Goal: Information Seeking & Learning: Learn about a topic

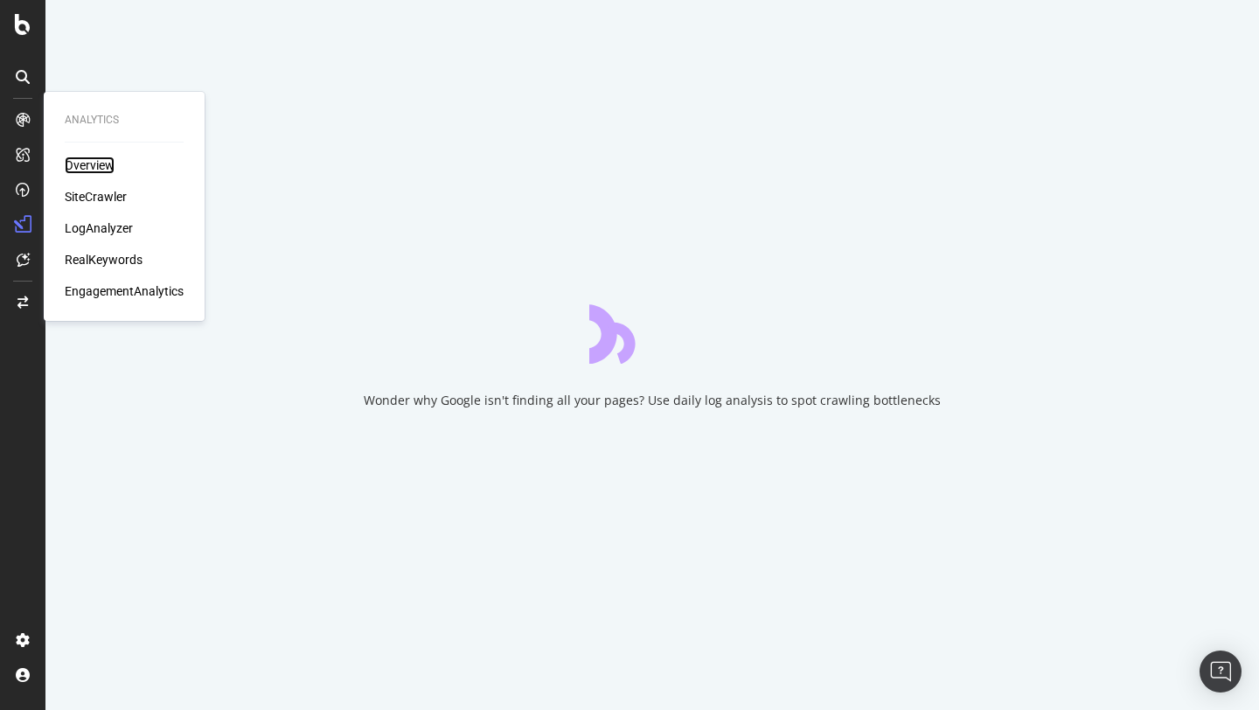
click at [90, 163] on div "Overview" at bounding box center [90, 164] width 50 height 17
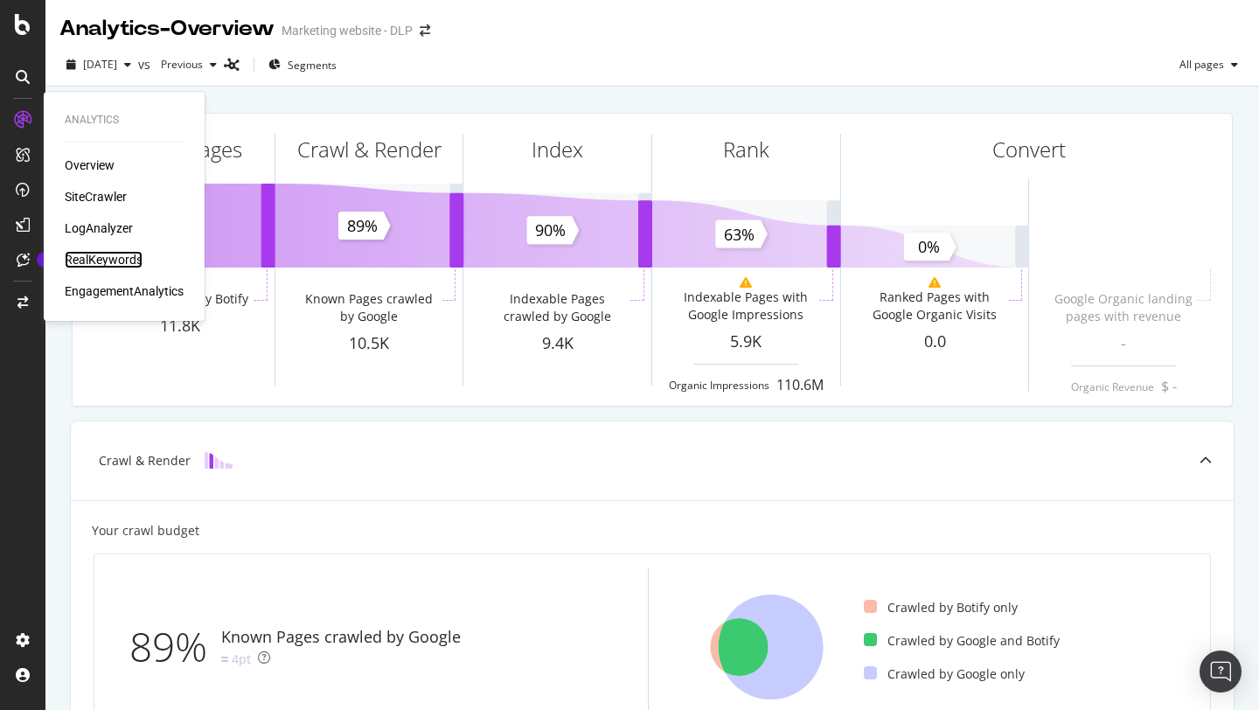
click at [111, 253] on div "RealKeywords" at bounding box center [104, 259] width 78 height 17
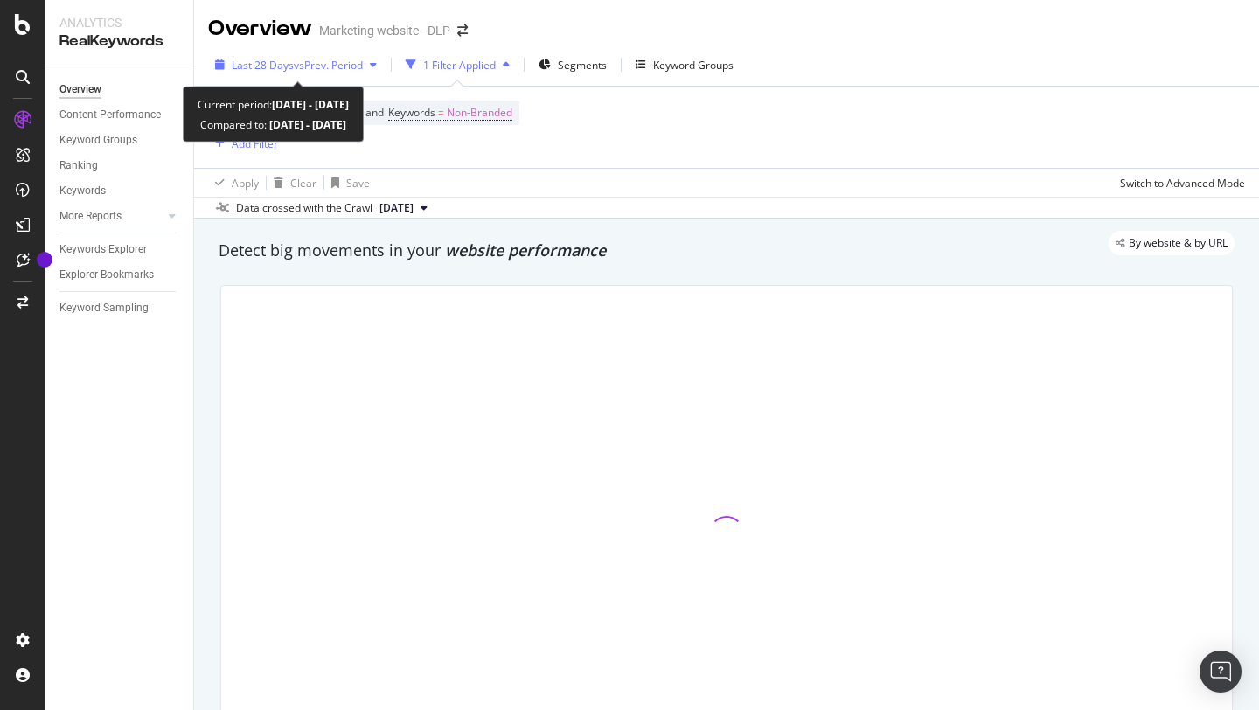
click at [375, 67] on icon "button" at bounding box center [373, 64] width 7 height 10
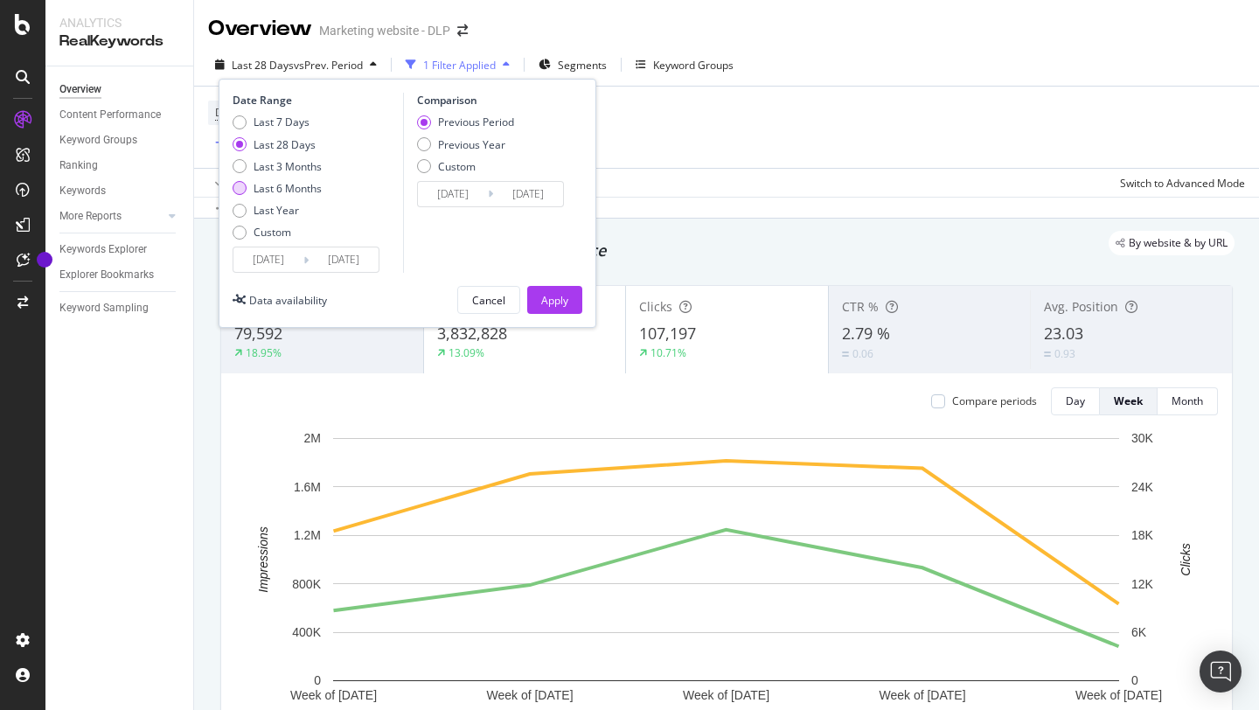
click at [246, 185] on div "Last 6 Months" at bounding box center [276, 188] width 89 height 15
type input "[DATE]"
click at [292, 265] on input "[DATE]" at bounding box center [268, 259] width 70 height 24
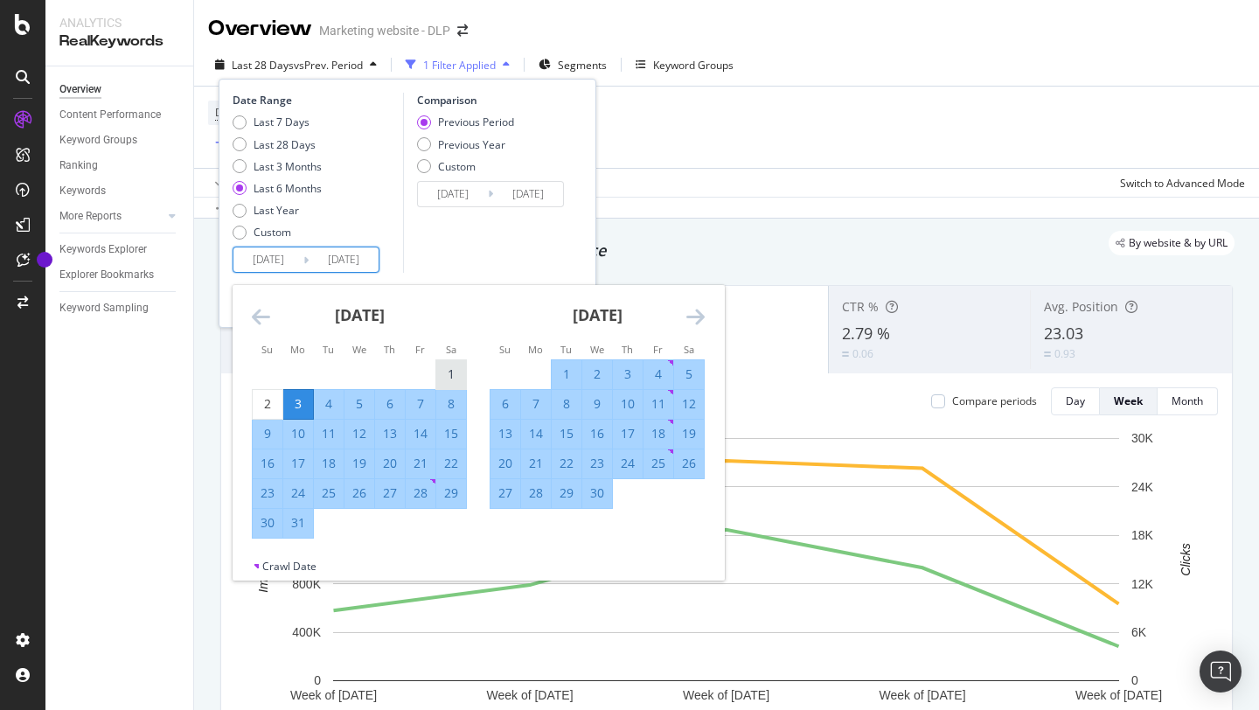
click at [459, 360] on div "1" at bounding box center [451, 374] width 30 height 29
type input "[DATE]"
click at [704, 321] on div "[DATE] 1 2 3 4 5 6 7 8 9 10 11 12 13 14 15 16 17 18 19 20 21 22 23 24 25 26 27 …" at bounding box center [597, 397] width 238 height 224
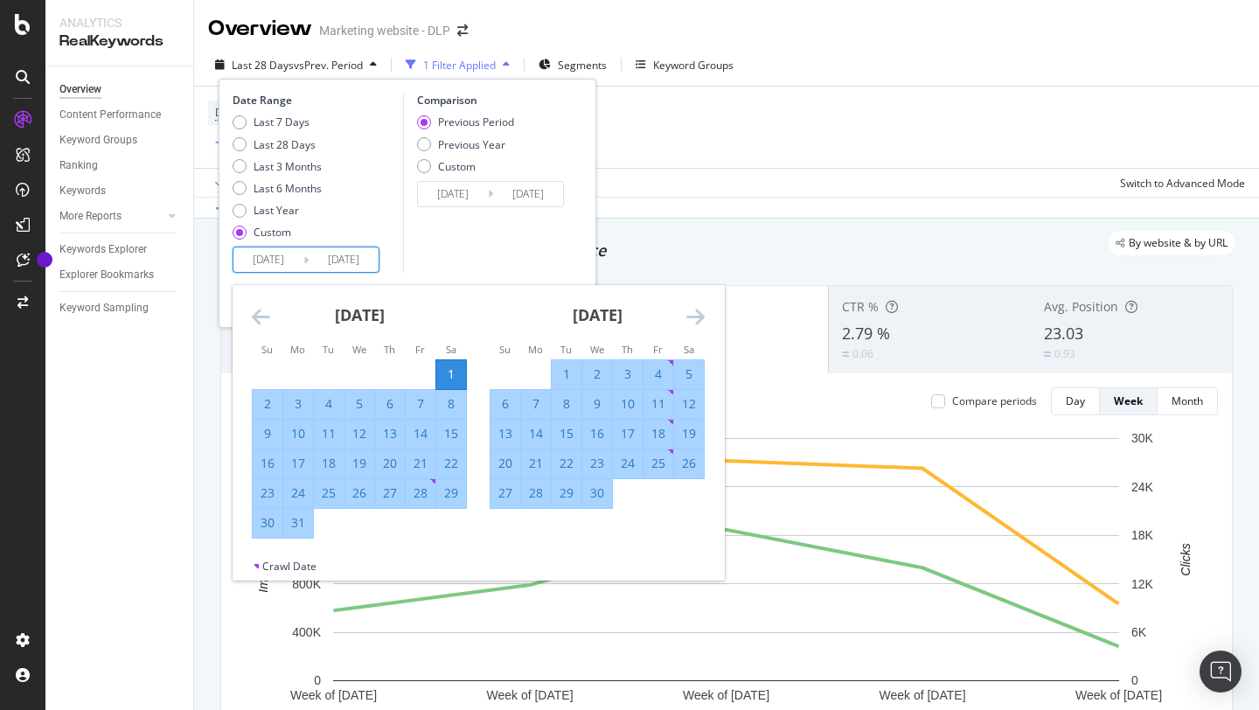
click at [700, 321] on icon "Move forward to switch to the next month." at bounding box center [695, 316] width 18 height 21
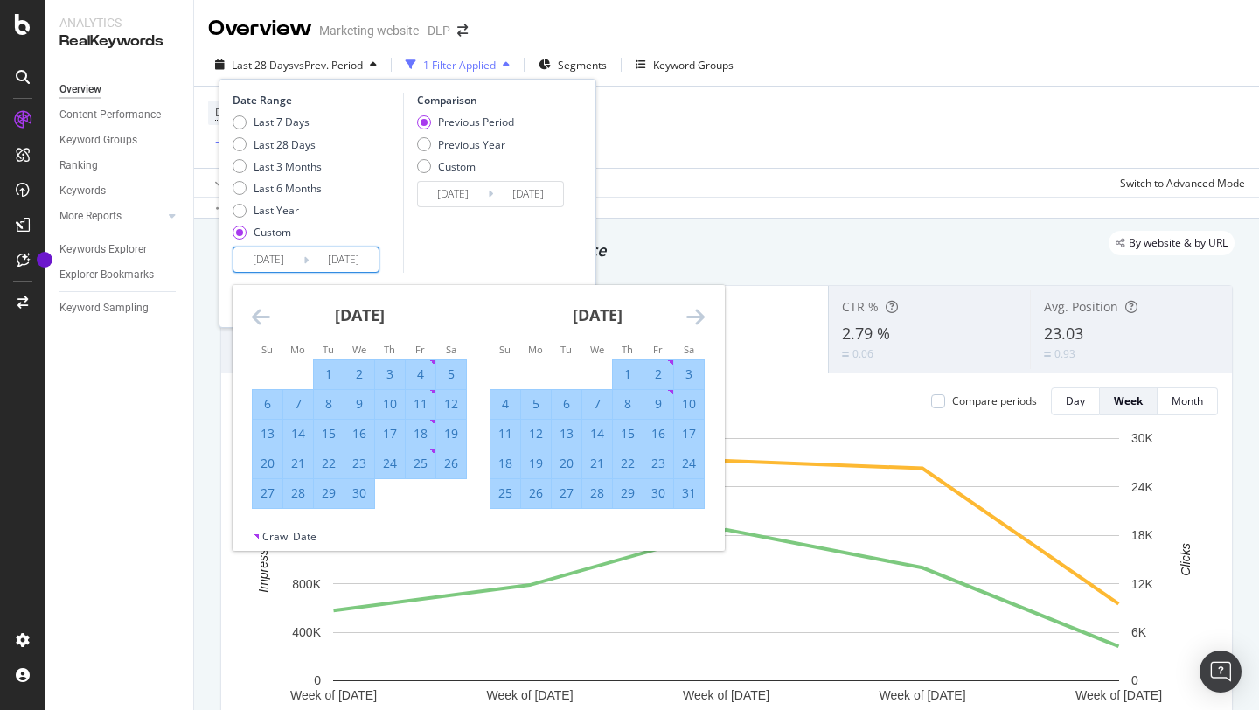
click at [699, 321] on icon "Move forward to switch to the next month." at bounding box center [695, 316] width 18 height 21
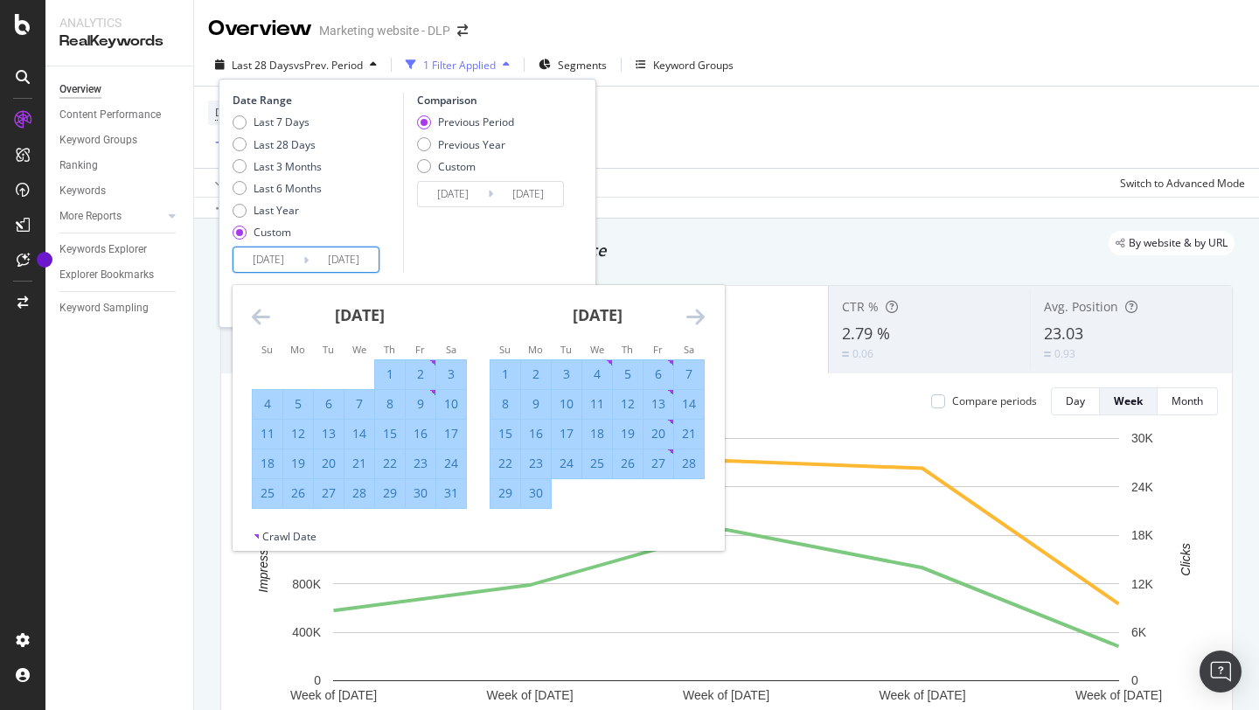
click at [699, 321] on icon "Move forward to switch to the next month." at bounding box center [695, 316] width 18 height 21
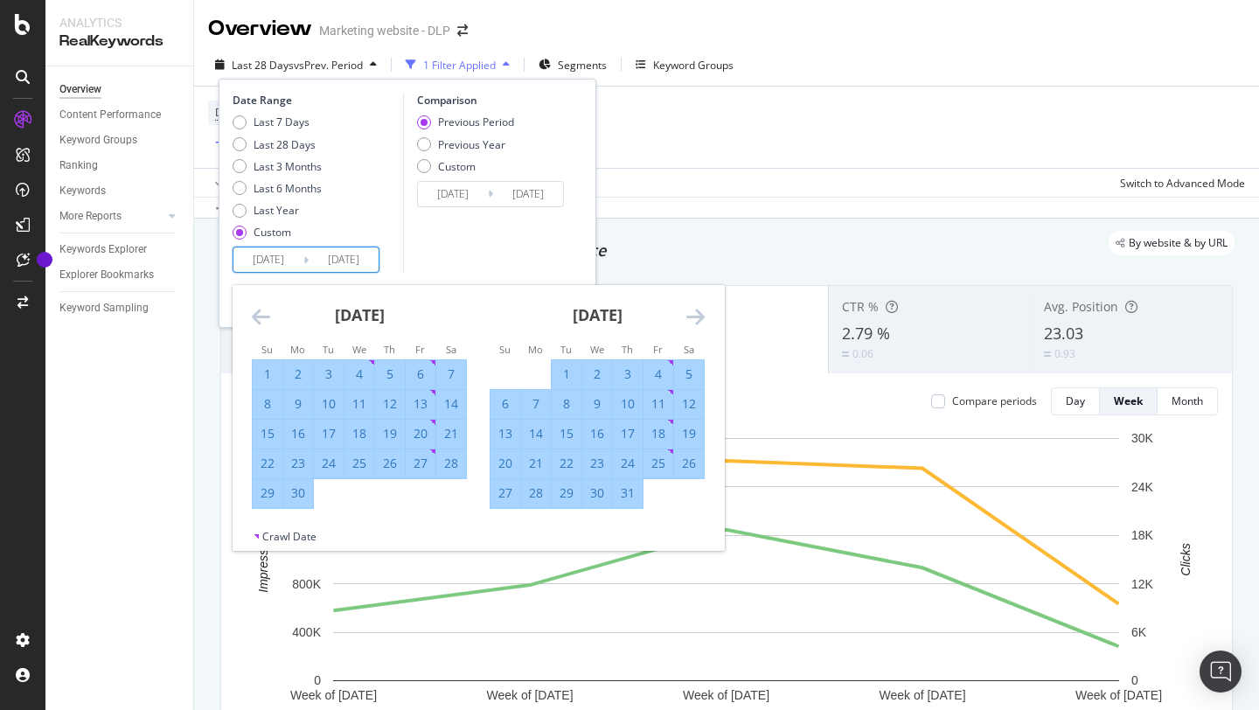
click at [699, 321] on icon "Move forward to switch to the next month." at bounding box center [695, 316] width 18 height 21
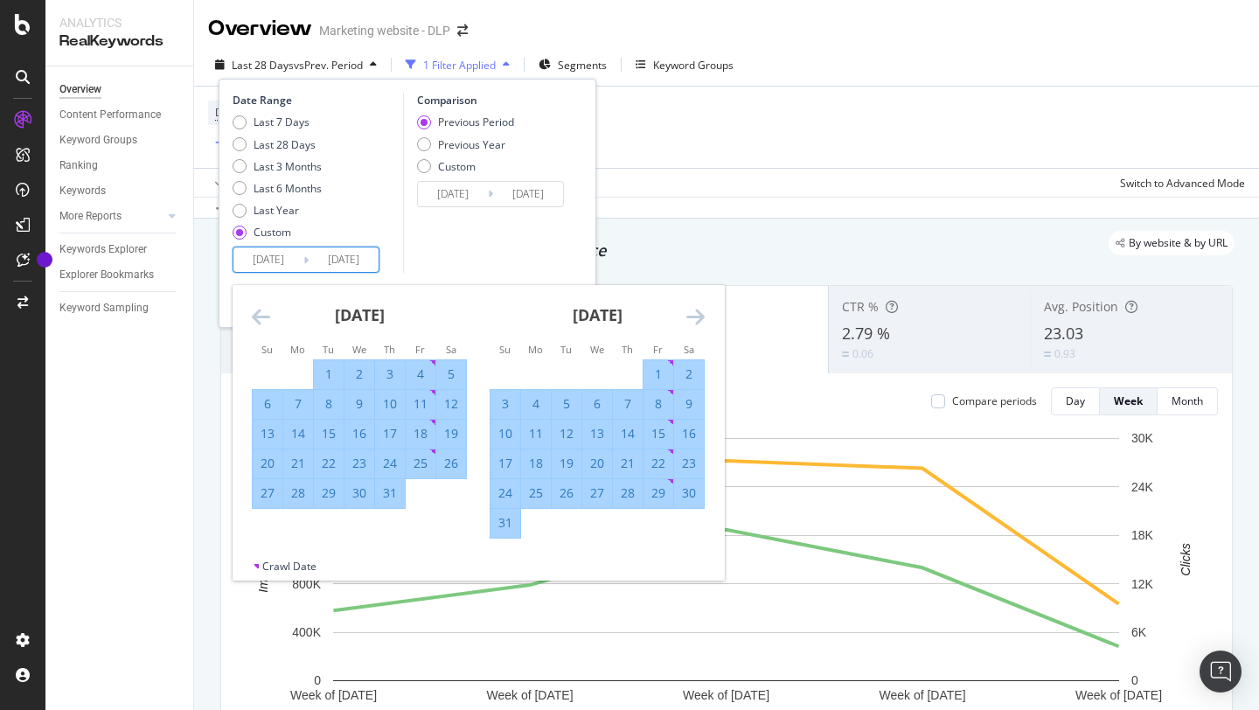
click at [513, 517] on div "31" at bounding box center [505, 522] width 30 height 17
type input "[DATE]"
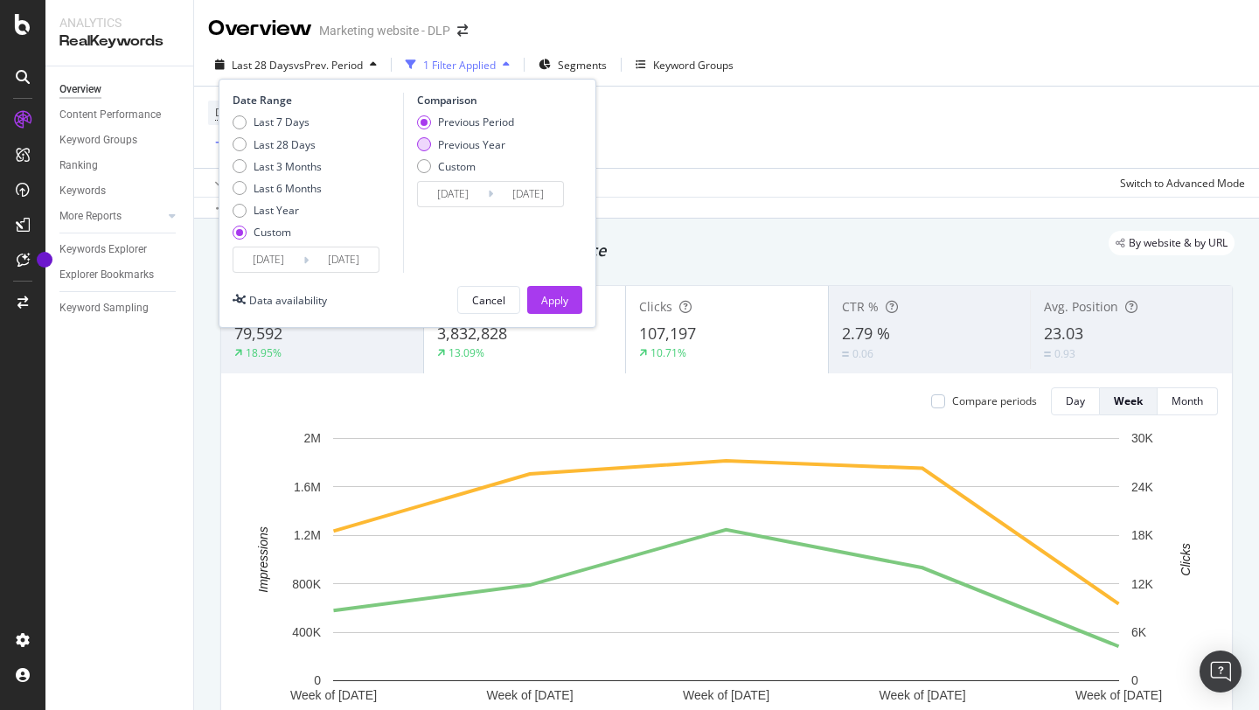
click at [424, 143] on div "Previous Year" at bounding box center [424, 144] width 14 height 14
type input "[DATE]"
click at [539, 305] on button "Apply" at bounding box center [554, 300] width 55 height 28
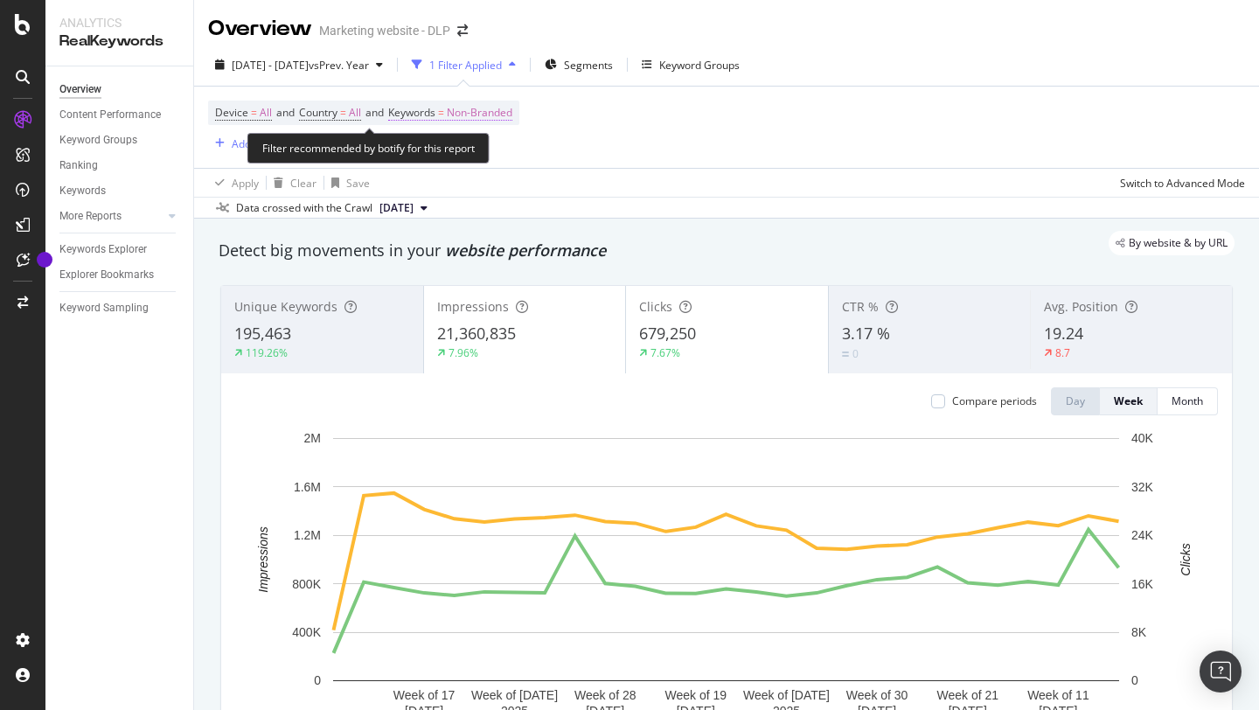
click at [493, 116] on span "Non-Branded" at bounding box center [480, 113] width 66 height 24
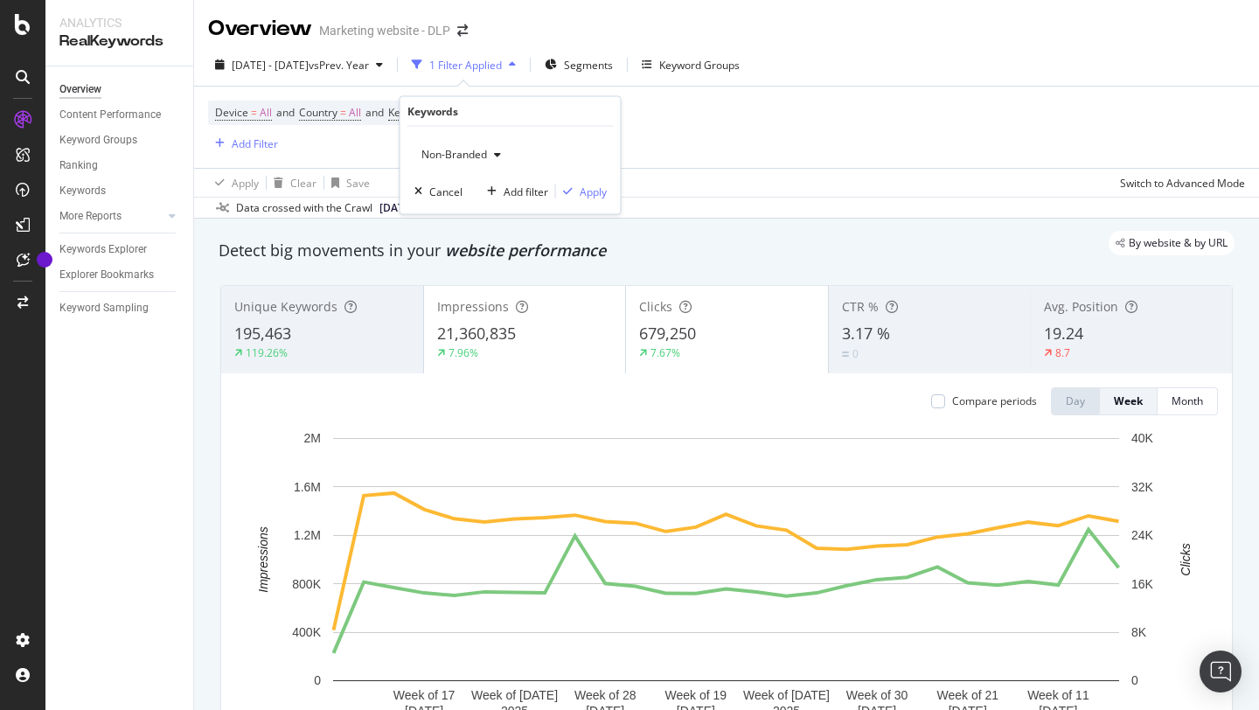
click at [496, 156] on icon "button" at bounding box center [497, 154] width 7 height 10
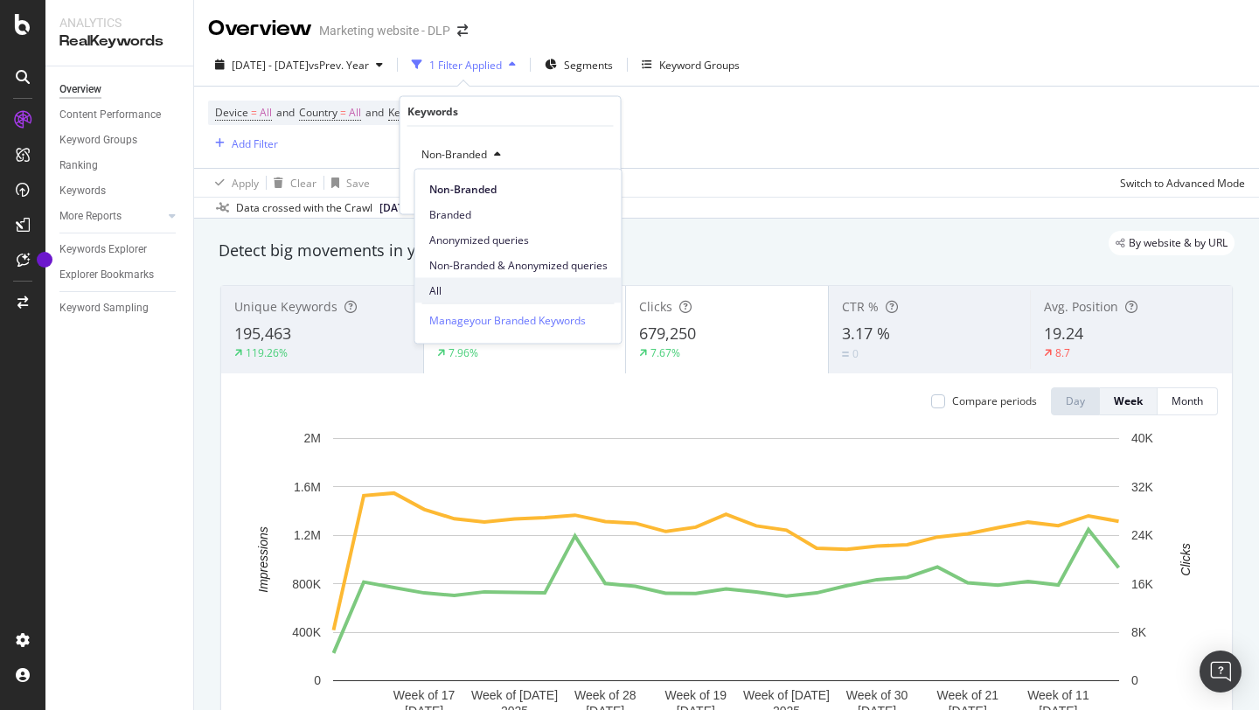
click at [461, 284] on span "All" at bounding box center [518, 290] width 178 height 16
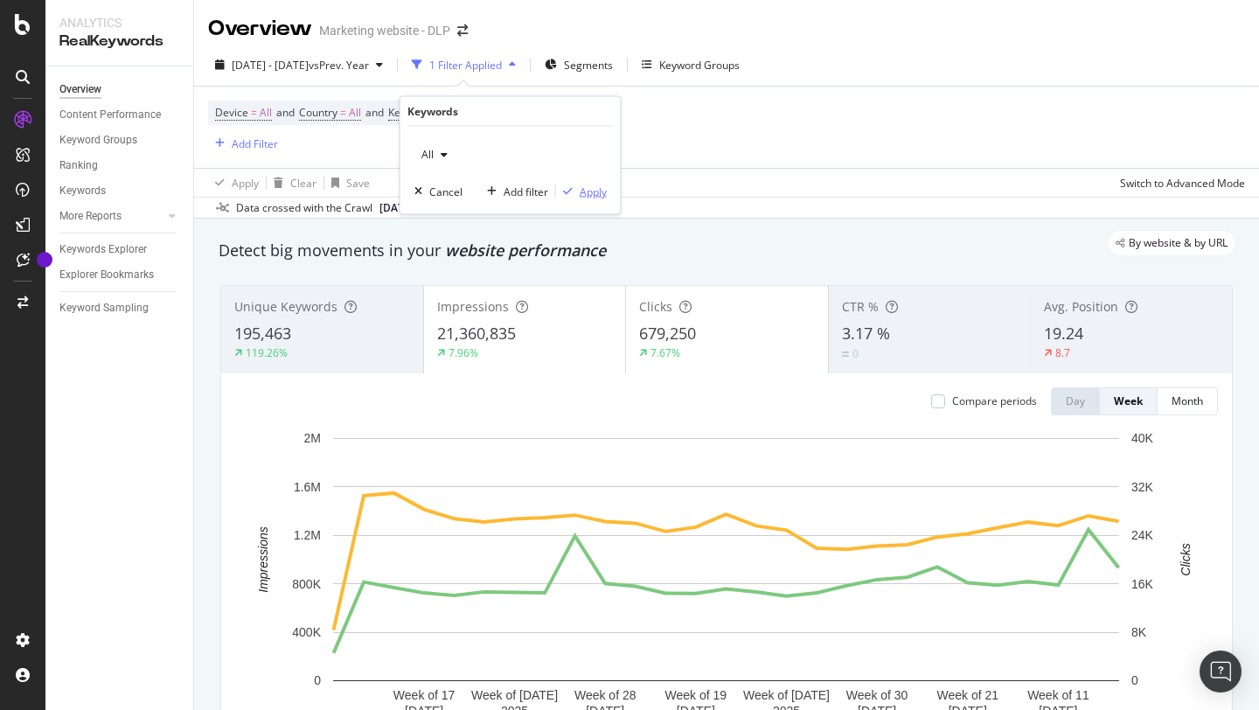
click at [603, 188] on div "Apply" at bounding box center [592, 191] width 27 height 15
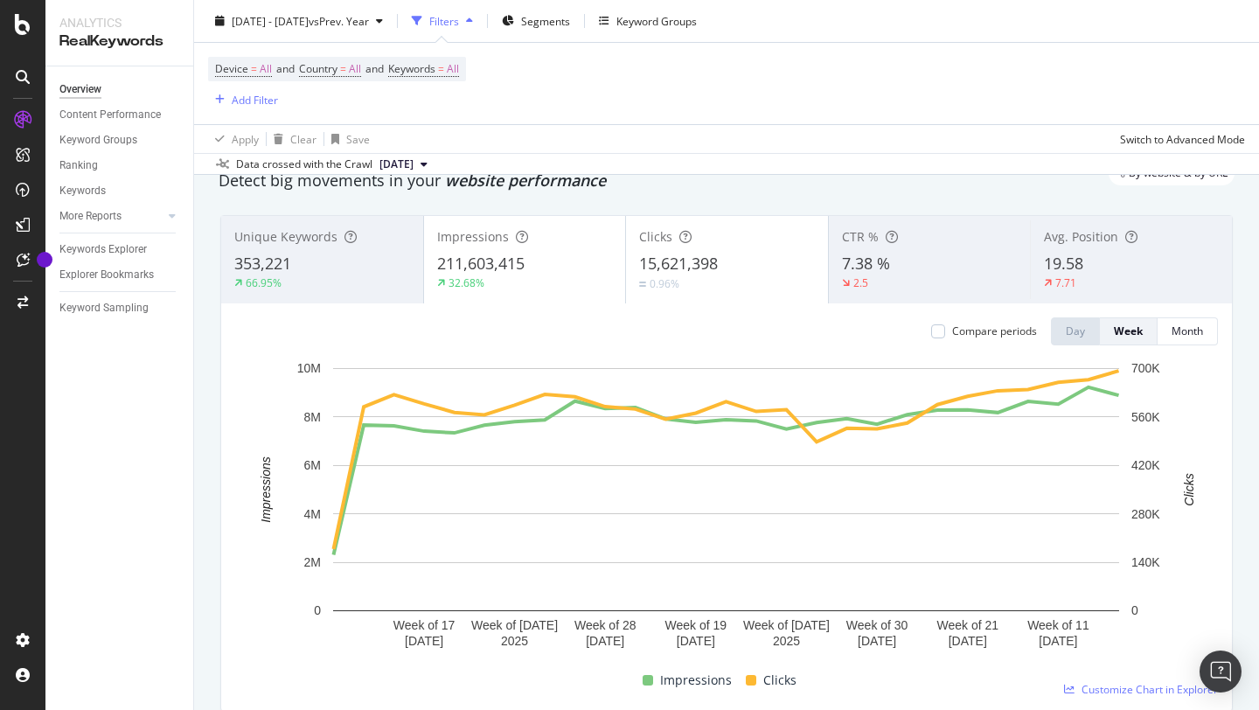
scroll to position [59, 0]
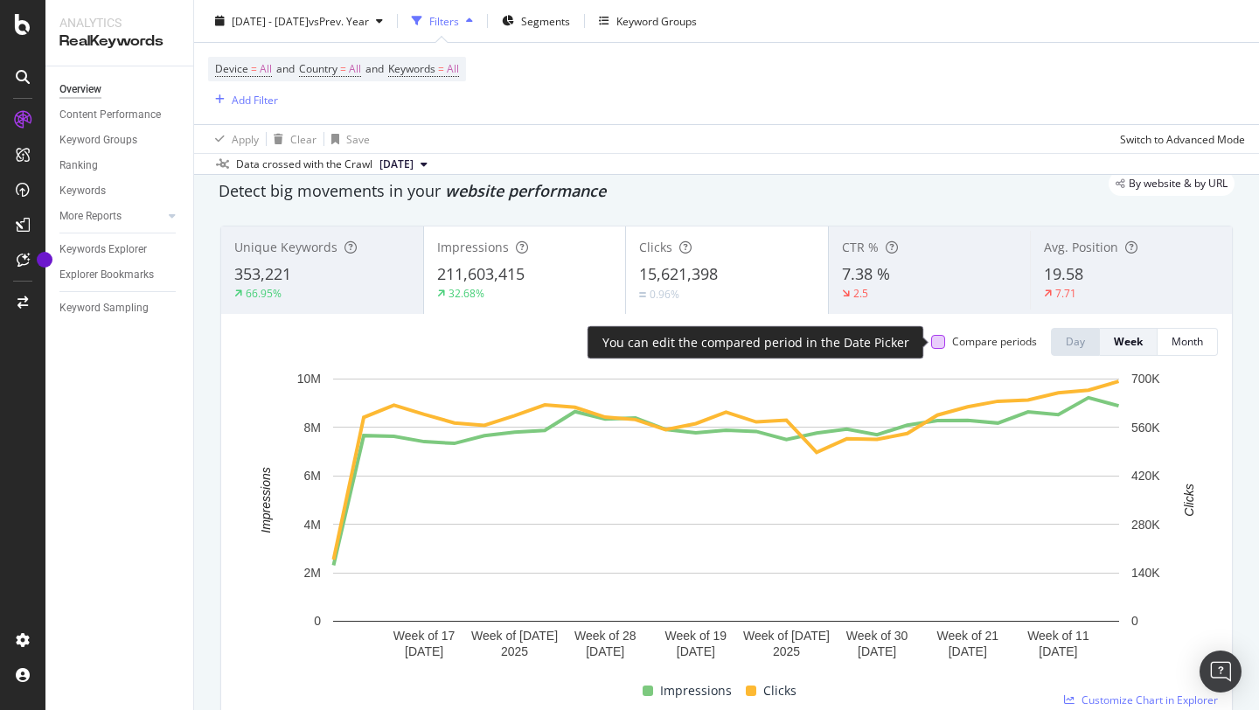
click at [936, 341] on div at bounding box center [938, 342] width 14 height 14
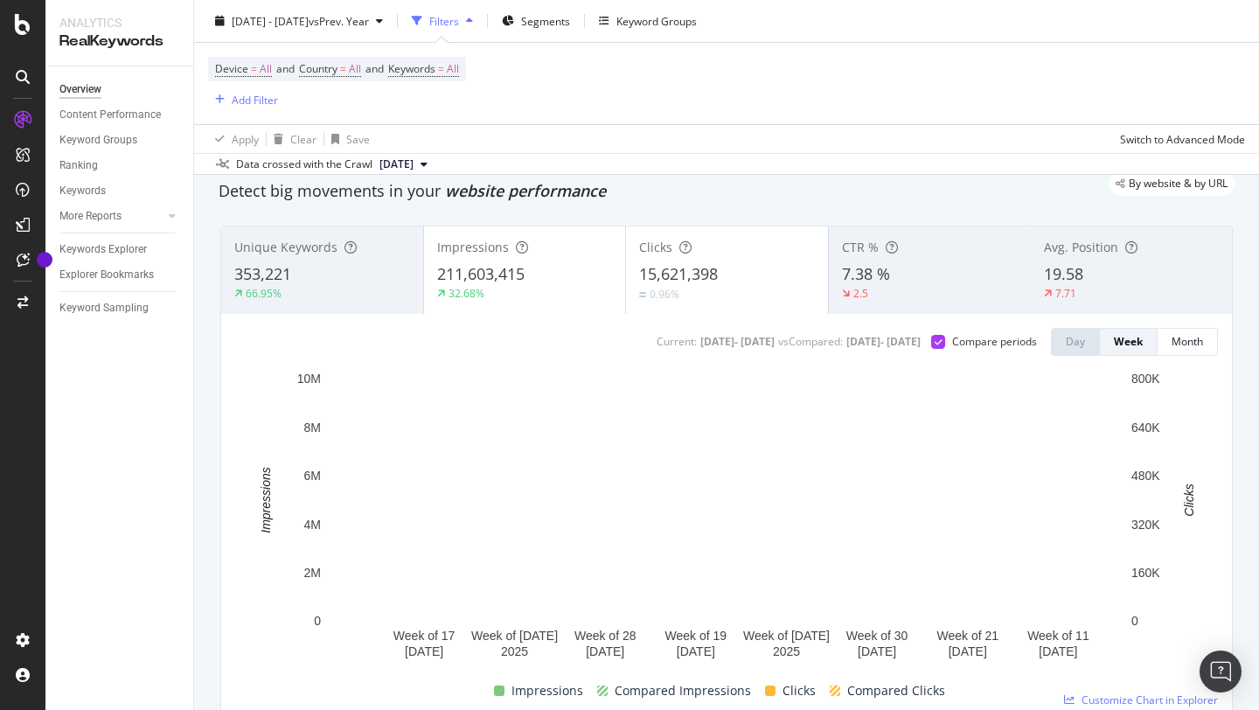
click at [555, 288] on div "32.68%" at bounding box center [525, 294] width 176 height 16
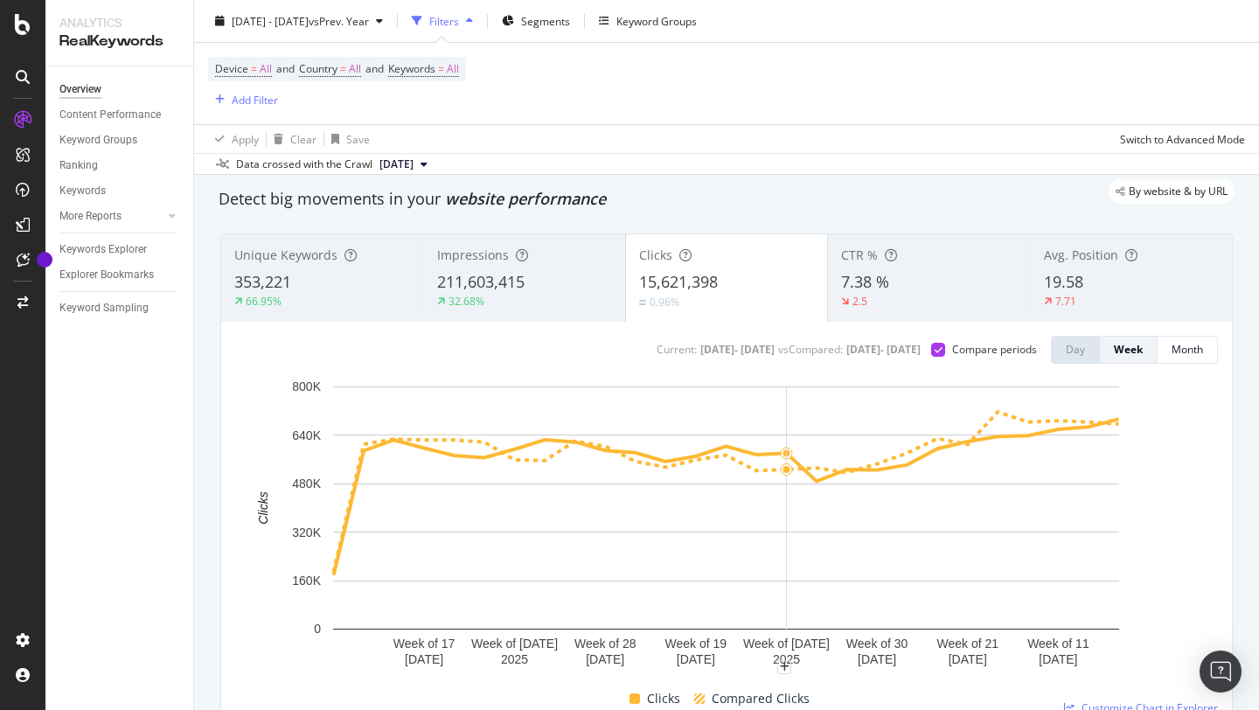
scroll to position [0, 0]
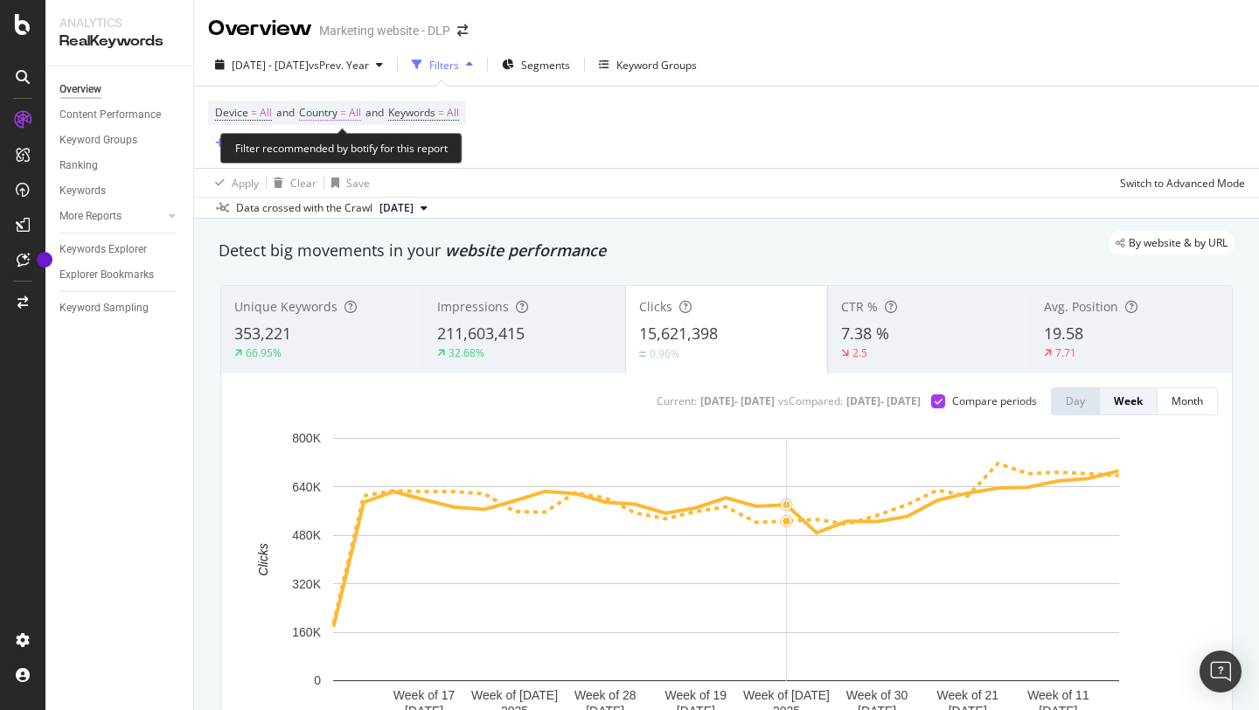
click at [360, 113] on span "All" at bounding box center [355, 113] width 12 height 24
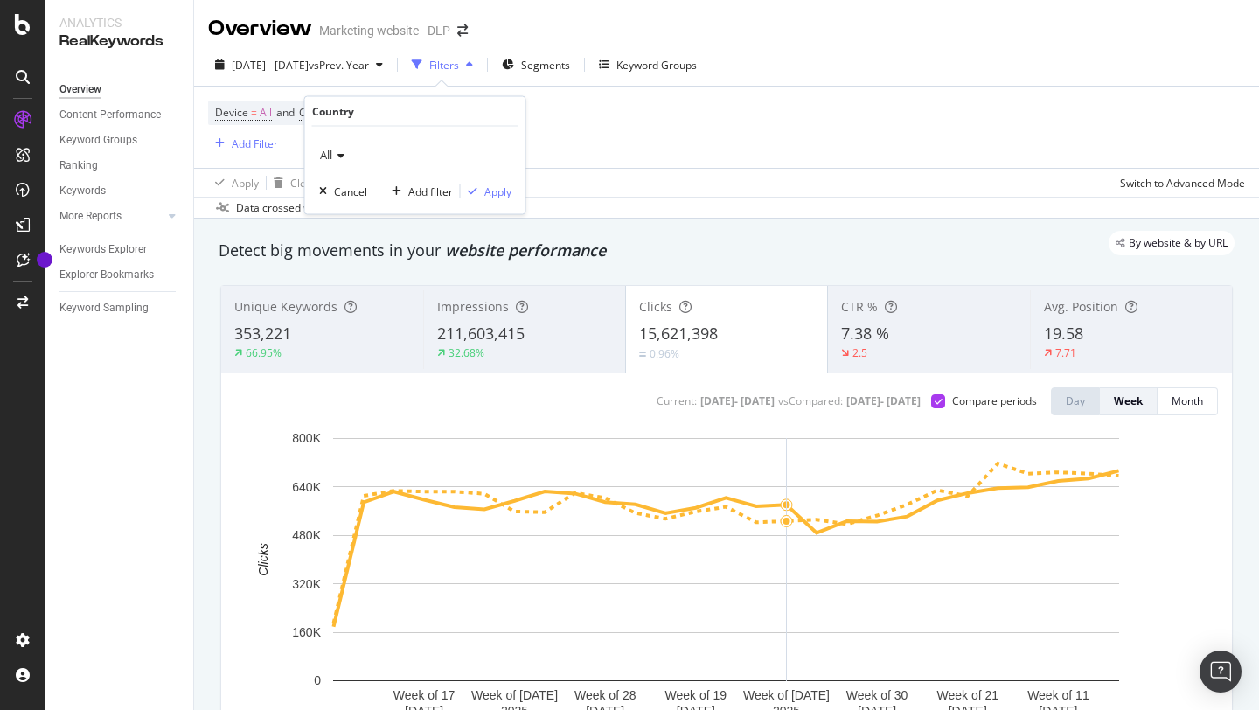
click at [343, 150] on icon at bounding box center [338, 155] width 12 height 10
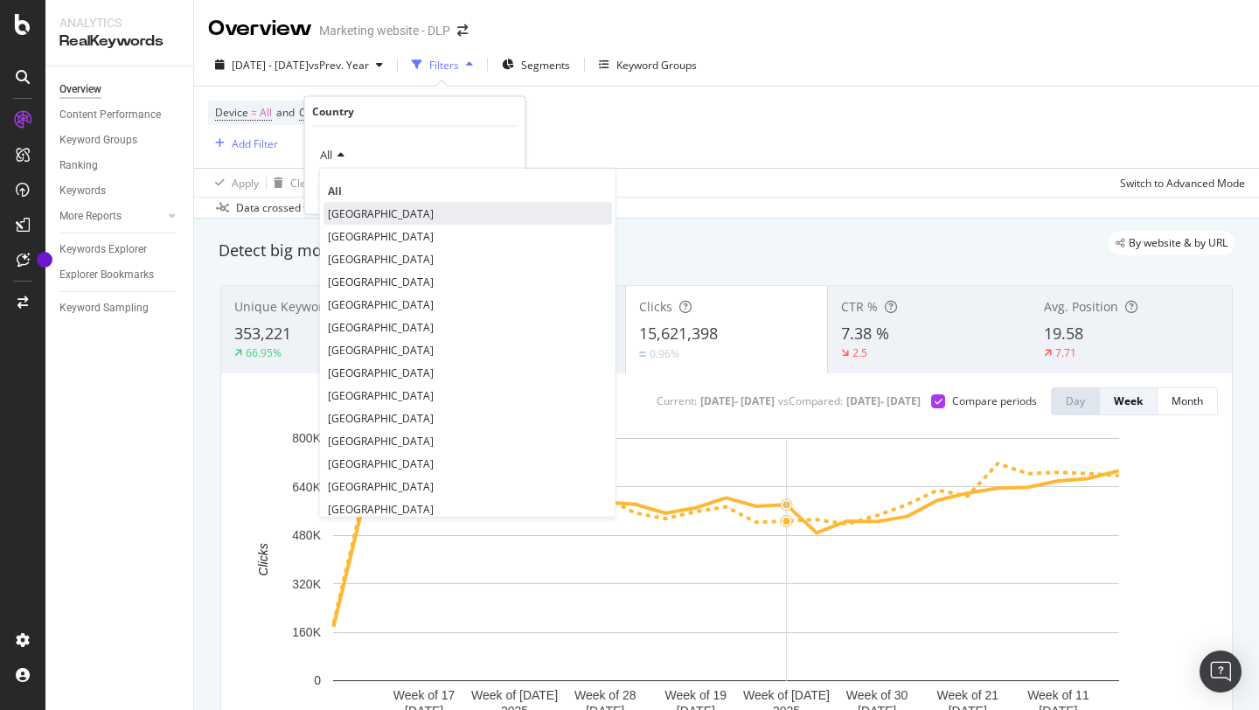
click at [349, 209] on span "[GEOGRAPHIC_DATA]" at bounding box center [381, 212] width 106 height 15
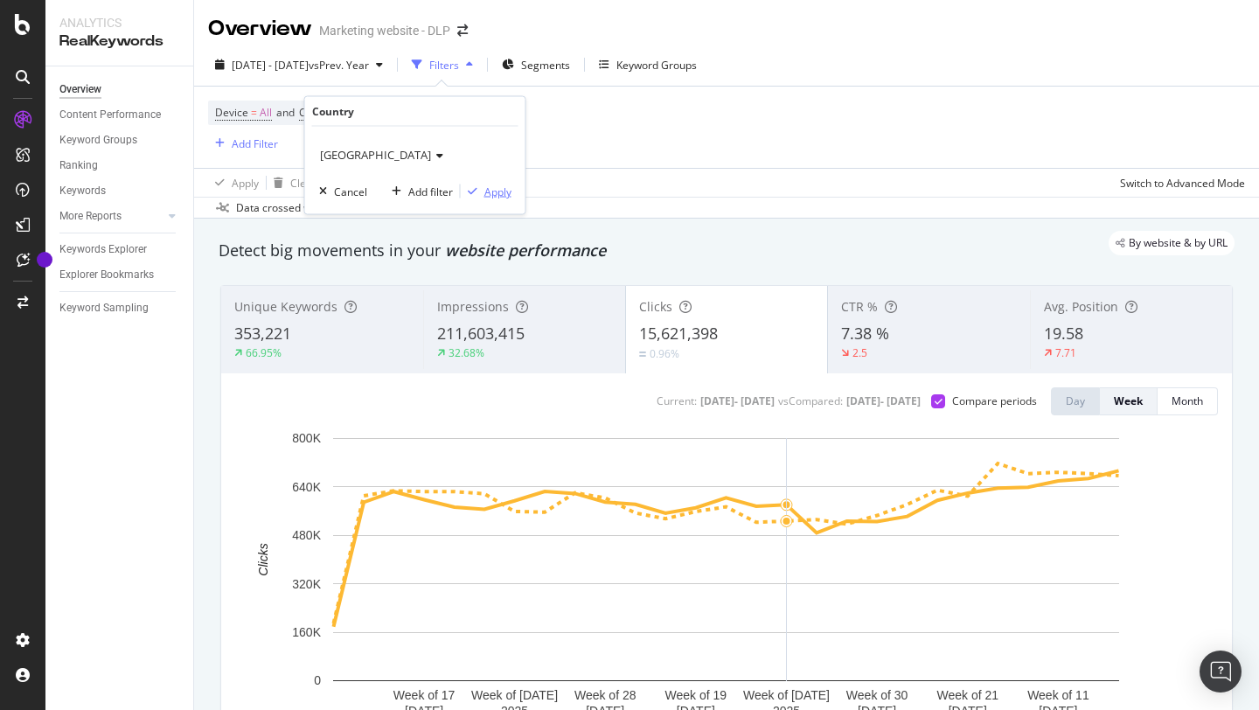
click at [497, 197] on div "Apply" at bounding box center [497, 191] width 27 height 15
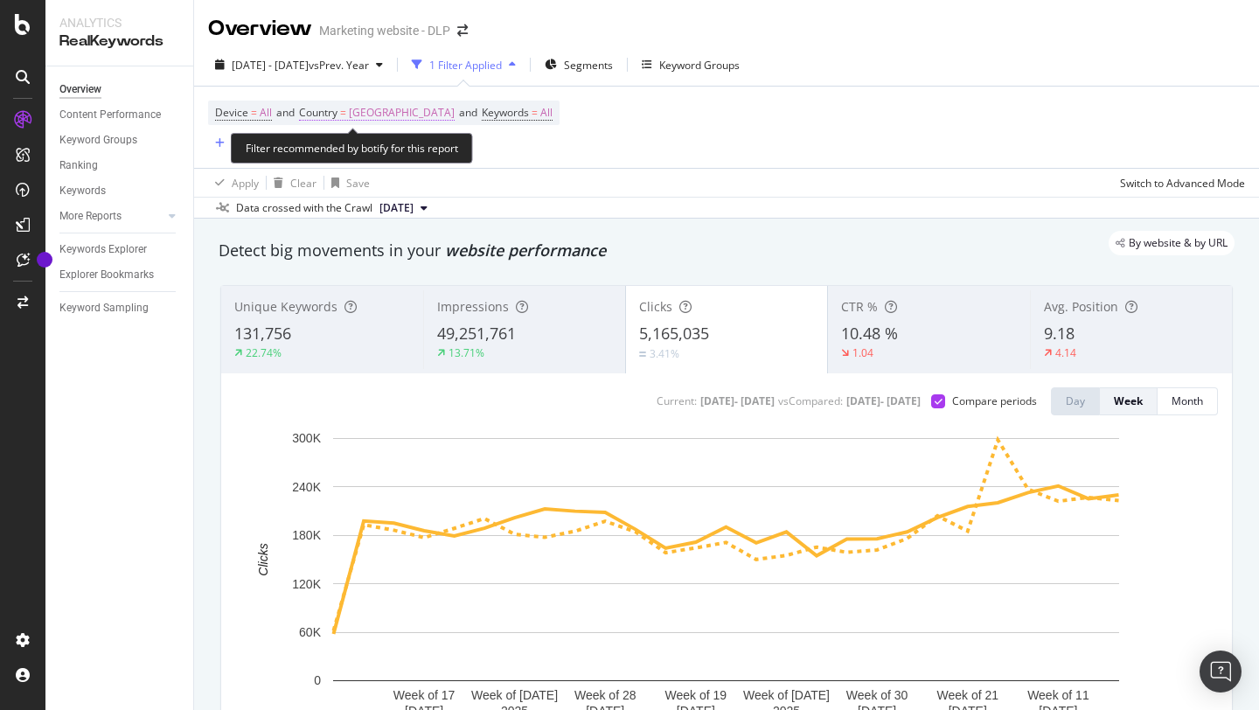
click at [369, 110] on span "[GEOGRAPHIC_DATA]" at bounding box center [402, 113] width 106 height 24
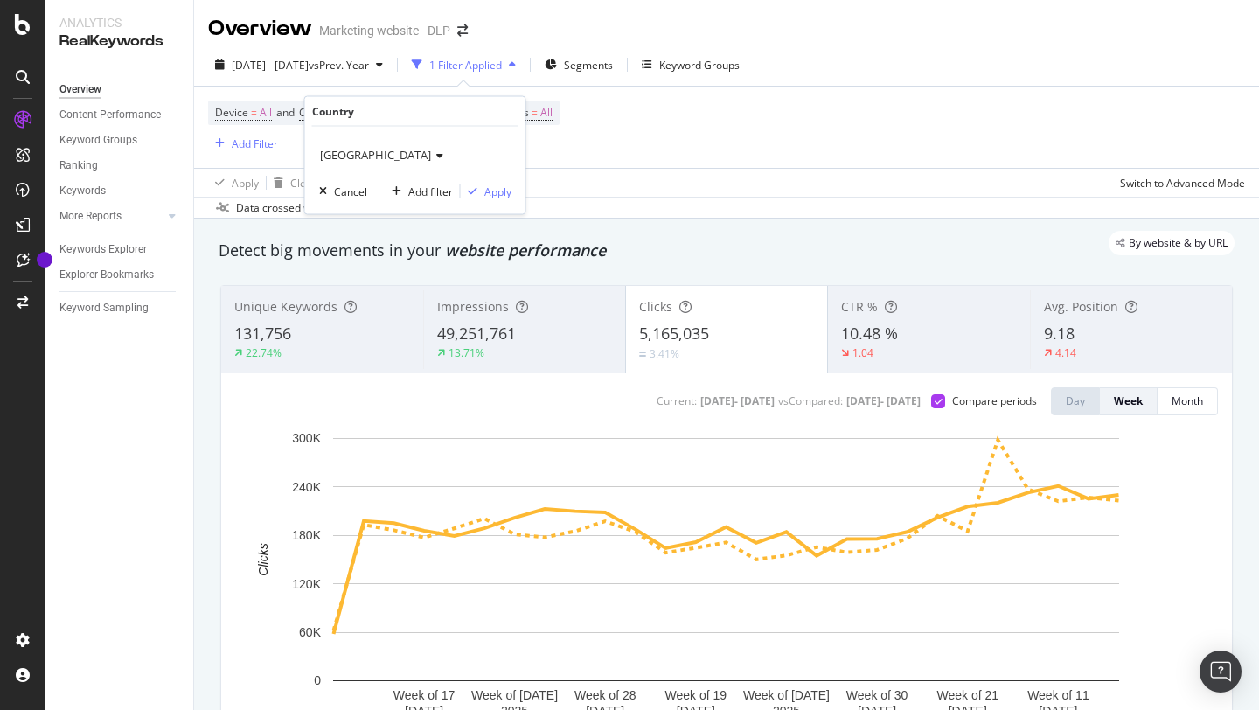
click at [431, 150] on icon at bounding box center [437, 155] width 12 height 10
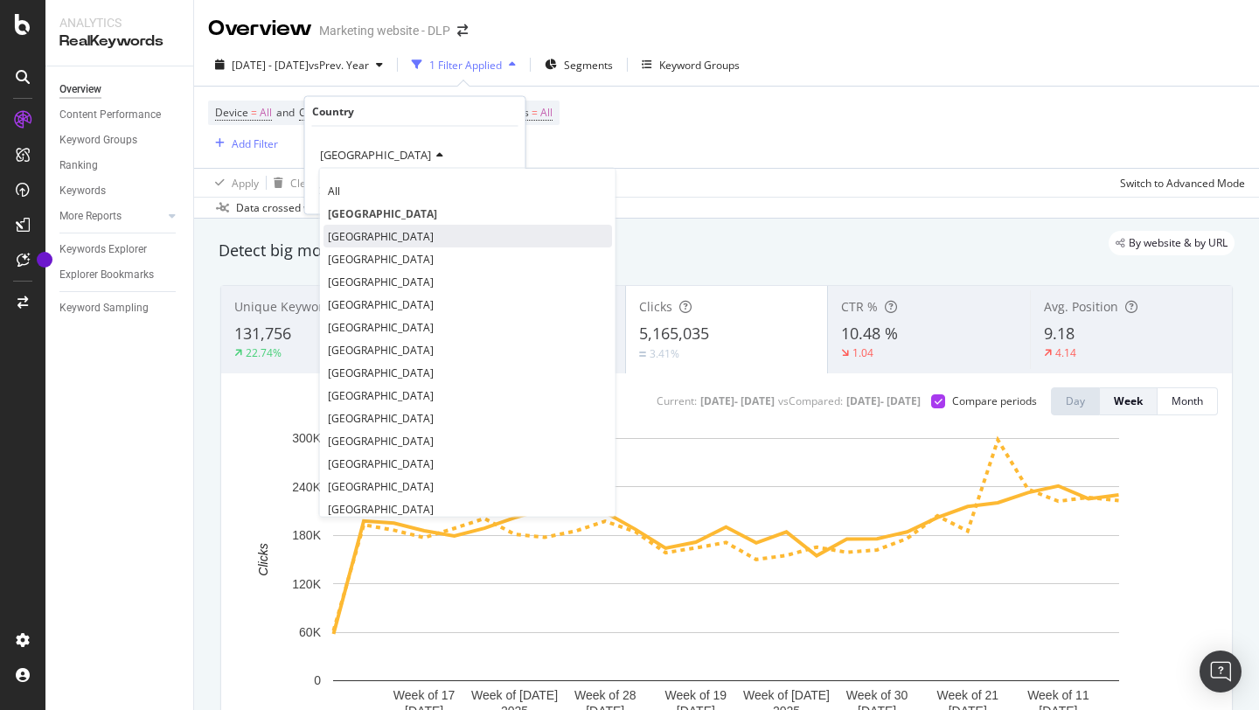
click at [350, 241] on span "[GEOGRAPHIC_DATA]" at bounding box center [381, 235] width 106 height 15
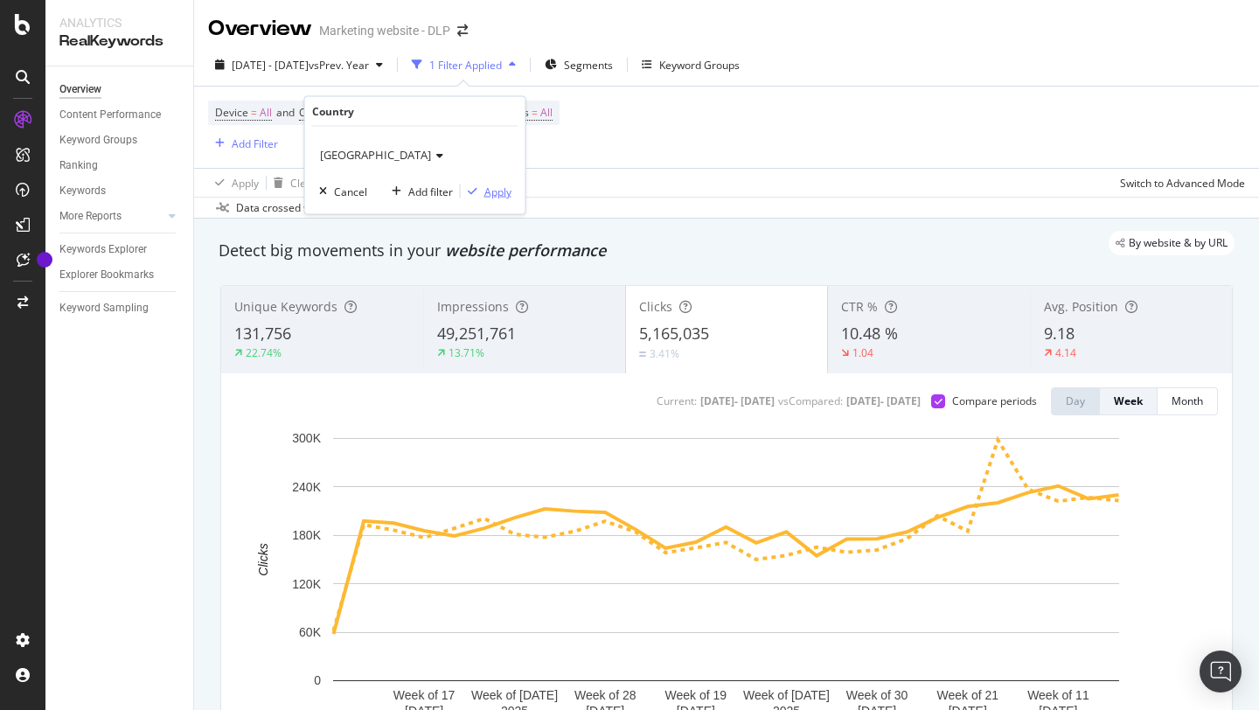
click at [490, 193] on div "Apply" at bounding box center [497, 191] width 27 height 15
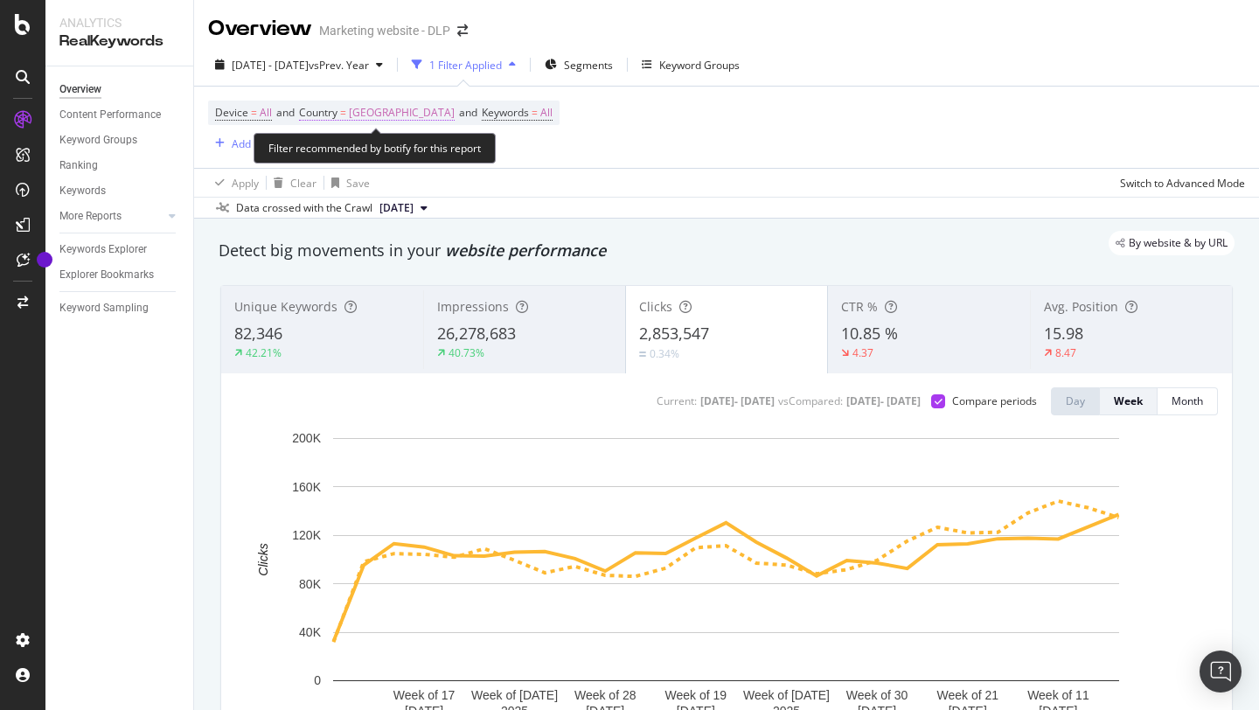
click at [405, 119] on span "[GEOGRAPHIC_DATA]" at bounding box center [402, 113] width 106 height 24
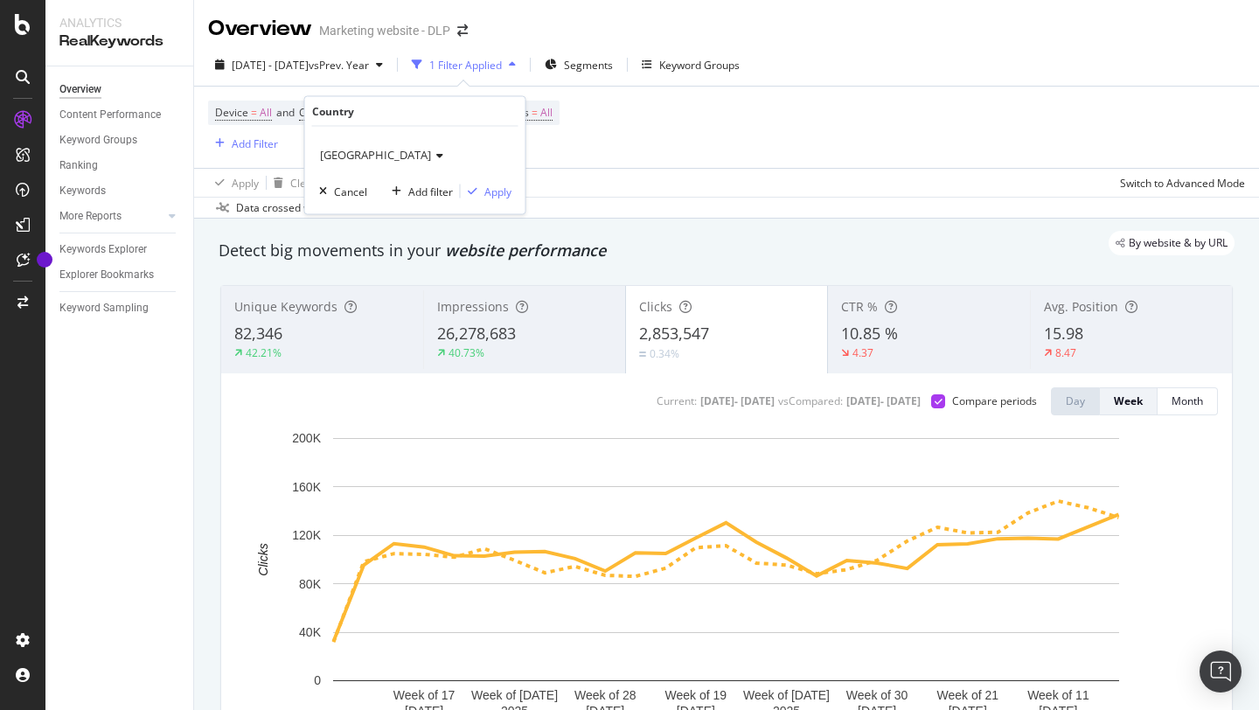
click at [385, 153] on span "[GEOGRAPHIC_DATA]" at bounding box center [375, 155] width 111 height 16
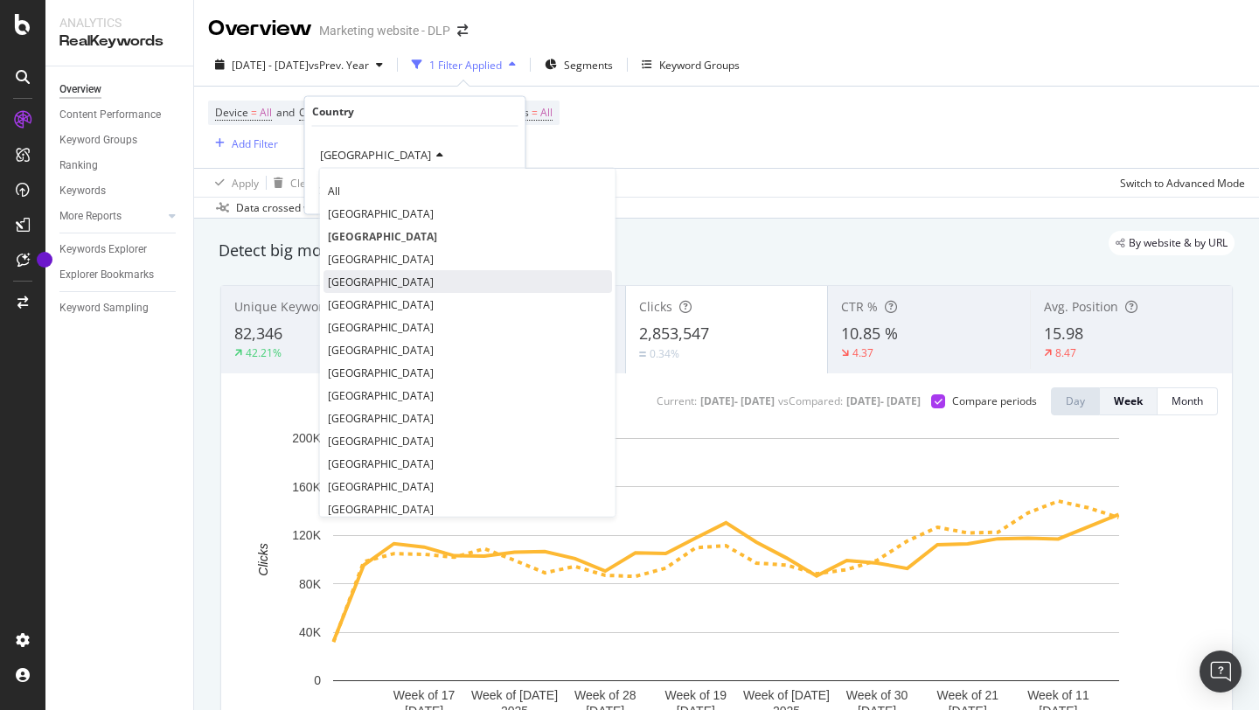
click at [360, 280] on span "[GEOGRAPHIC_DATA]" at bounding box center [381, 281] width 106 height 15
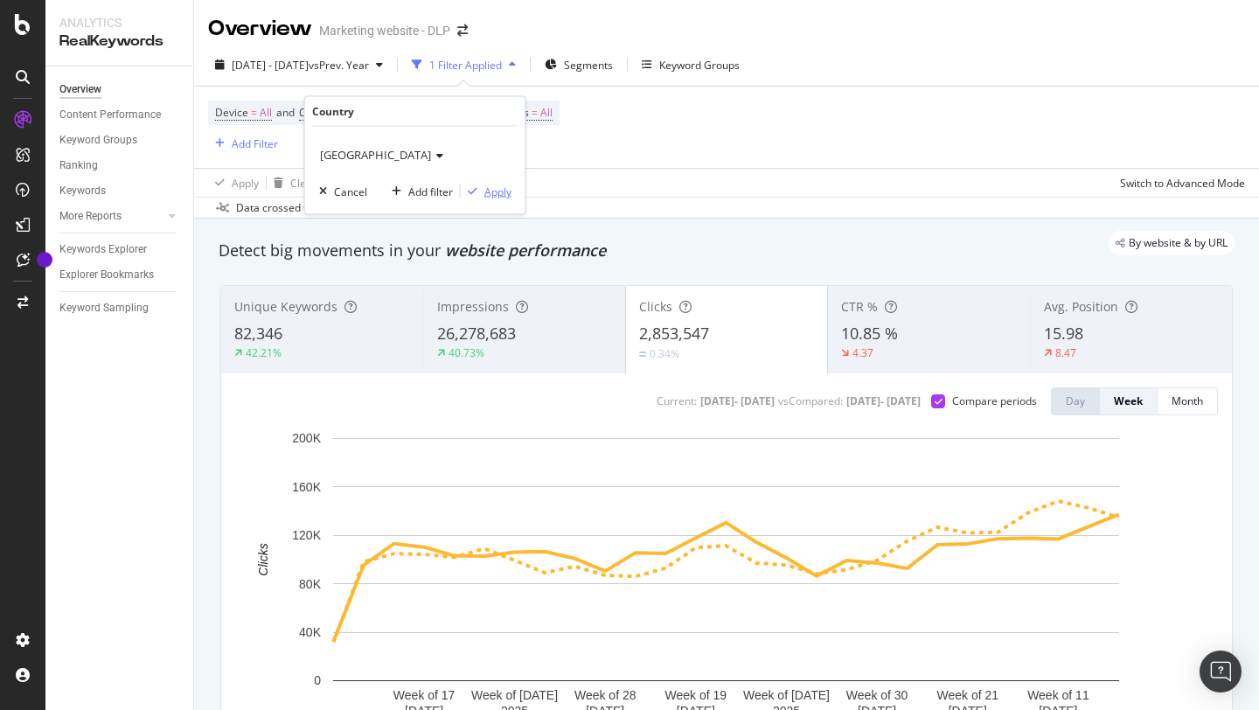
click at [502, 189] on div "Apply" at bounding box center [497, 191] width 27 height 15
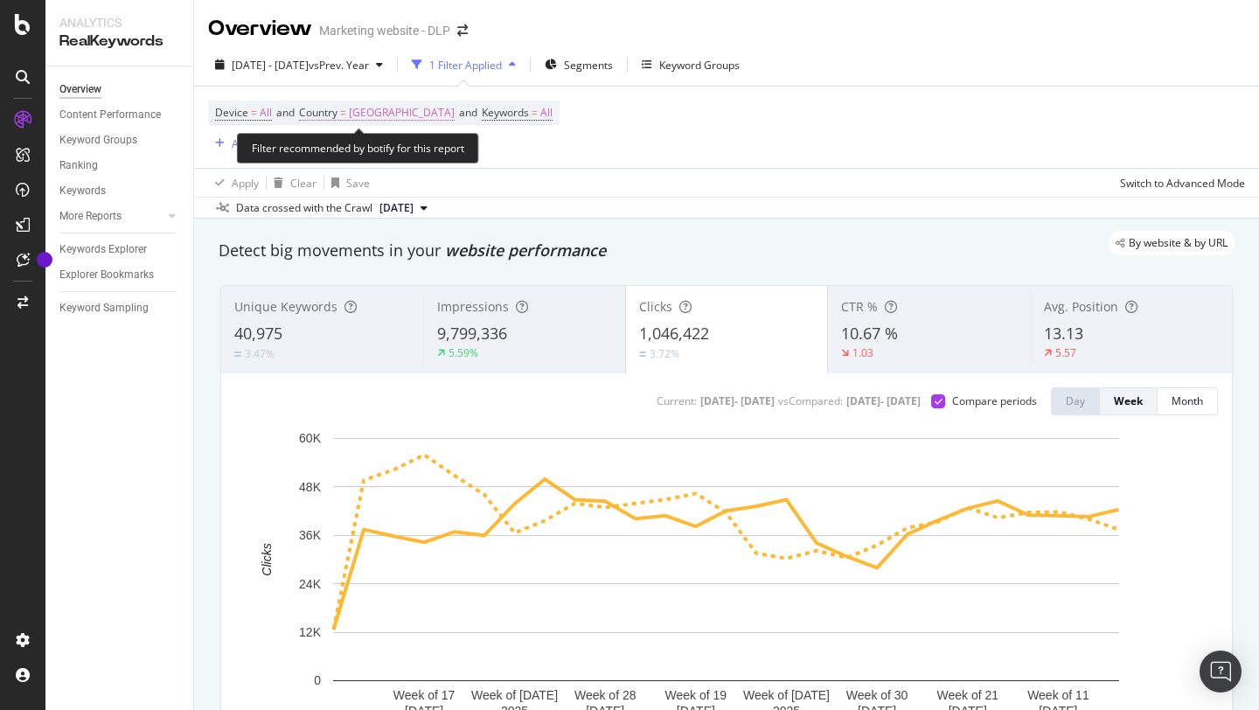
click at [383, 112] on span "[GEOGRAPHIC_DATA]" at bounding box center [402, 113] width 106 height 24
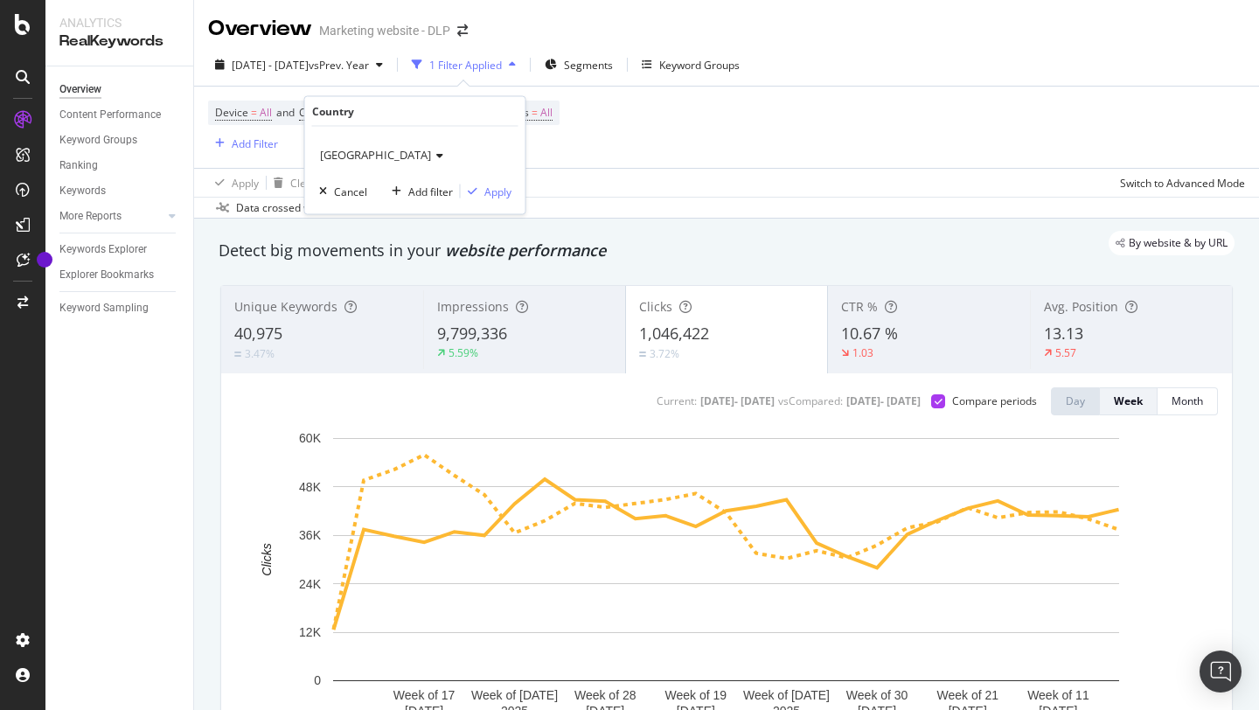
click at [431, 155] on icon at bounding box center [437, 155] width 12 height 10
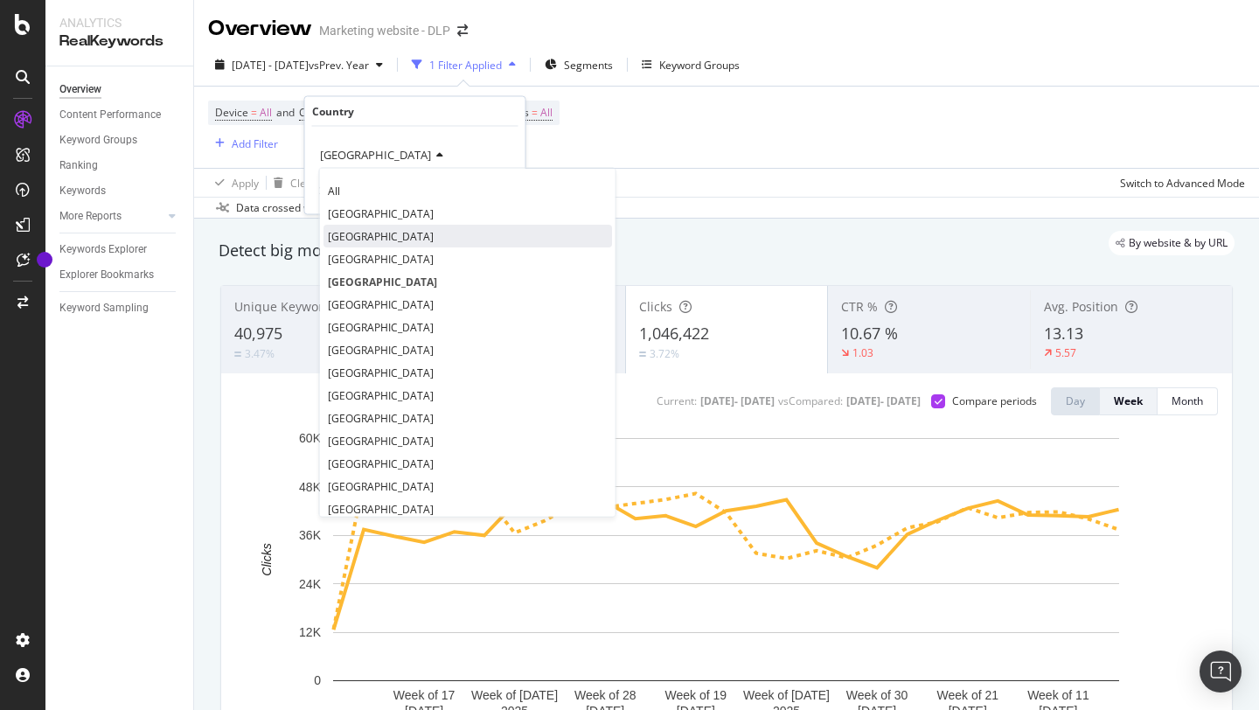
click at [367, 232] on span "[GEOGRAPHIC_DATA]" at bounding box center [381, 235] width 106 height 15
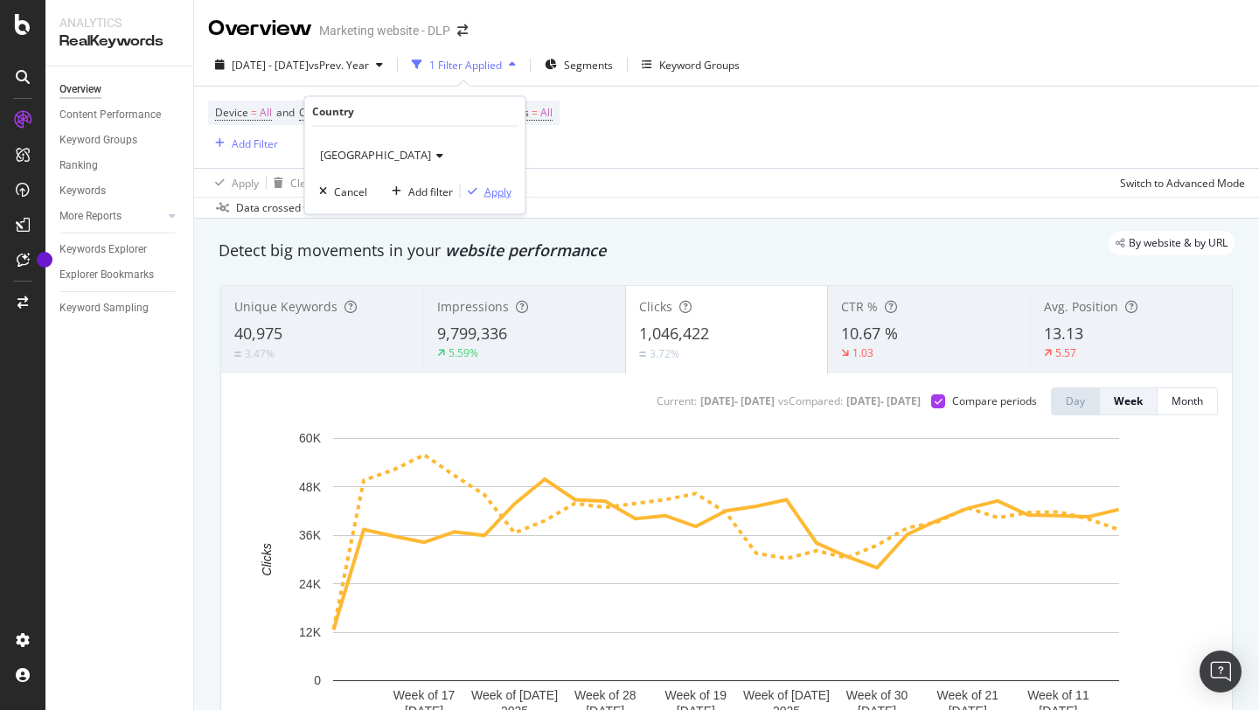
click at [510, 194] on div "Apply" at bounding box center [497, 191] width 27 height 15
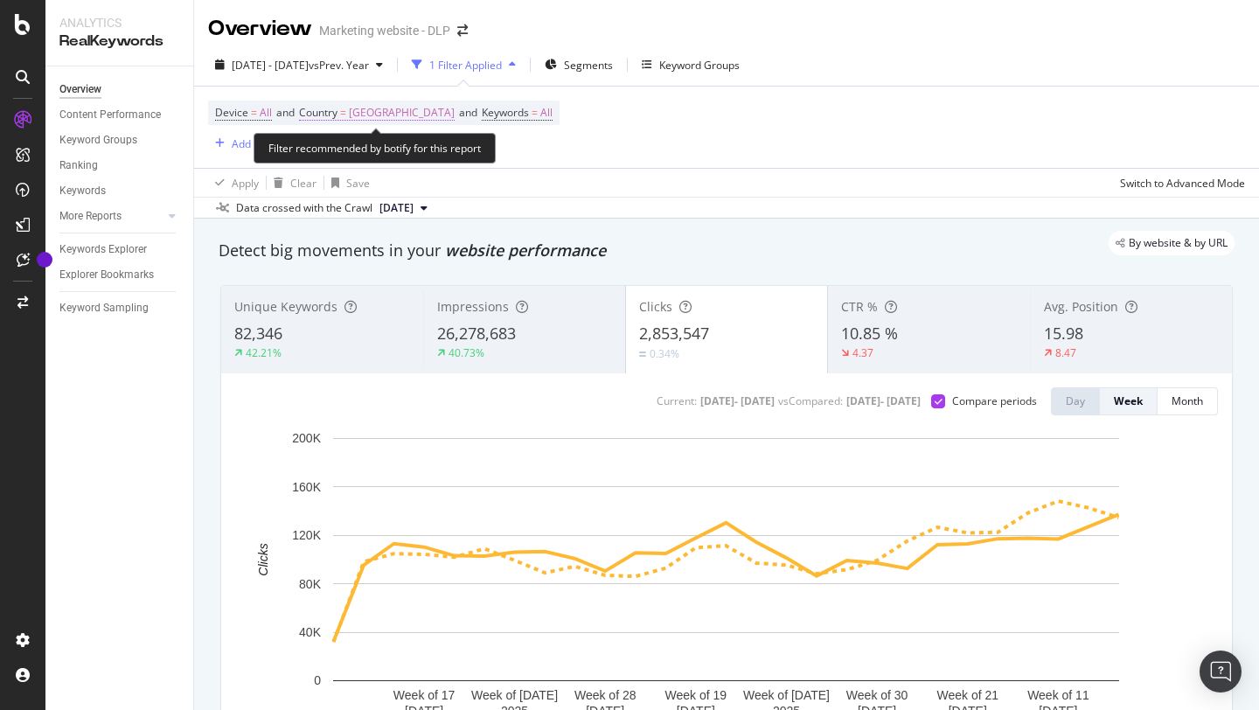
click at [402, 114] on span "[GEOGRAPHIC_DATA]" at bounding box center [402, 113] width 106 height 24
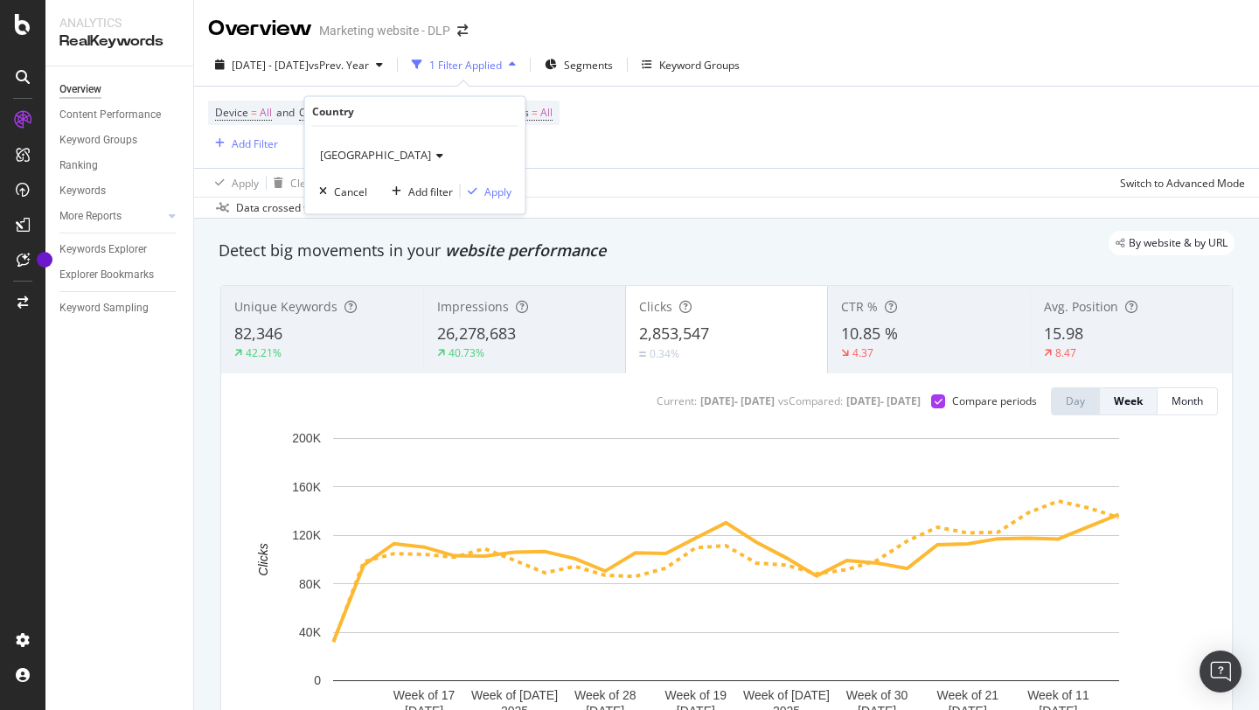
click at [392, 149] on span "[GEOGRAPHIC_DATA]" at bounding box center [375, 155] width 111 height 16
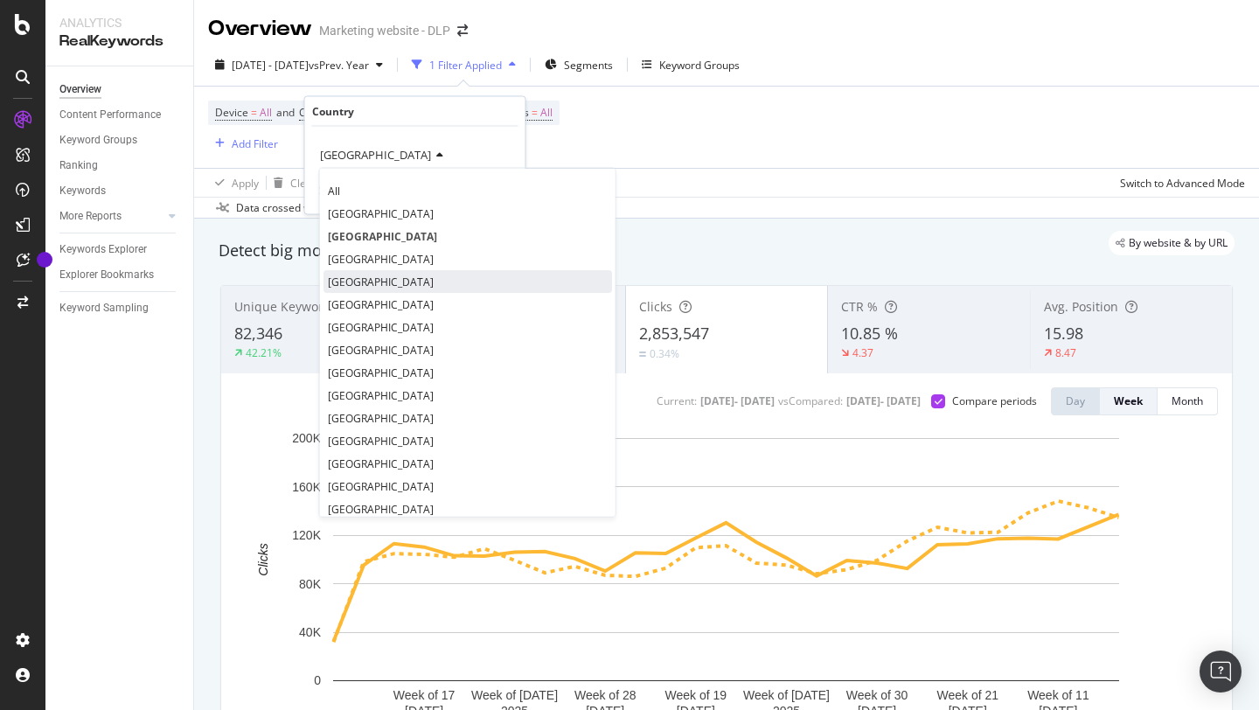
click at [371, 271] on div "[GEOGRAPHIC_DATA]" at bounding box center [467, 281] width 288 height 23
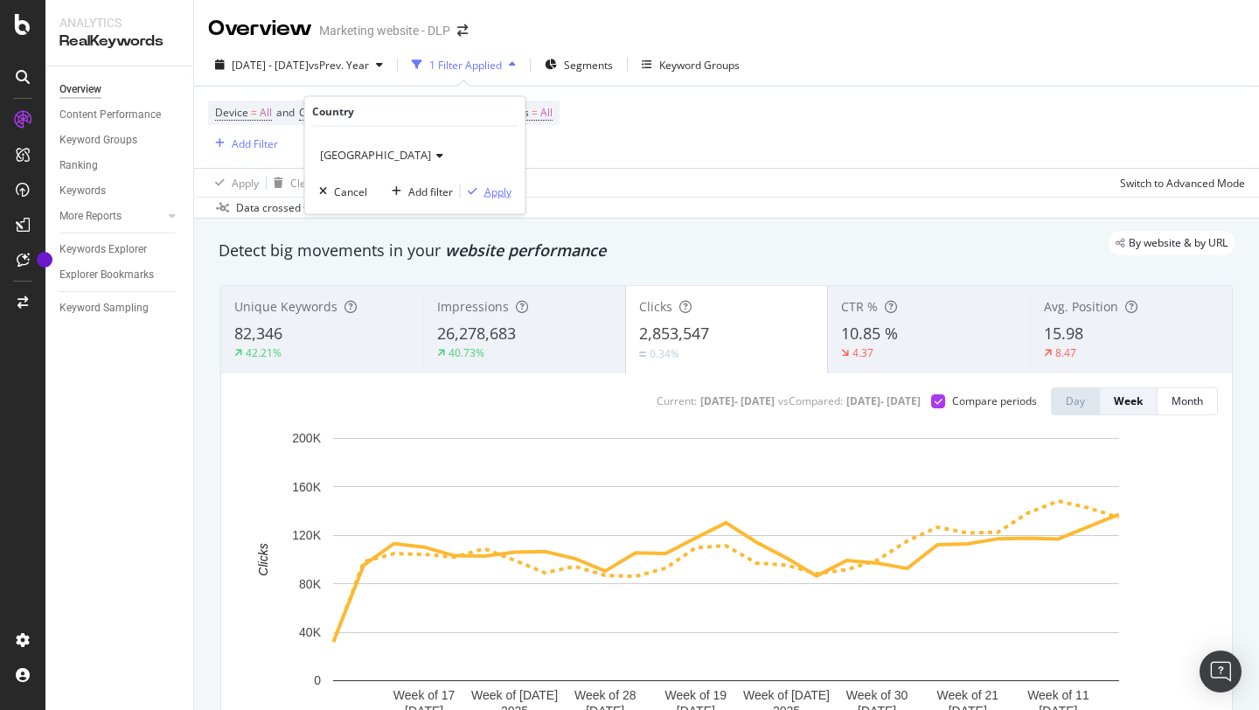
click at [500, 186] on div "Apply" at bounding box center [497, 191] width 27 height 15
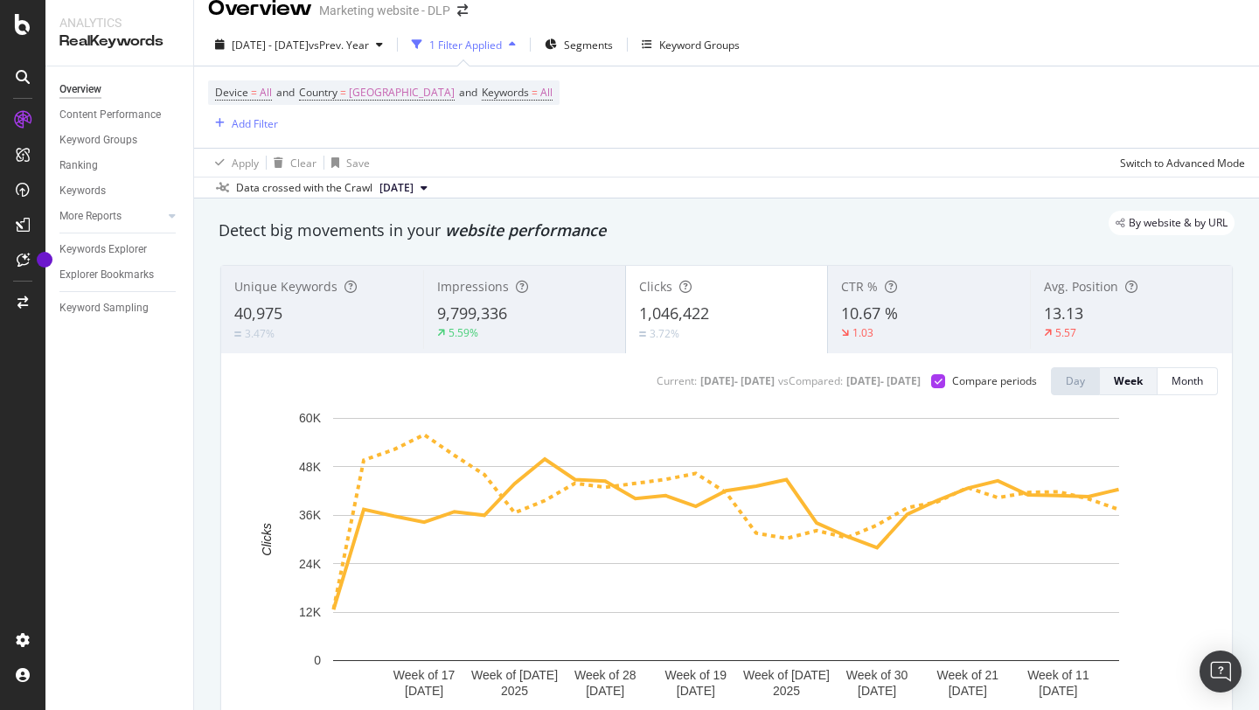
scroll to position [21, 0]
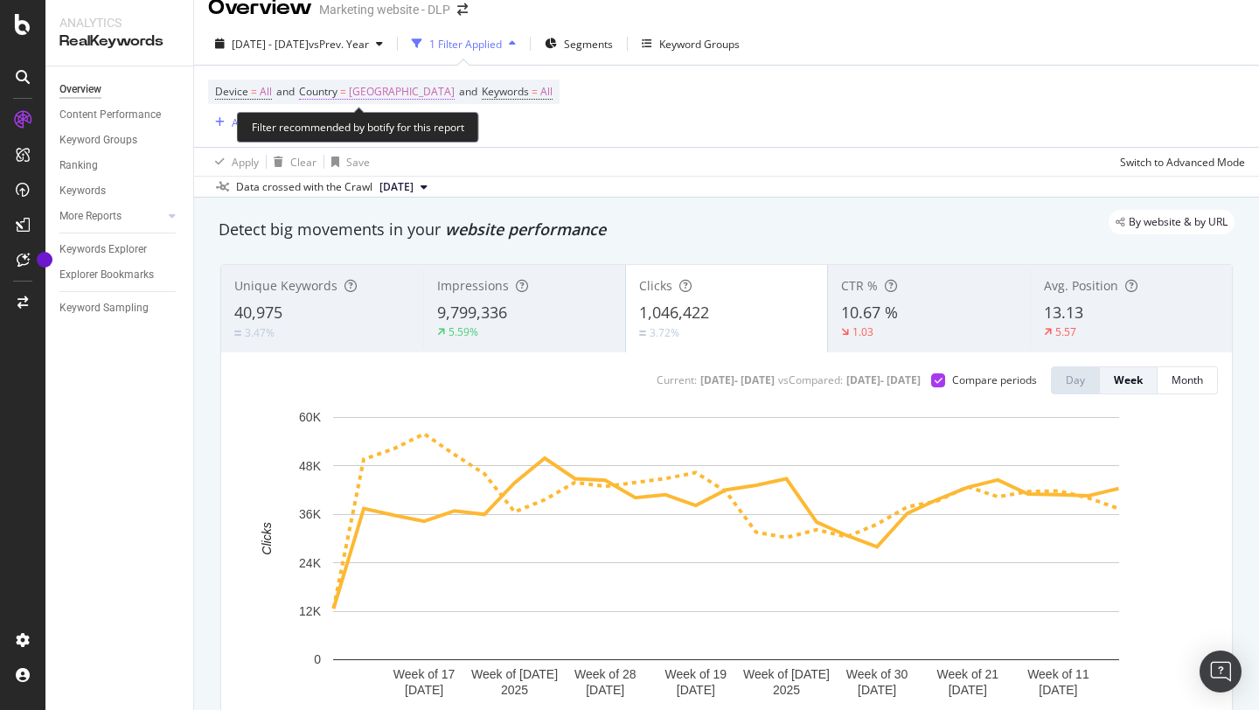
click at [384, 97] on span "[GEOGRAPHIC_DATA]" at bounding box center [402, 92] width 106 height 24
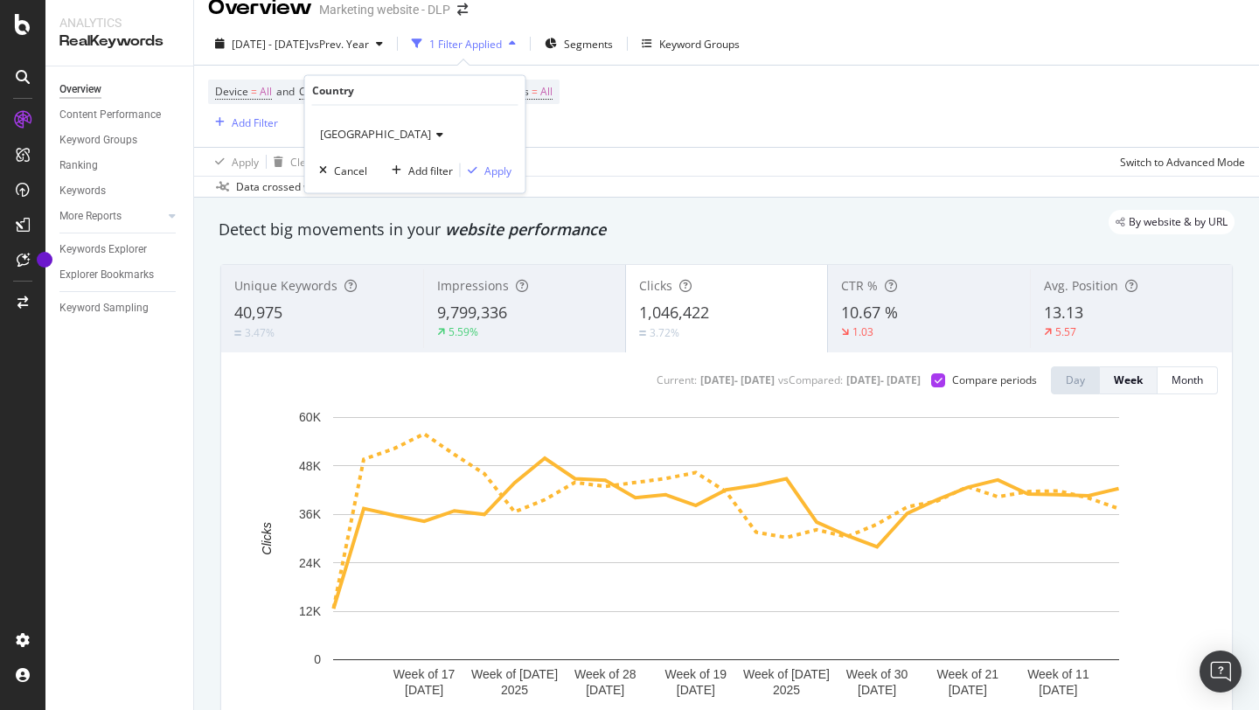
click at [368, 135] on span "[GEOGRAPHIC_DATA]" at bounding box center [375, 134] width 111 height 16
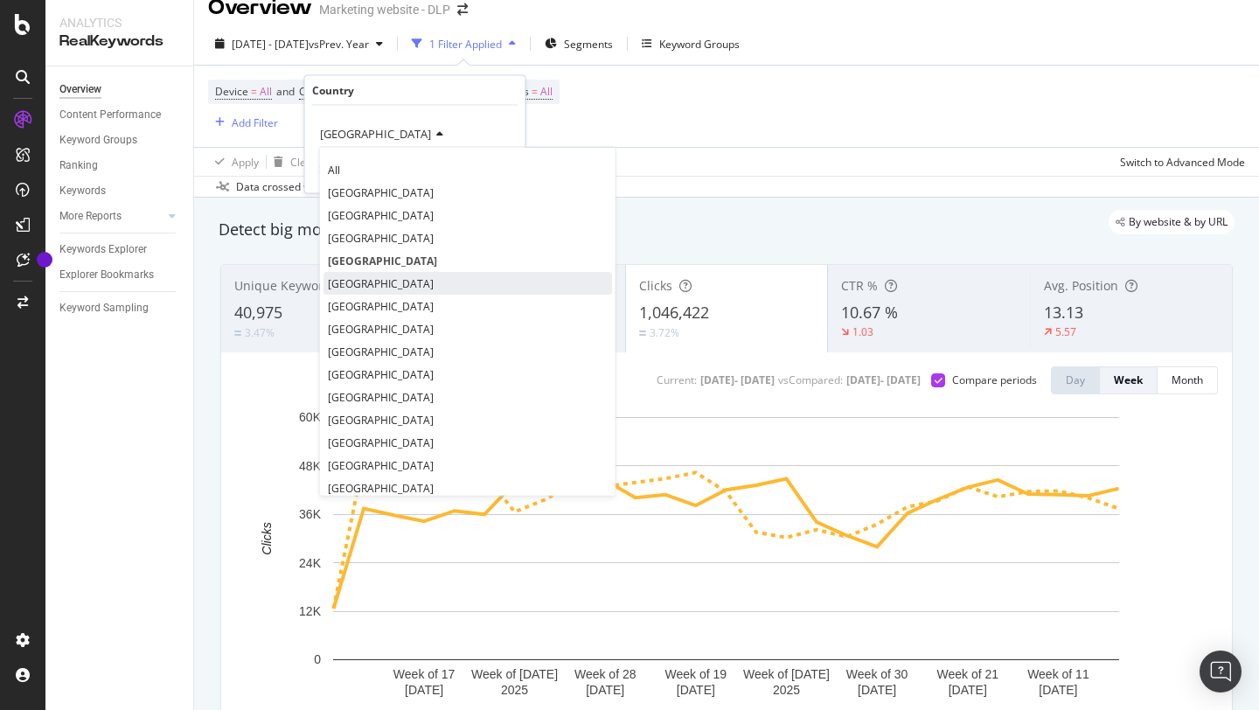
click at [345, 284] on span "[GEOGRAPHIC_DATA]" at bounding box center [381, 282] width 106 height 15
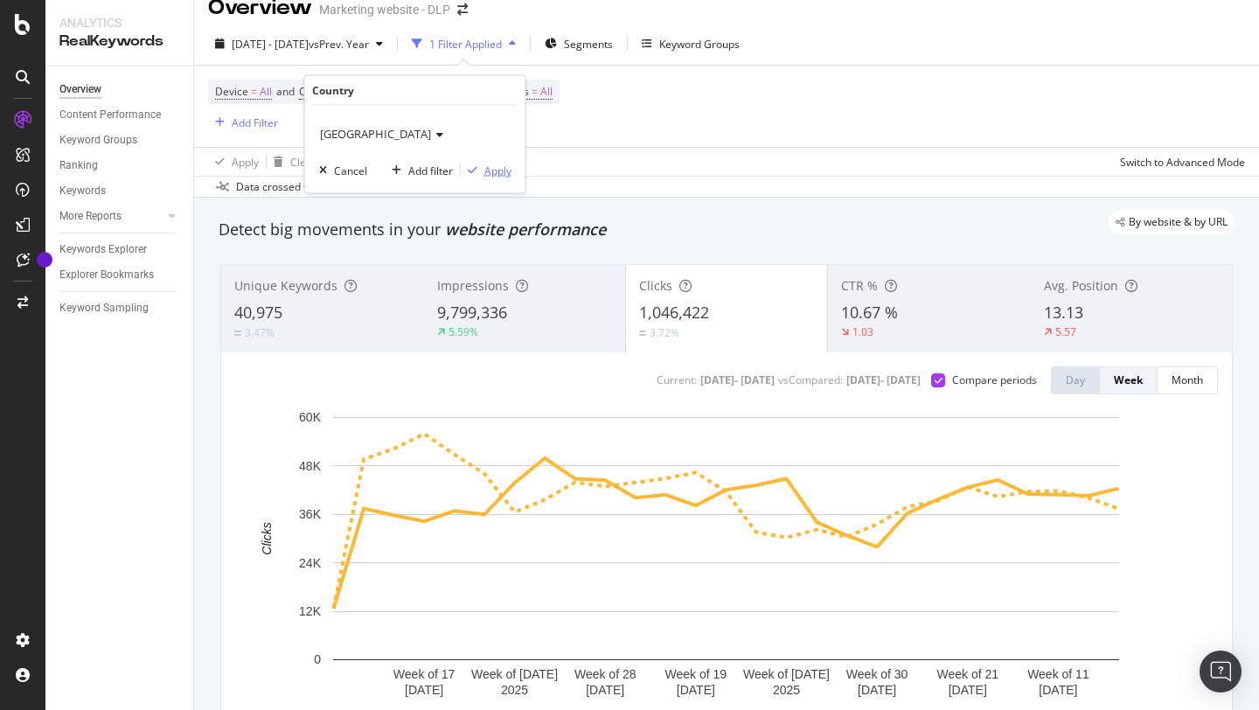
click at [490, 168] on div "Apply" at bounding box center [497, 170] width 27 height 15
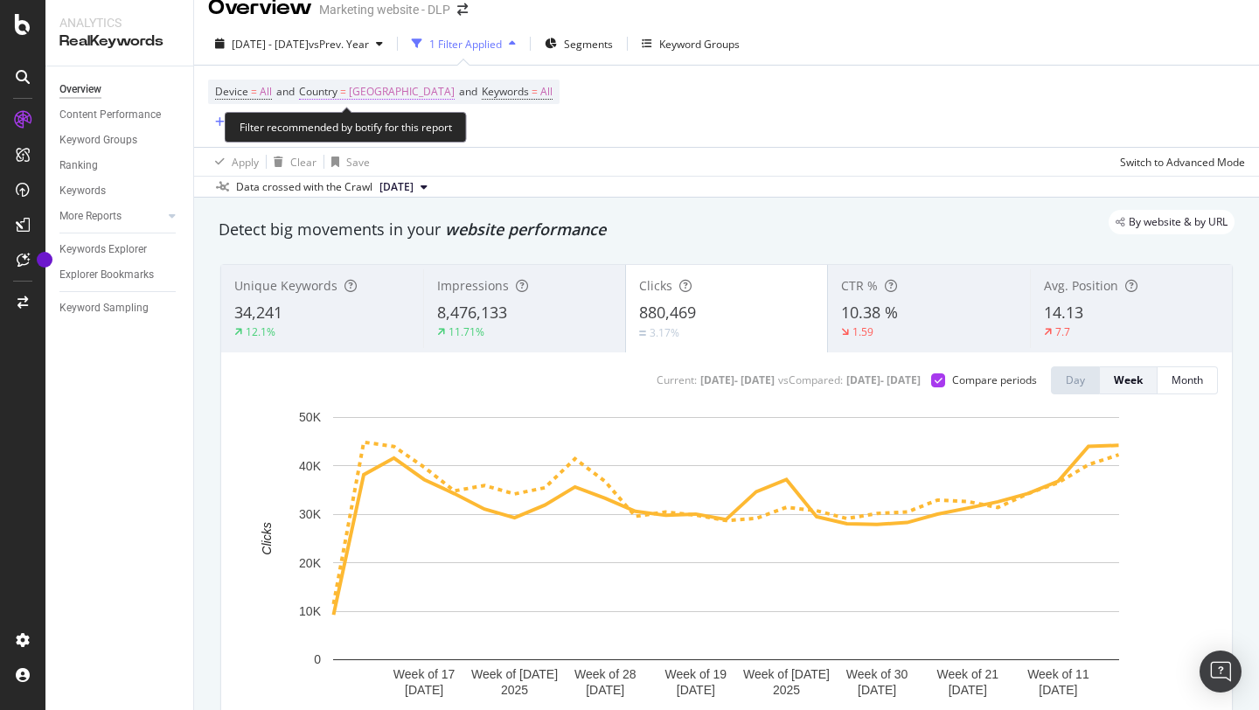
click at [364, 96] on span "[GEOGRAPHIC_DATA]" at bounding box center [402, 92] width 106 height 24
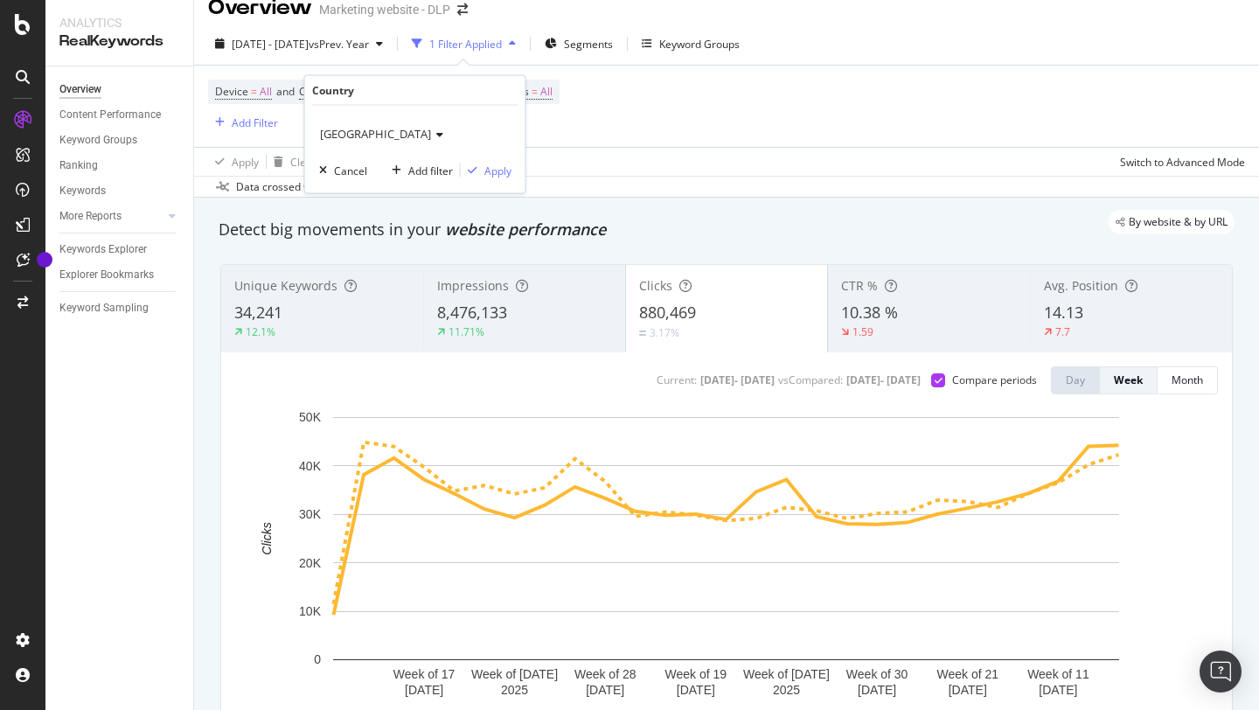
click at [345, 128] on div "[GEOGRAPHIC_DATA]" at bounding box center [415, 134] width 192 height 28
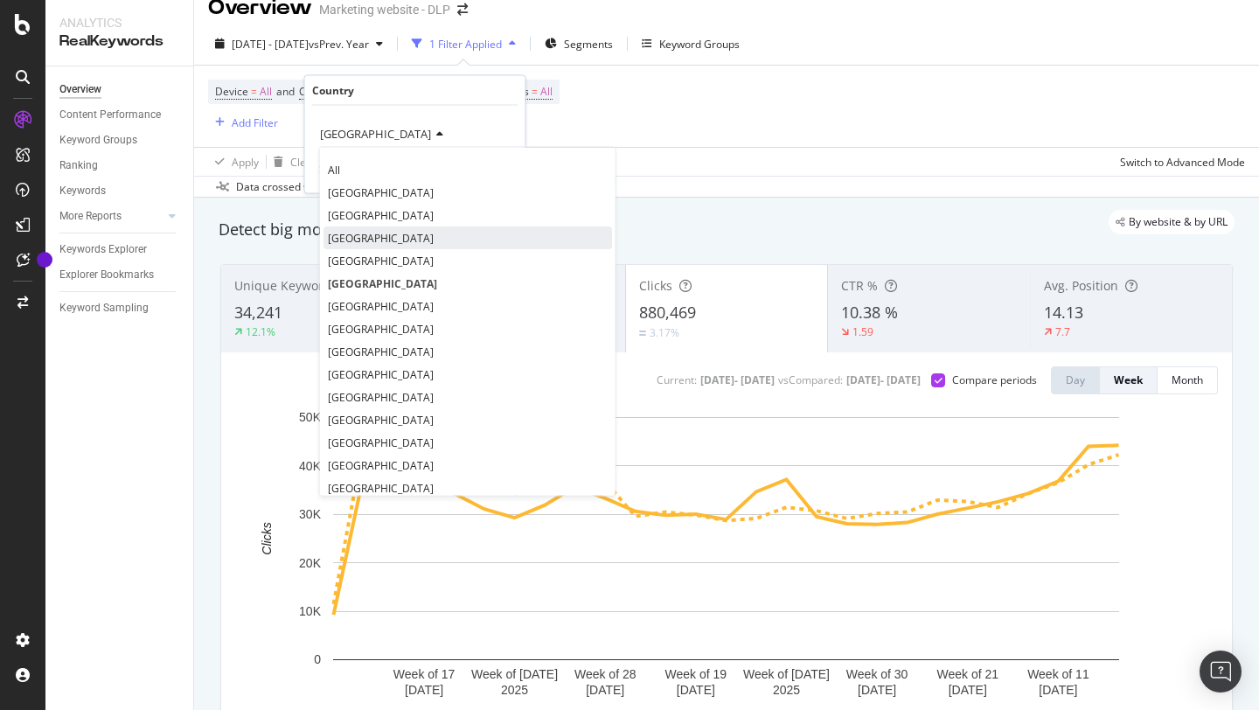
click at [354, 239] on div "[GEOGRAPHIC_DATA]" at bounding box center [467, 237] width 288 height 23
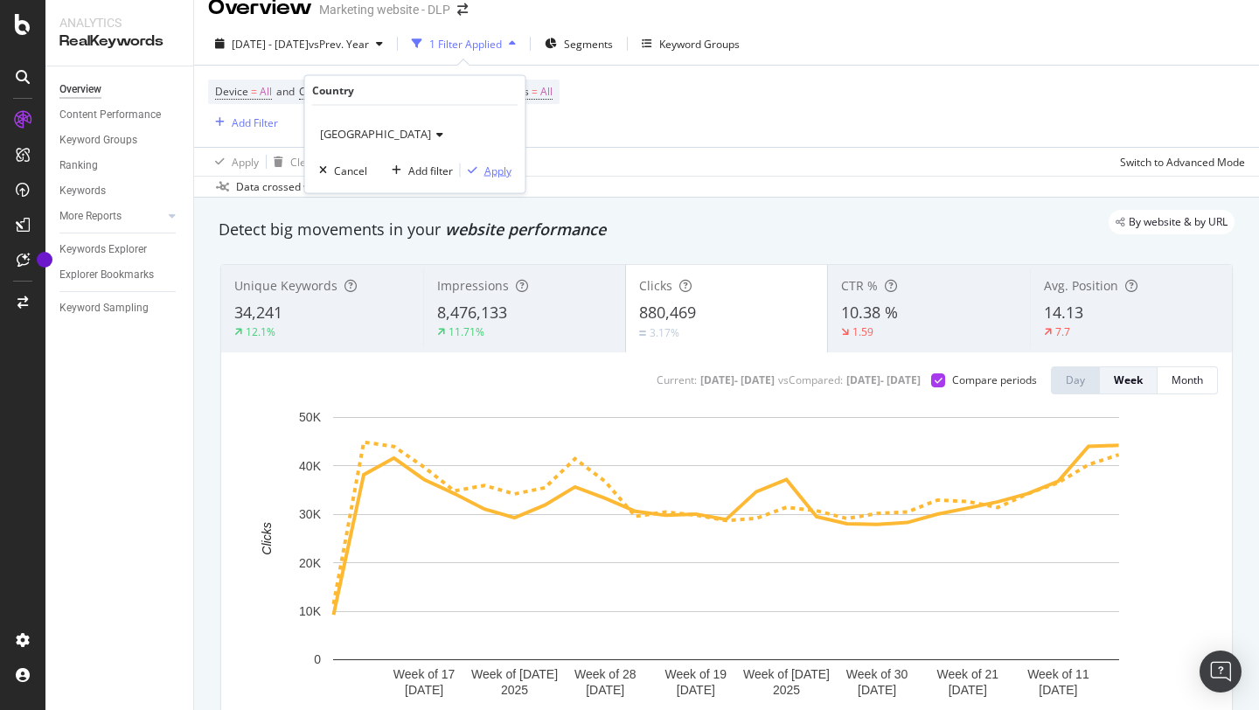
click at [501, 166] on div "Apply" at bounding box center [497, 170] width 27 height 15
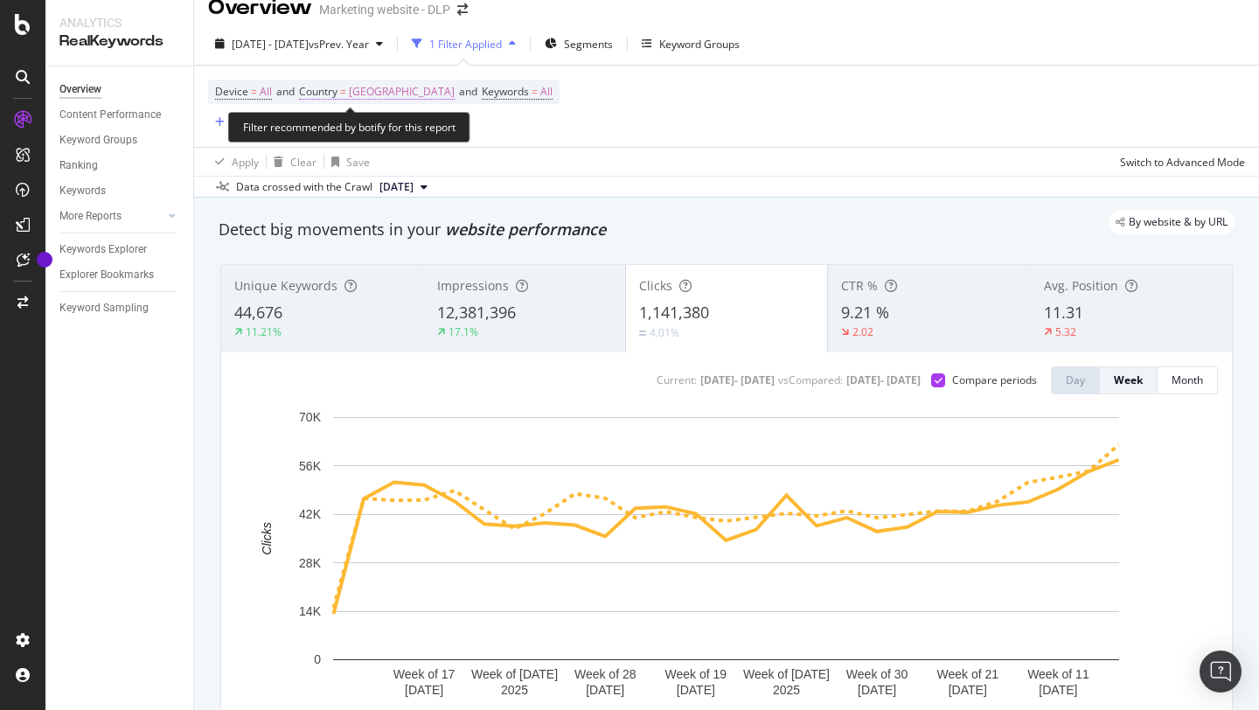
click at [368, 97] on span "[GEOGRAPHIC_DATA]" at bounding box center [402, 92] width 106 height 24
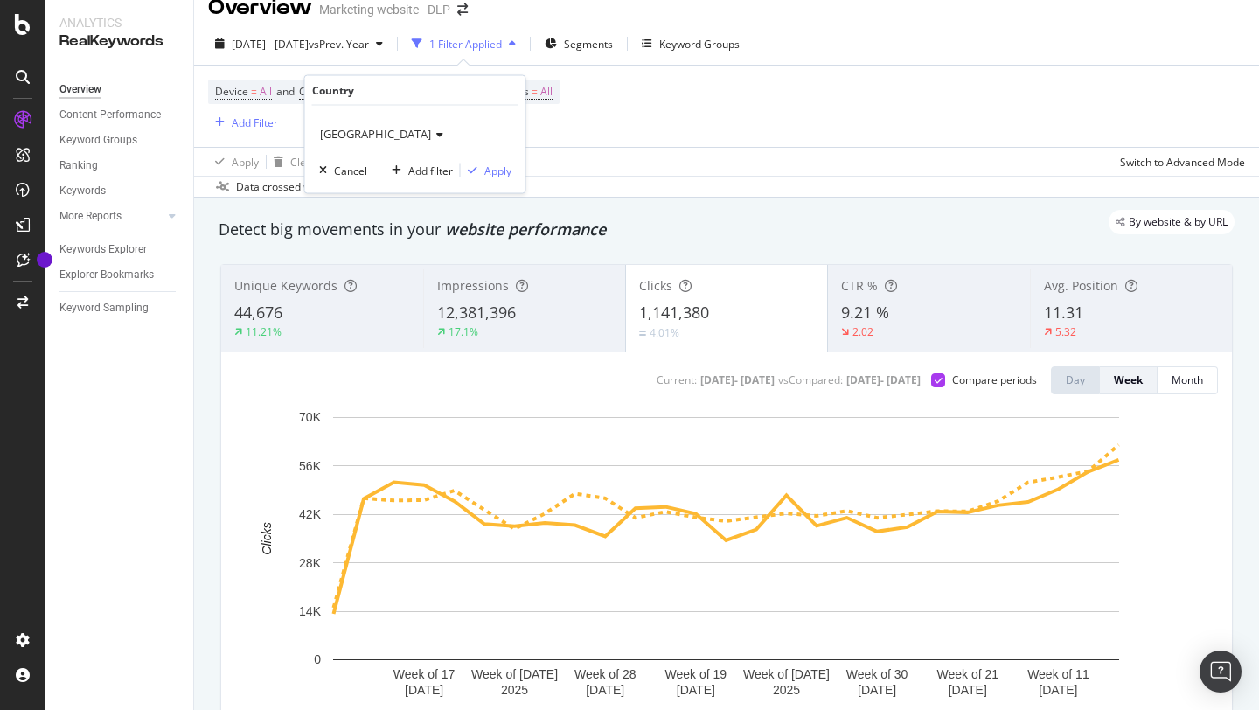
click at [357, 125] on div "[GEOGRAPHIC_DATA]" at bounding box center [415, 134] width 192 height 28
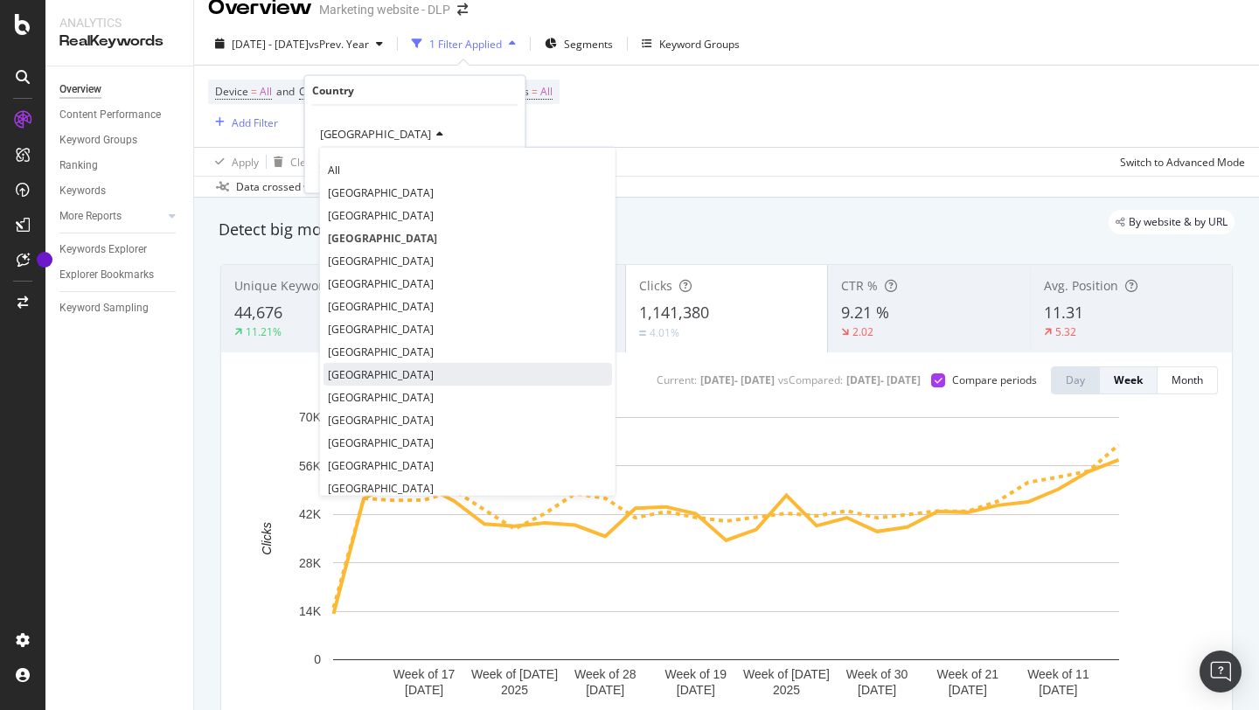
click at [353, 382] on div "[GEOGRAPHIC_DATA]" at bounding box center [467, 374] width 288 height 23
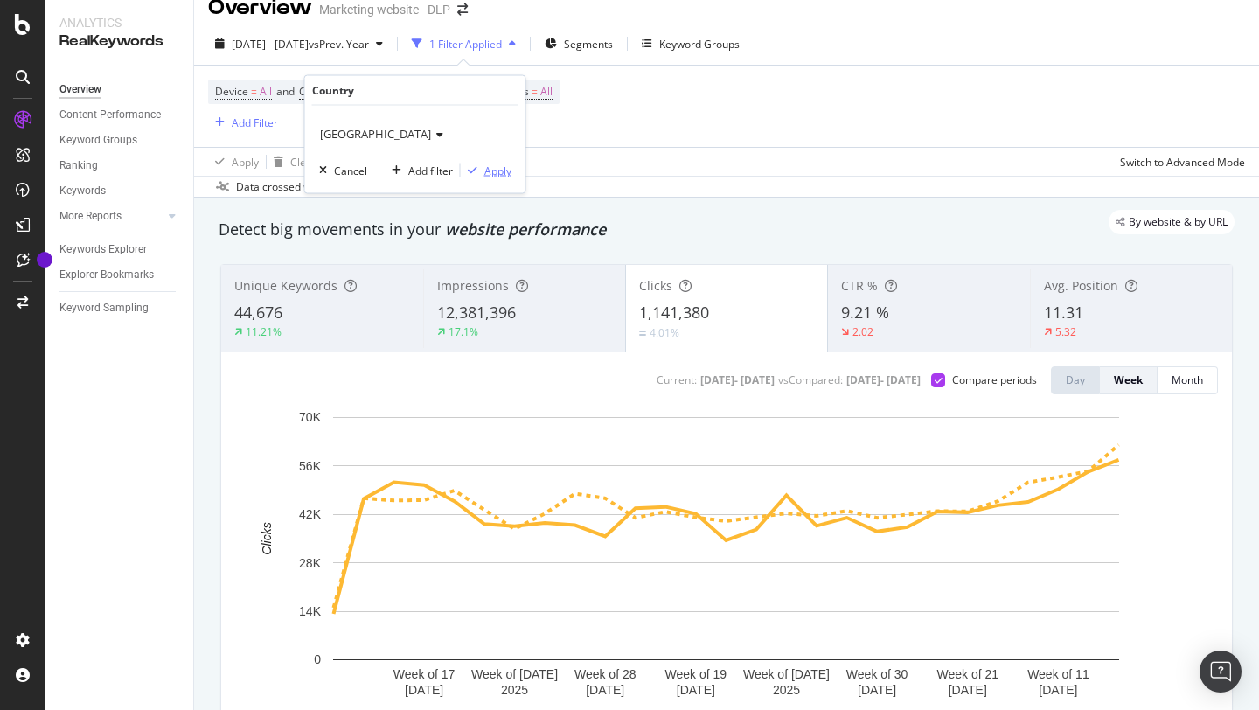
click at [496, 171] on div "Apply" at bounding box center [497, 170] width 27 height 15
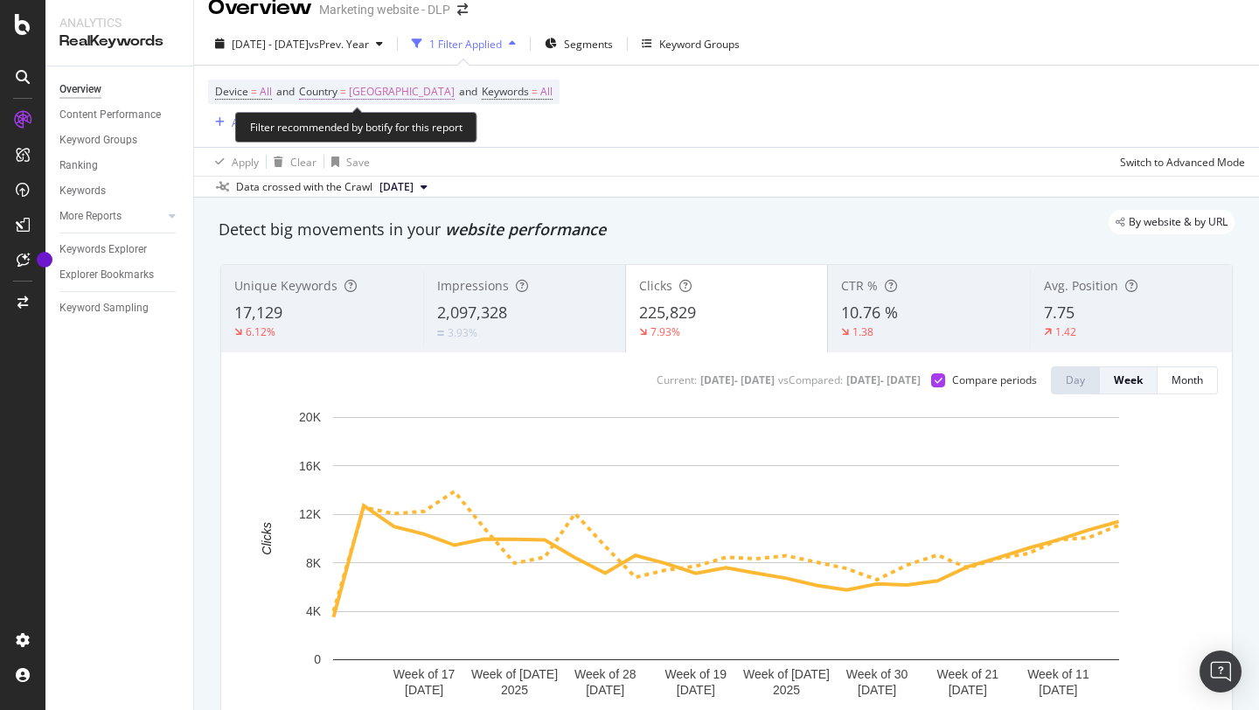
click at [376, 98] on span "[GEOGRAPHIC_DATA]" at bounding box center [402, 92] width 106 height 24
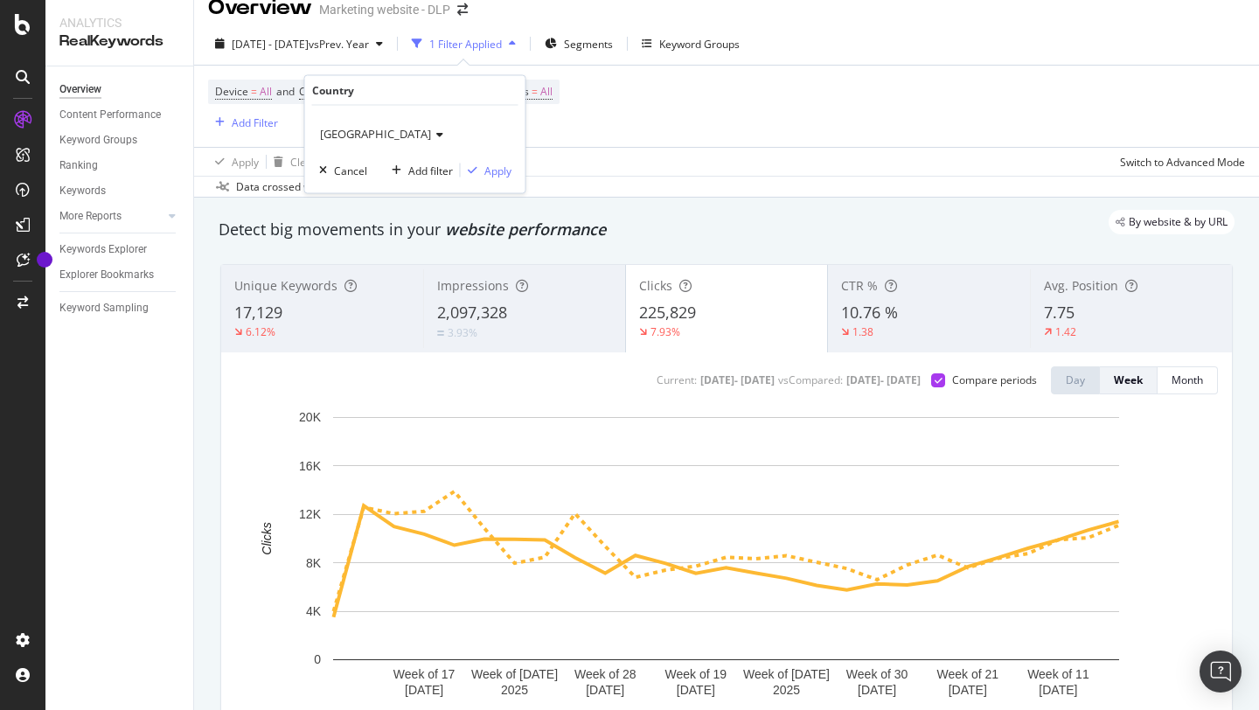
click at [360, 133] on span "[GEOGRAPHIC_DATA]" at bounding box center [375, 134] width 111 height 16
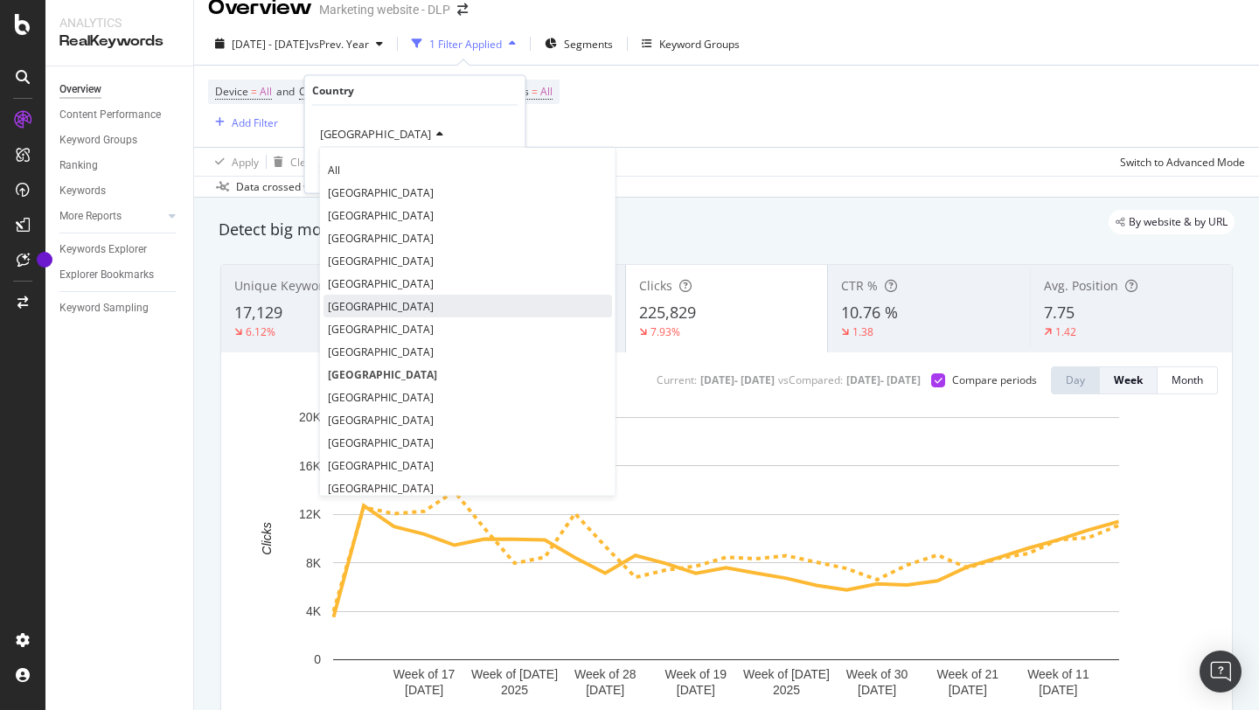
click at [386, 302] on span "[GEOGRAPHIC_DATA]" at bounding box center [381, 305] width 106 height 15
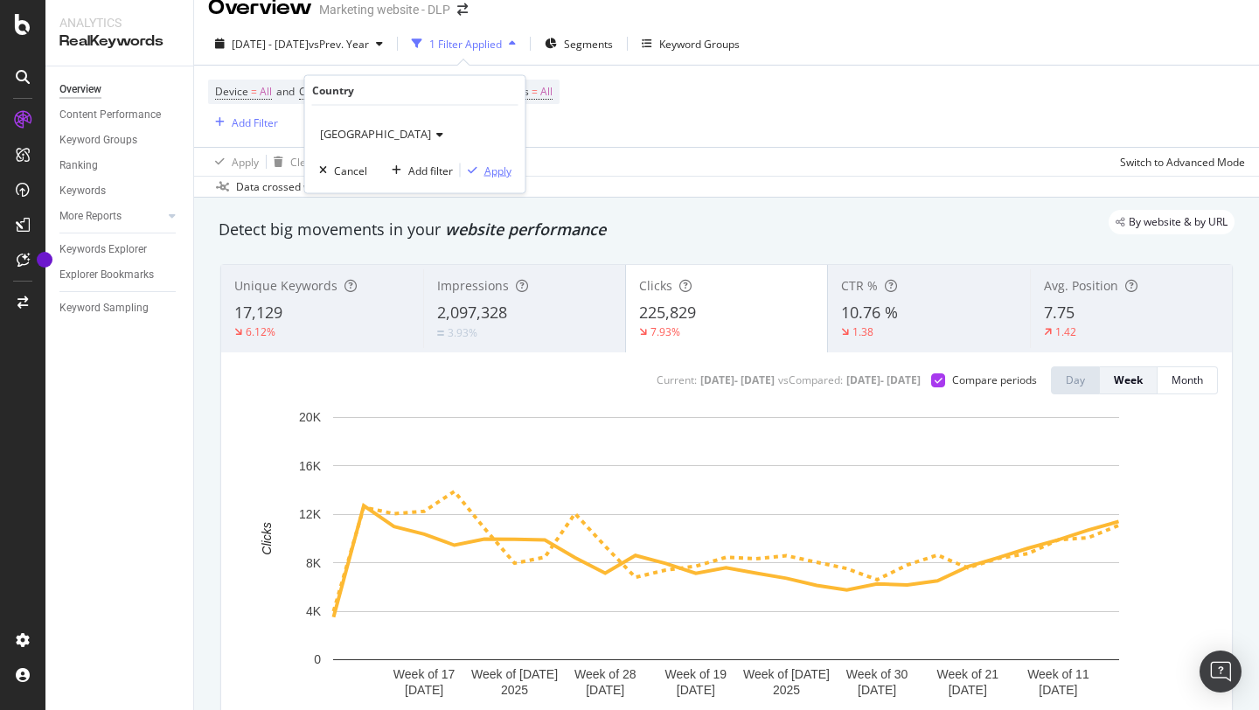
click at [506, 170] on div "Apply" at bounding box center [497, 170] width 27 height 15
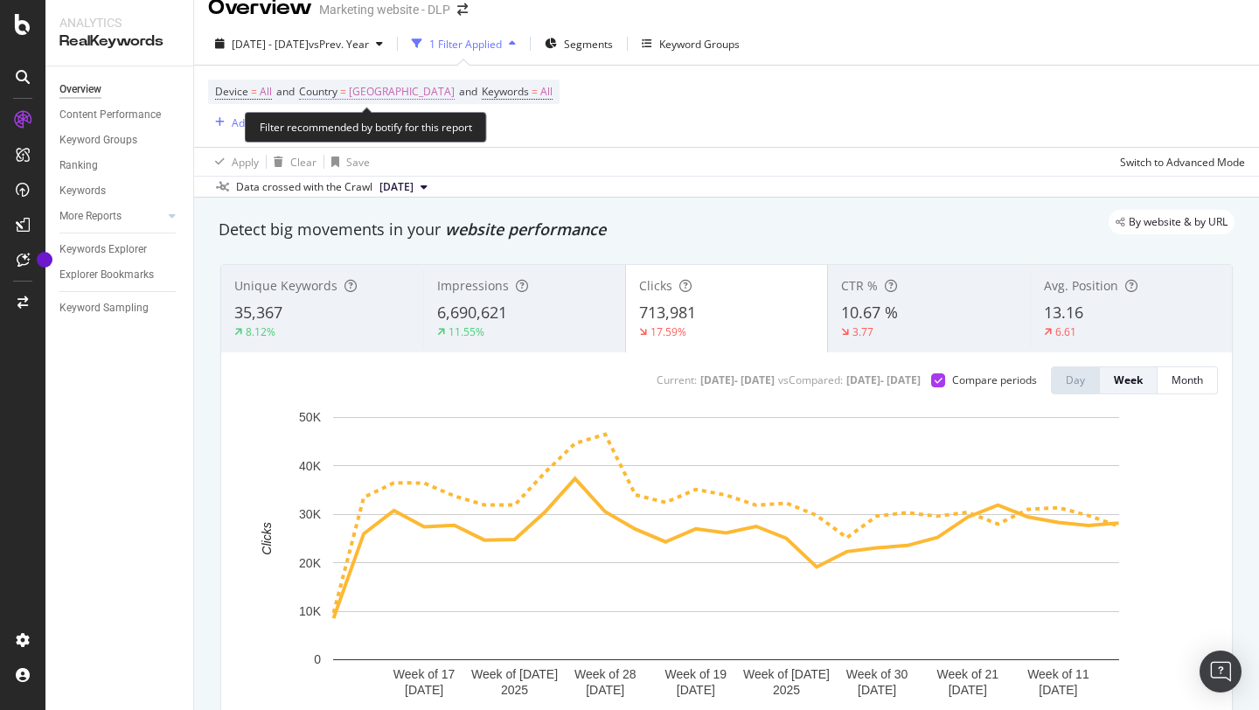
click at [403, 91] on span "[GEOGRAPHIC_DATA]" at bounding box center [402, 92] width 106 height 24
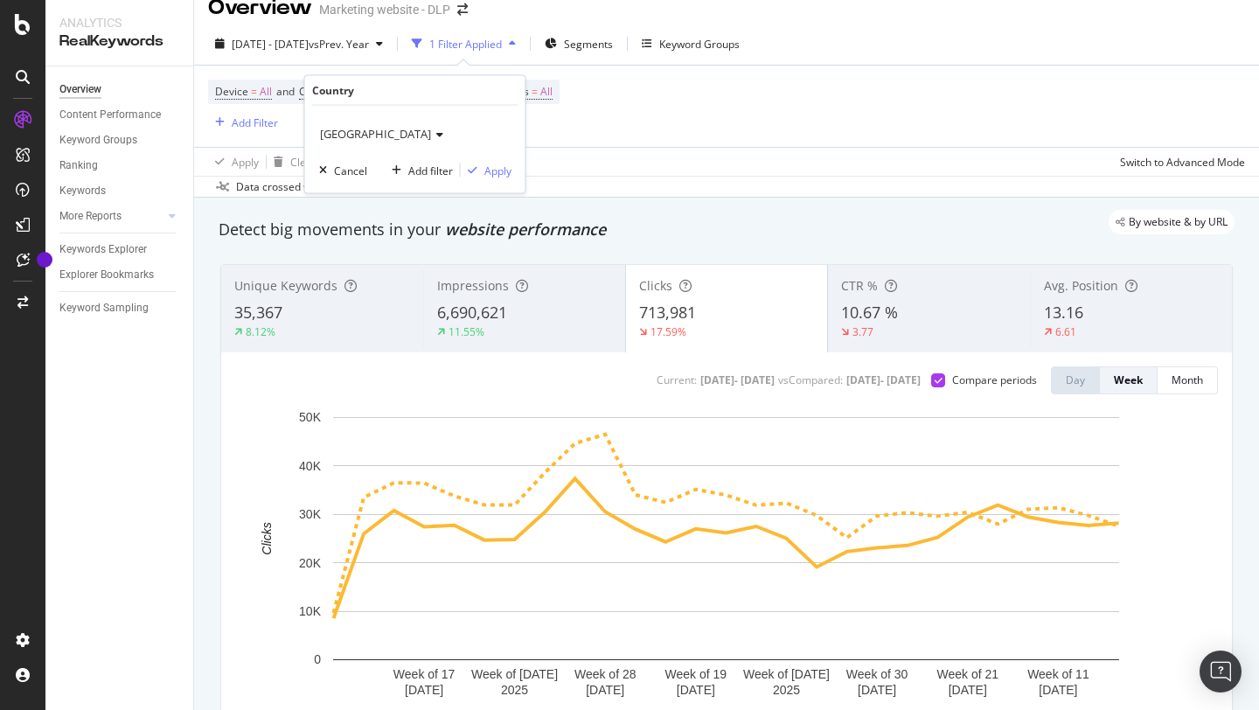
click at [378, 141] on span "[GEOGRAPHIC_DATA]" at bounding box center [375, 134] width 111 height 16
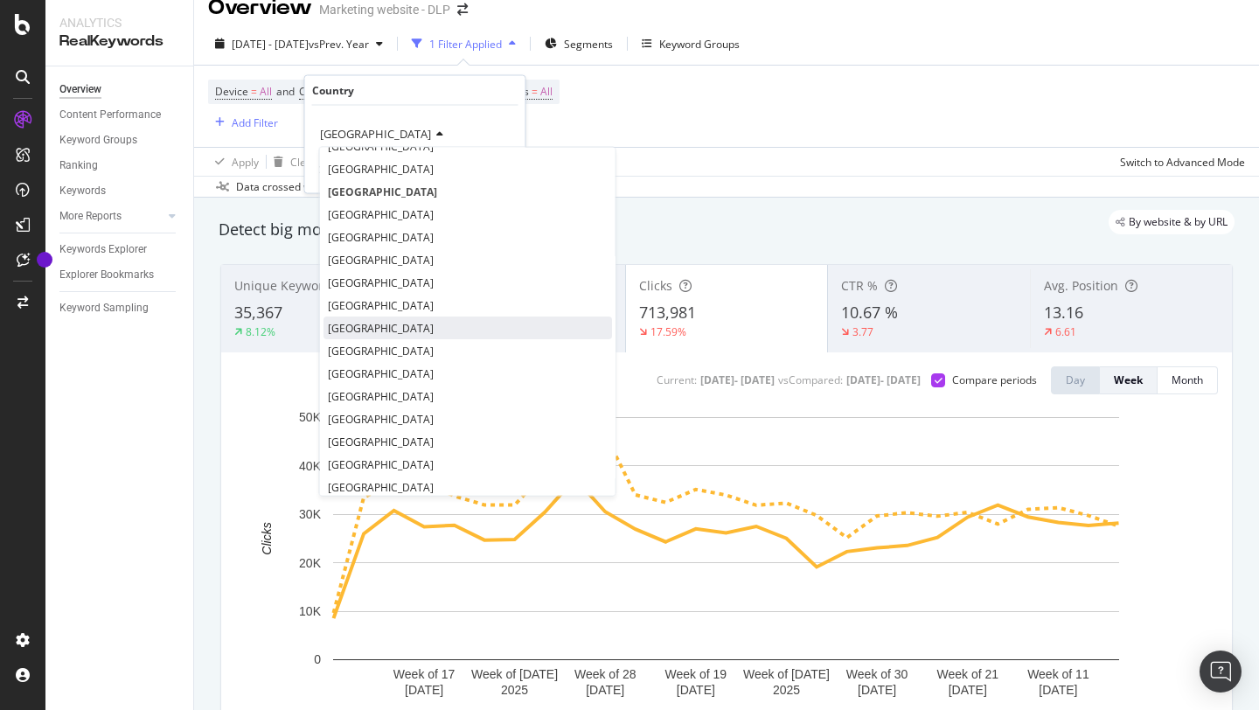
scroll to position [118, 0]
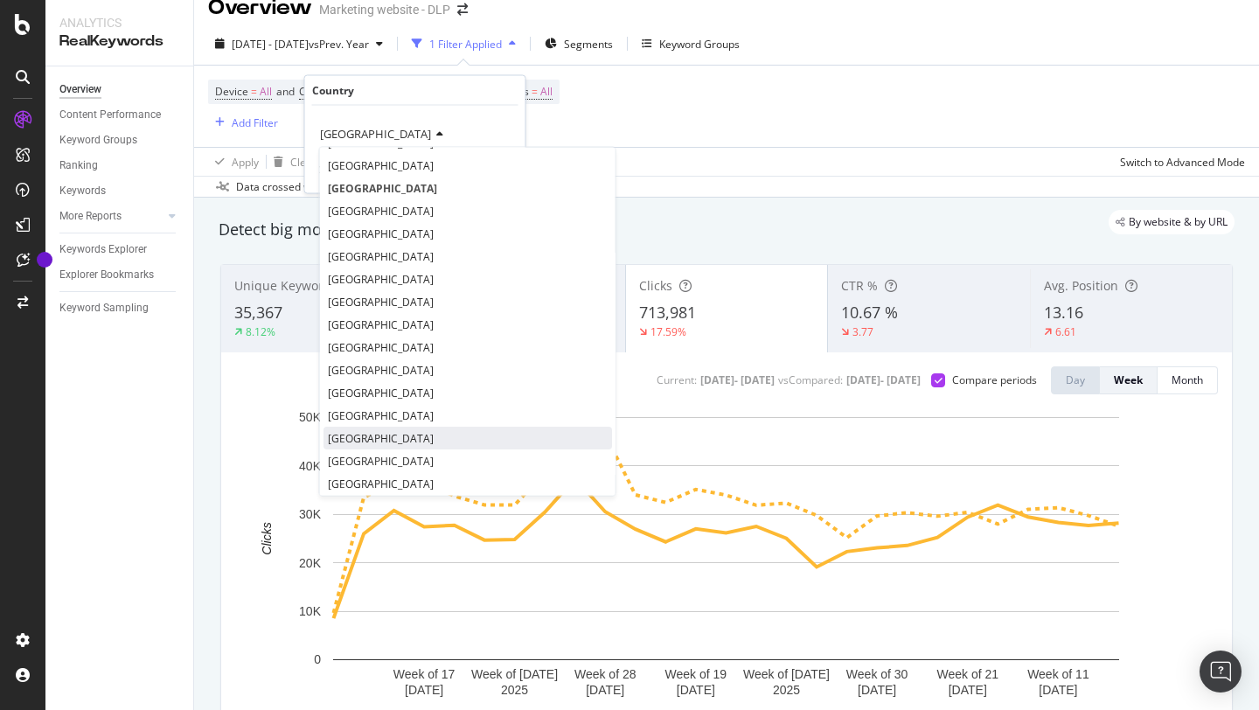
click at [371, 446] on div "[GEOGRAPHIC_DATA]" at bounding box center [467, 438] width 288 height 23
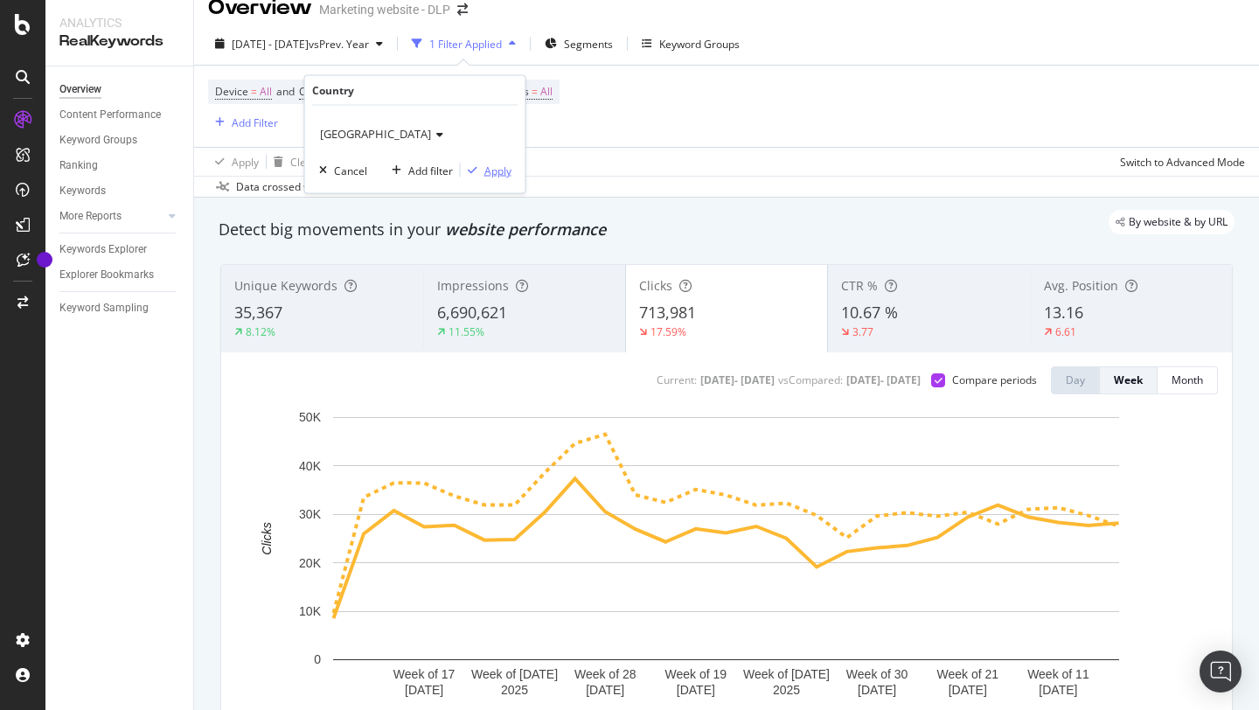
click at [493, 177] on div "Apply" at bounding box center [497, 170] width 27 height 15
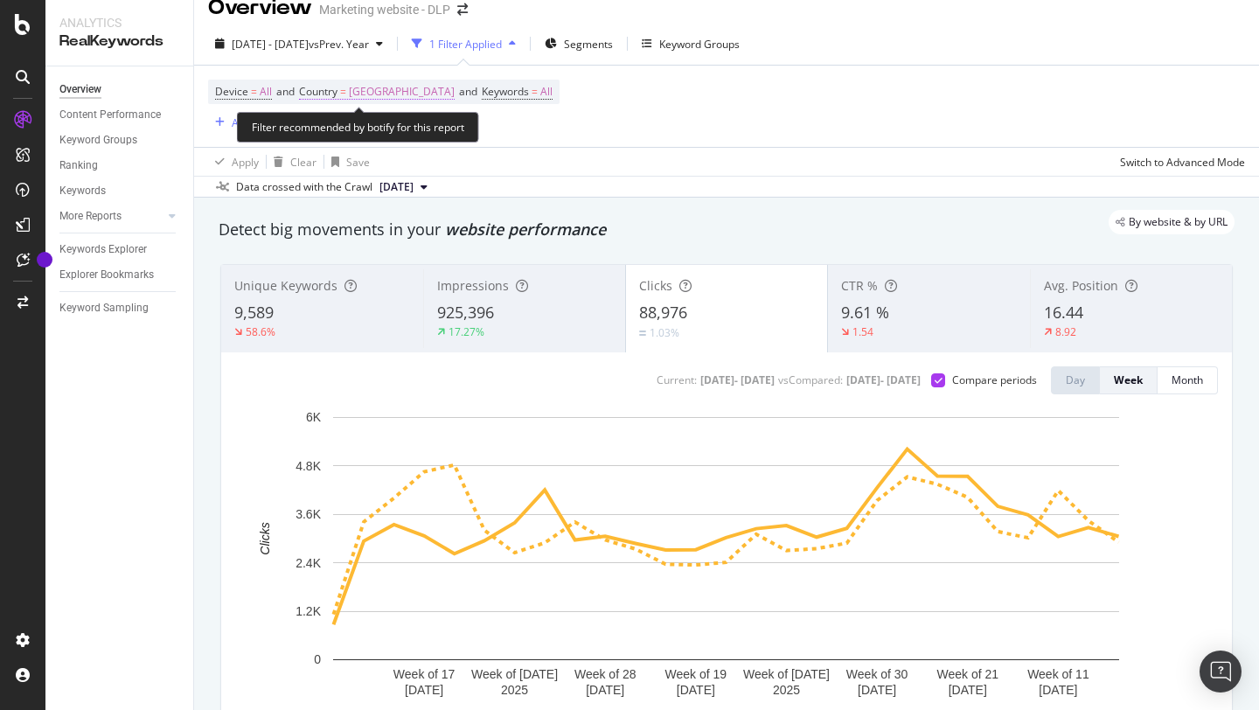
click at [374, 99] on span "[GEOGRAPHIC_DATA]" at bounding box center [402, 92] width 106 height 24
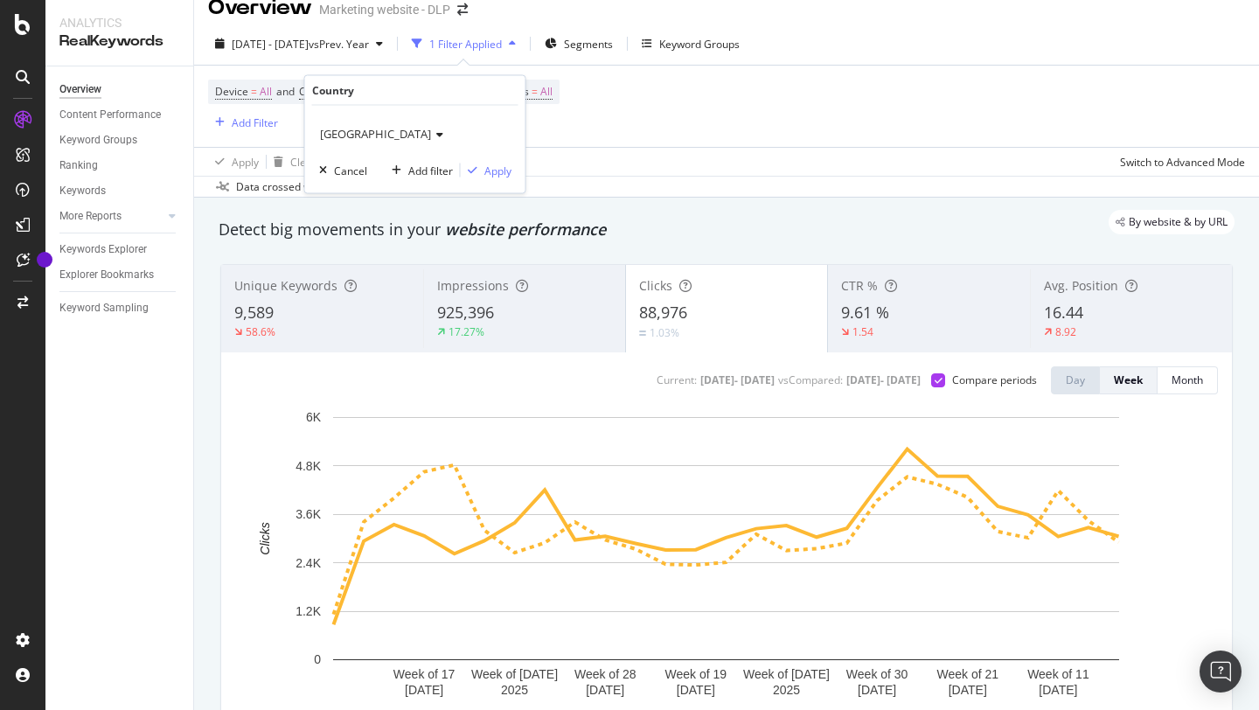
click at [431, 135] on icon at bounding box center [437, 134] width 12 height 10
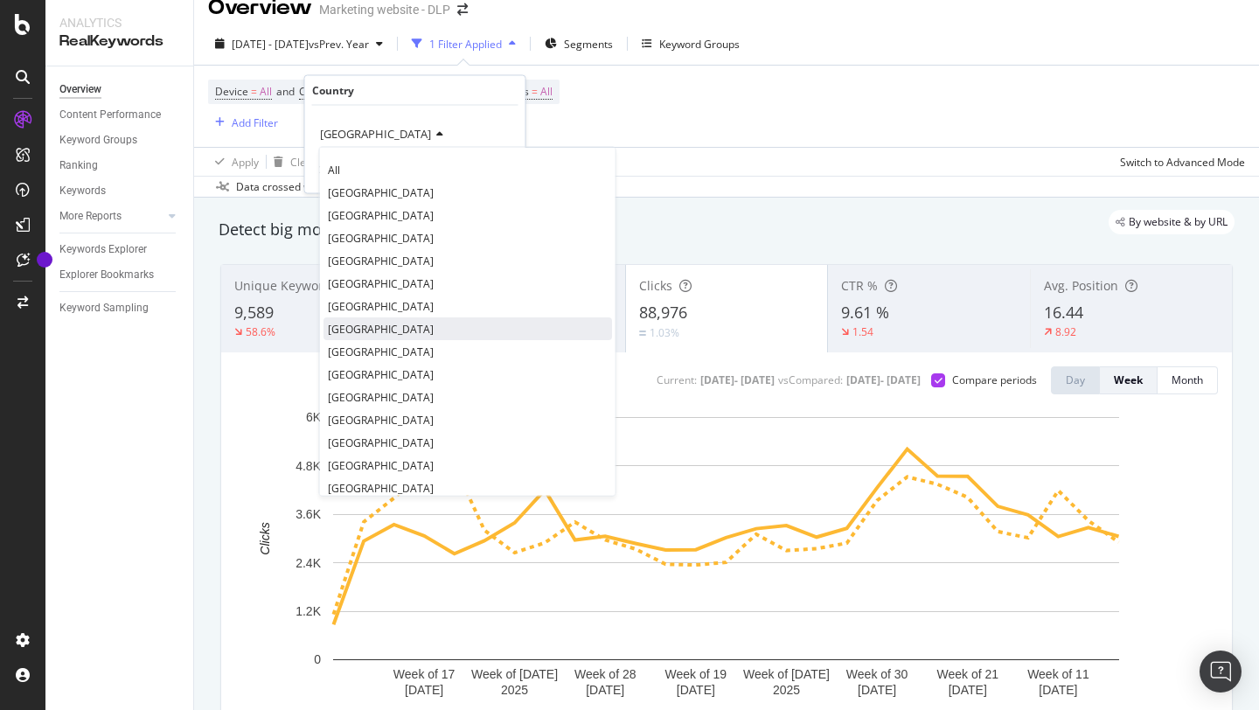
click at [371, 330] on span "[GEOGRAPHIC_DATA]" at bounding box center [381, 328] width 106 height 15
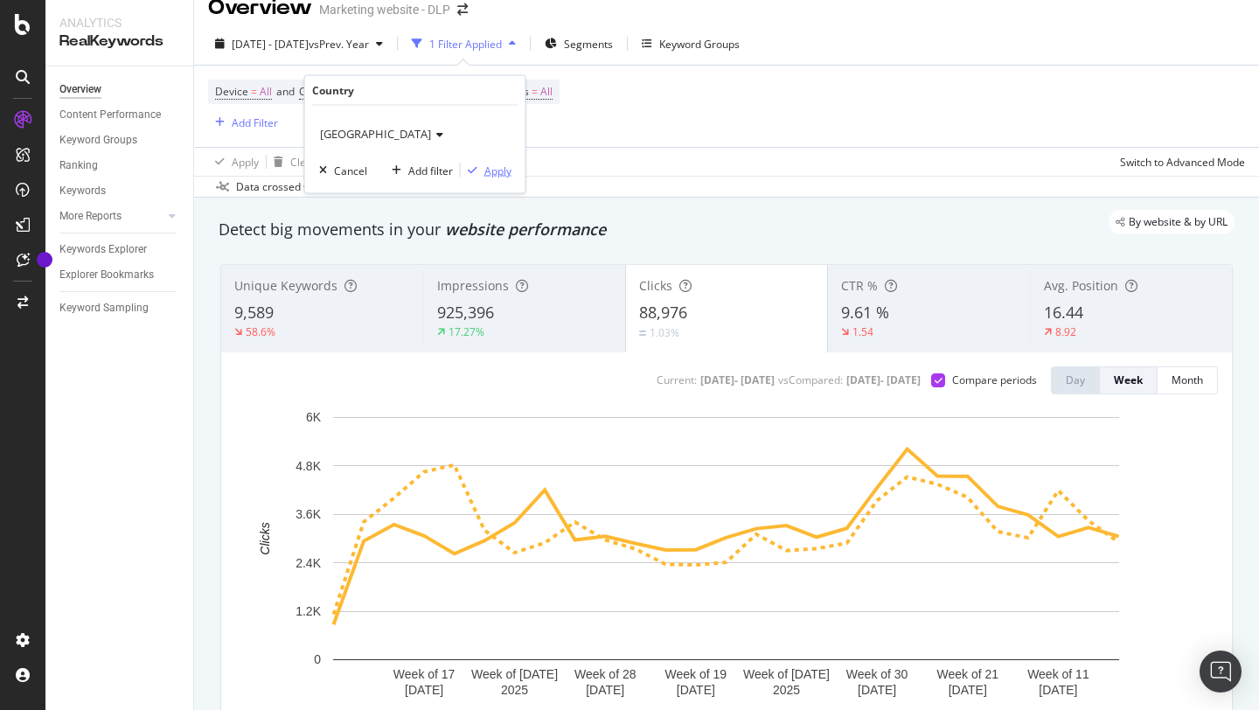
click at [502, 169] on div "Apply" at bounding box center [497, 170] width 27 height 15
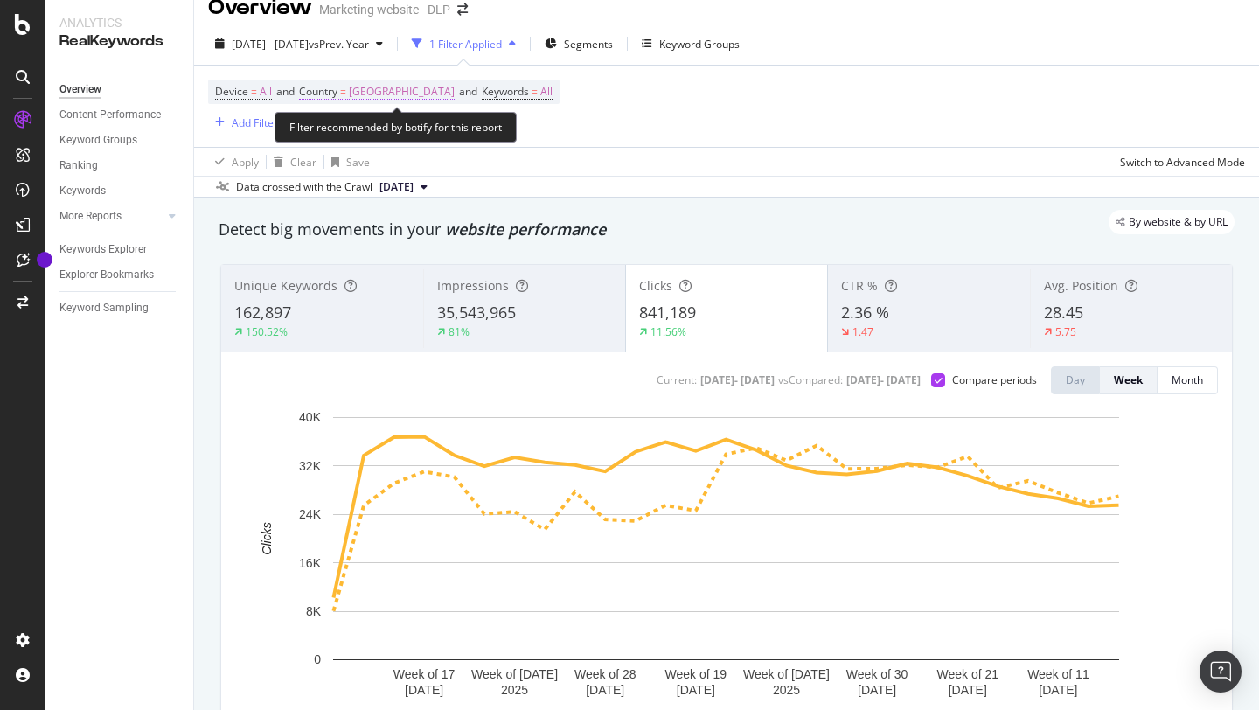
click at [393, 94] on span "[GEOGRAPHIC_DATA]" at bounding box center [402, 92] width 106 height 24
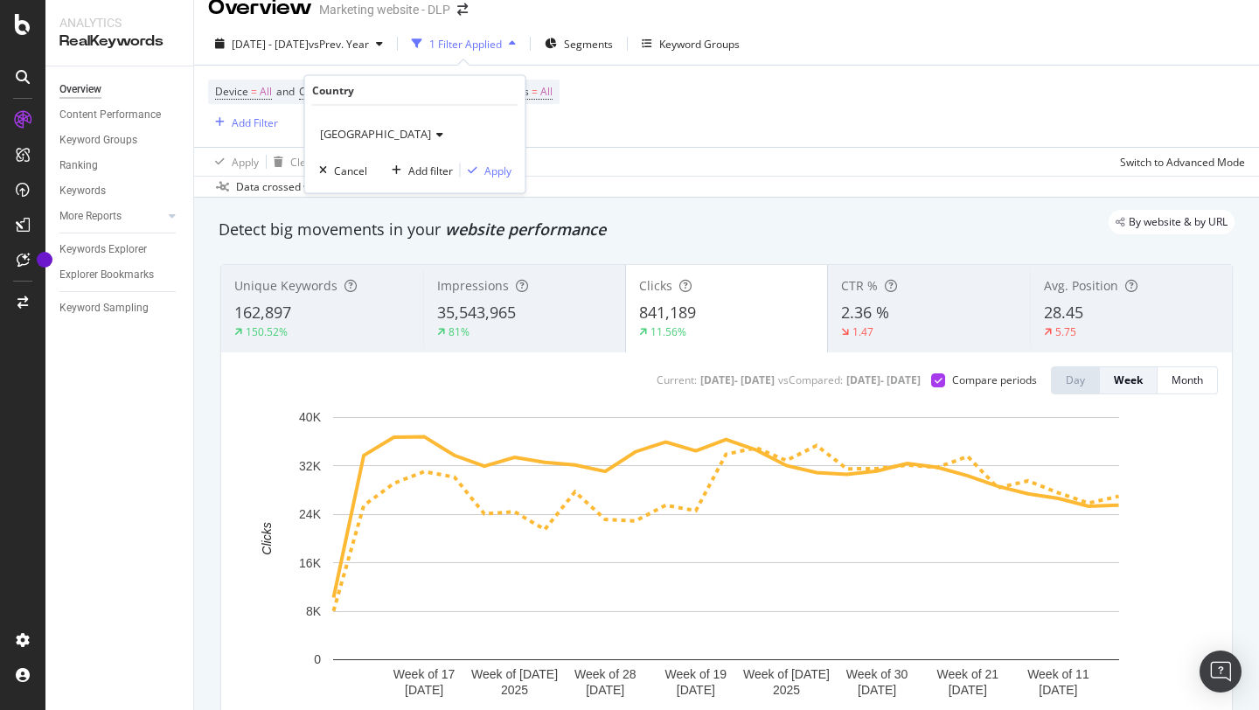
click at [443, 130] on icon at bounding box center [437, 134] width 12 height 10
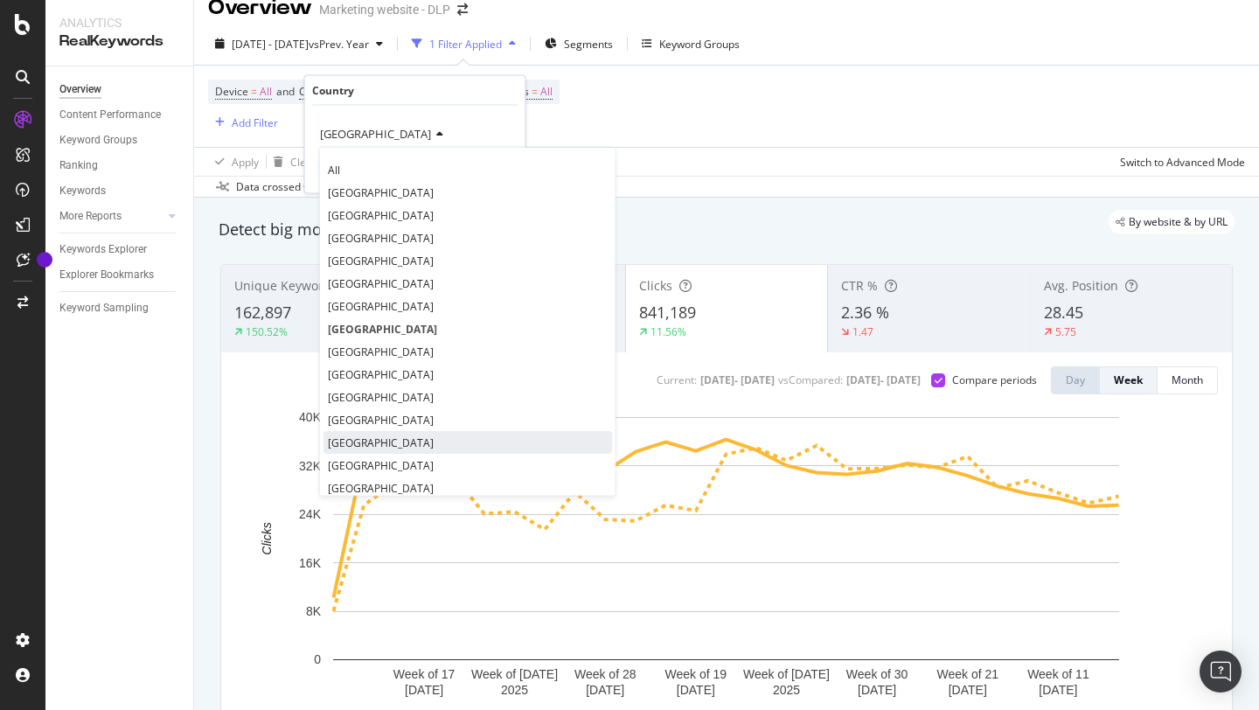
click at [361, 433] on div "[GEOGRAPHIC_DATA]" at bounding box center [467, 442] width 288 height 23
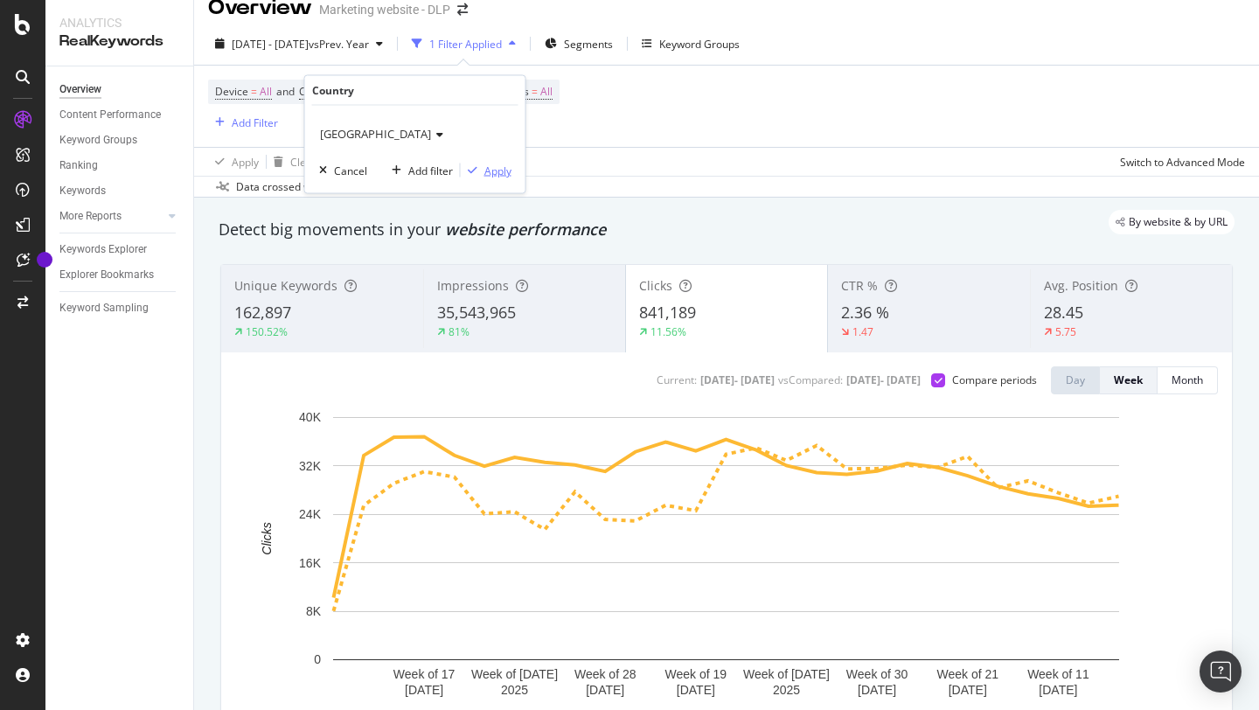
click at [505, 169] on div "Apply" at bounding box center [497, 170] width 27 height 15
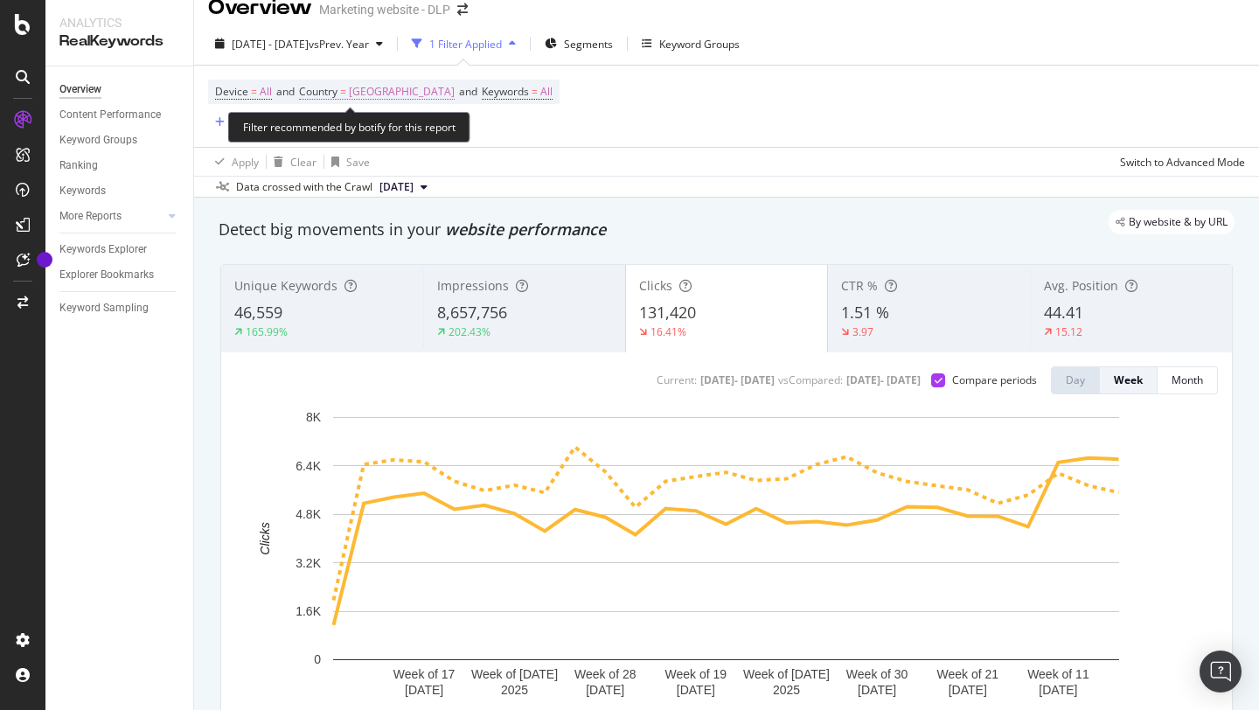
click at [367, 94] on span "[GEOGRAPHIC_DATA]" at bounding box center [402, 92] width 106 height 24
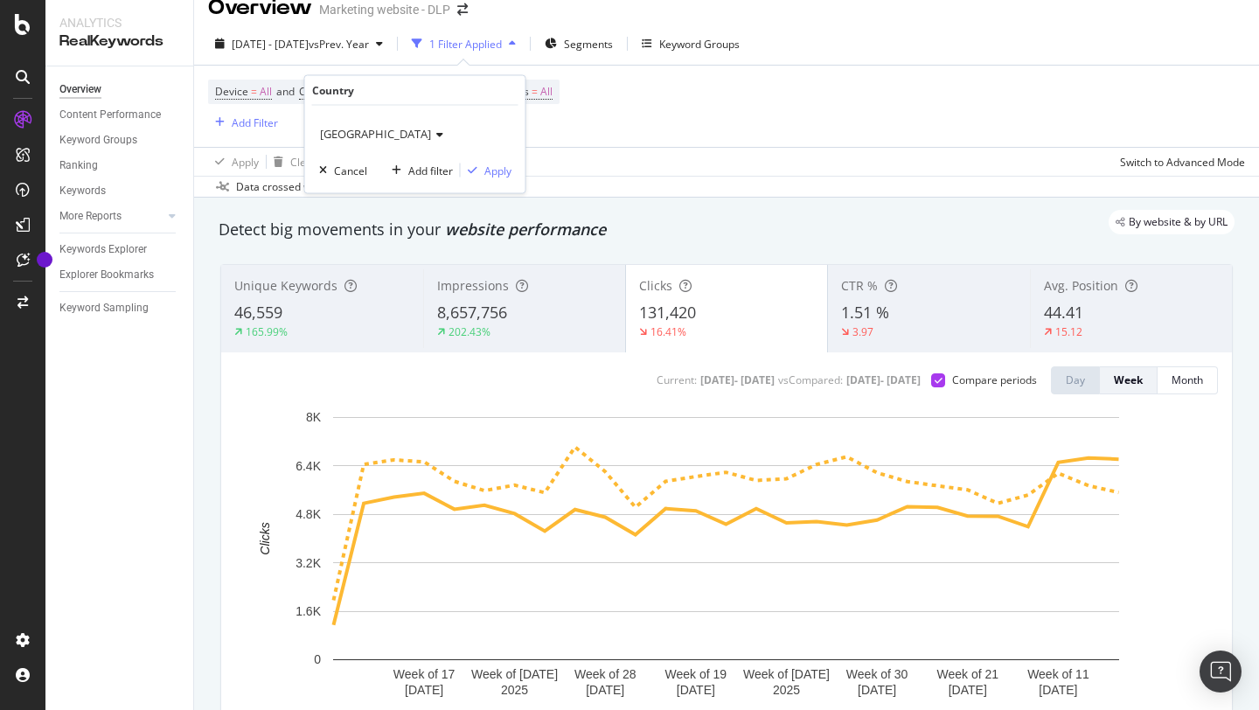
click at [431, 133] on icon at bounding box center [437, 134] width 12 height 10
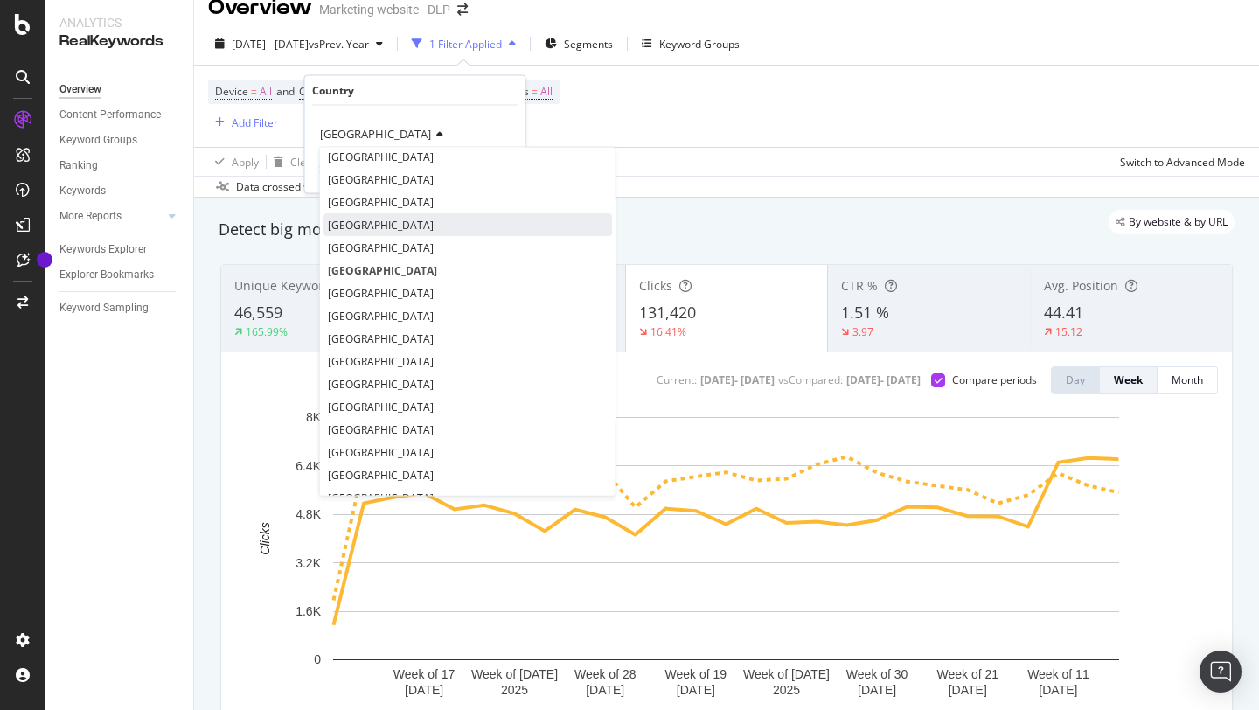
scroll to position [172, 0]
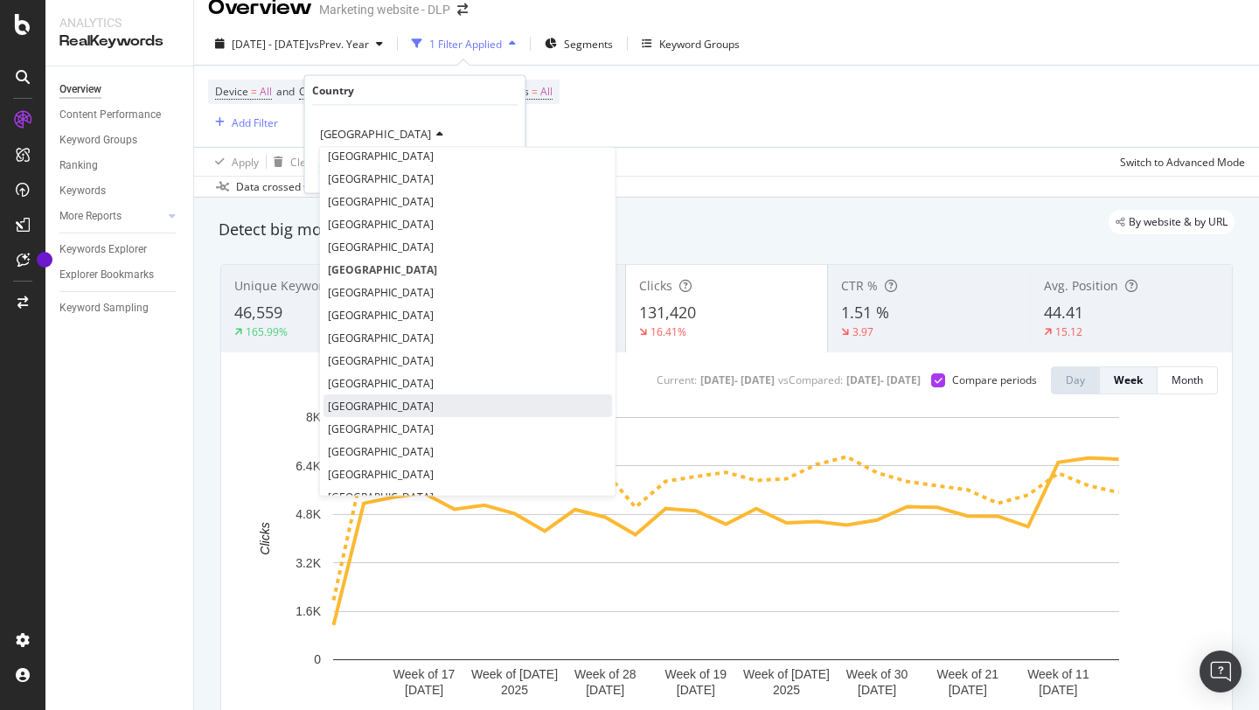
click at [365, 404] on div "[GEOGRAPHIC_DATA]" at bounding box center [467, 406] width 288 height 23
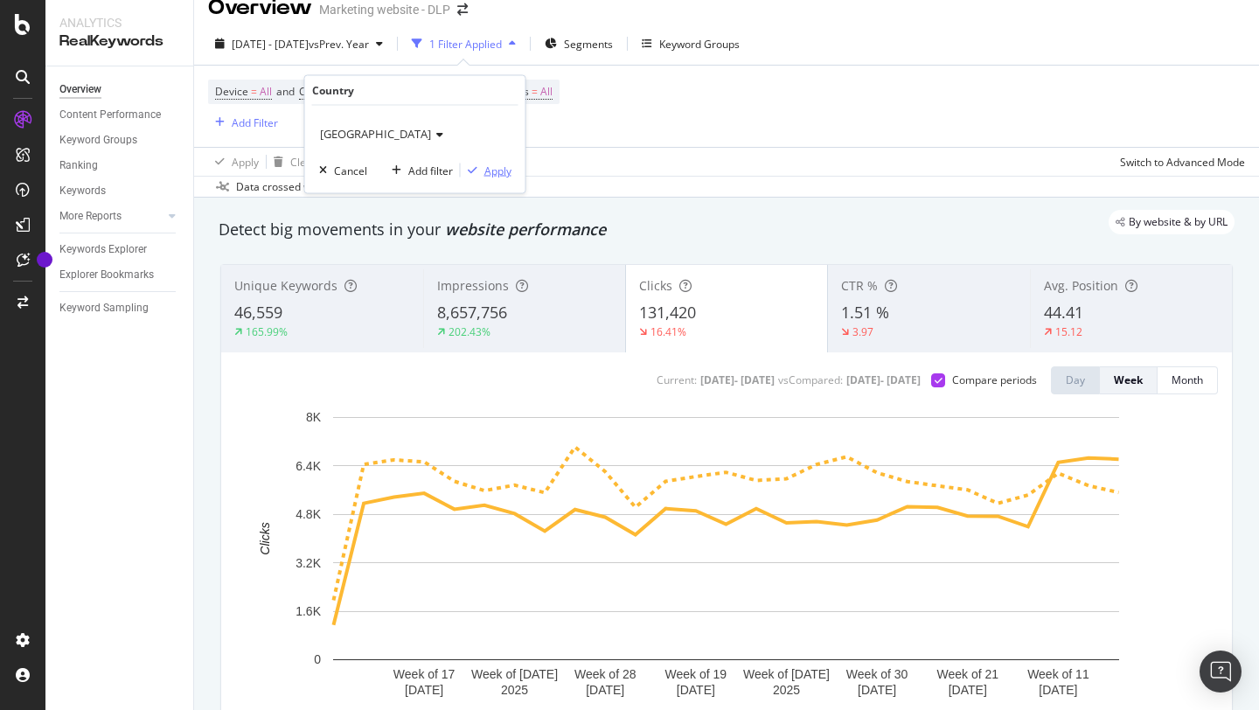
click at [500, 177] on button "Apply" at bounding box center [486, 170] width 51 height 17
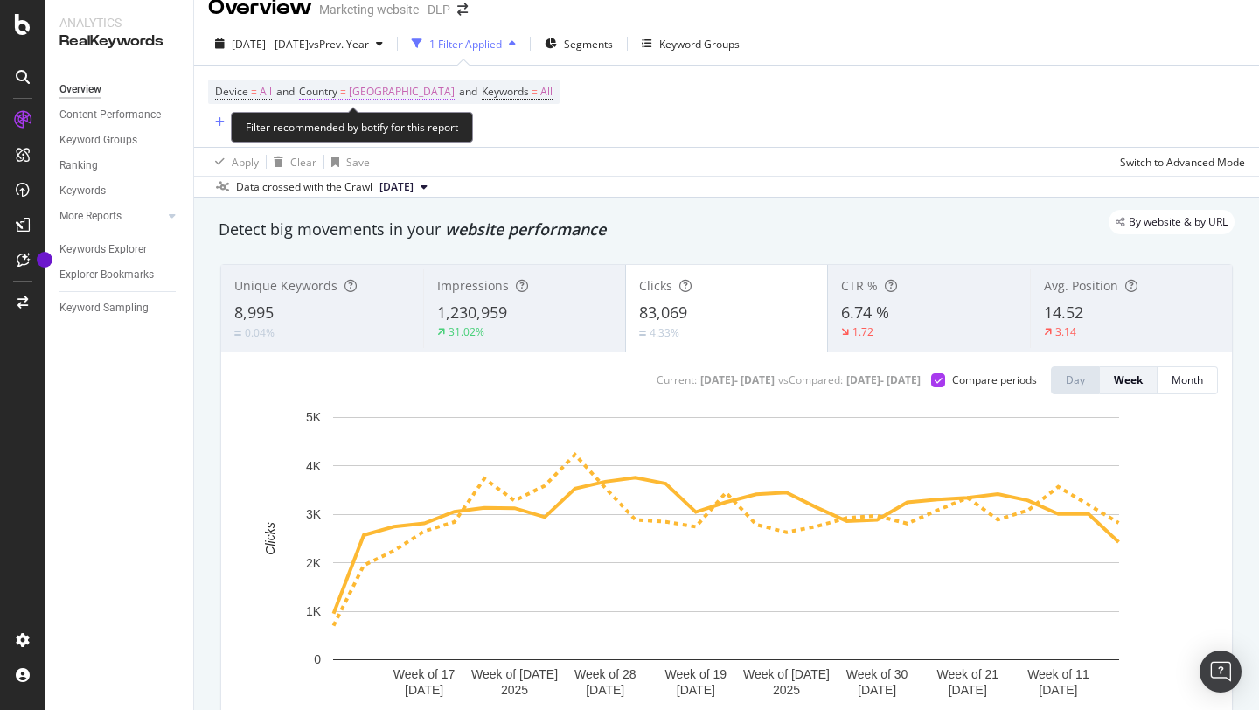
click at [373, 94] on span "[GEOGRAPHIC_DATA]" at bounding box center [402, 92] width 106 height 24
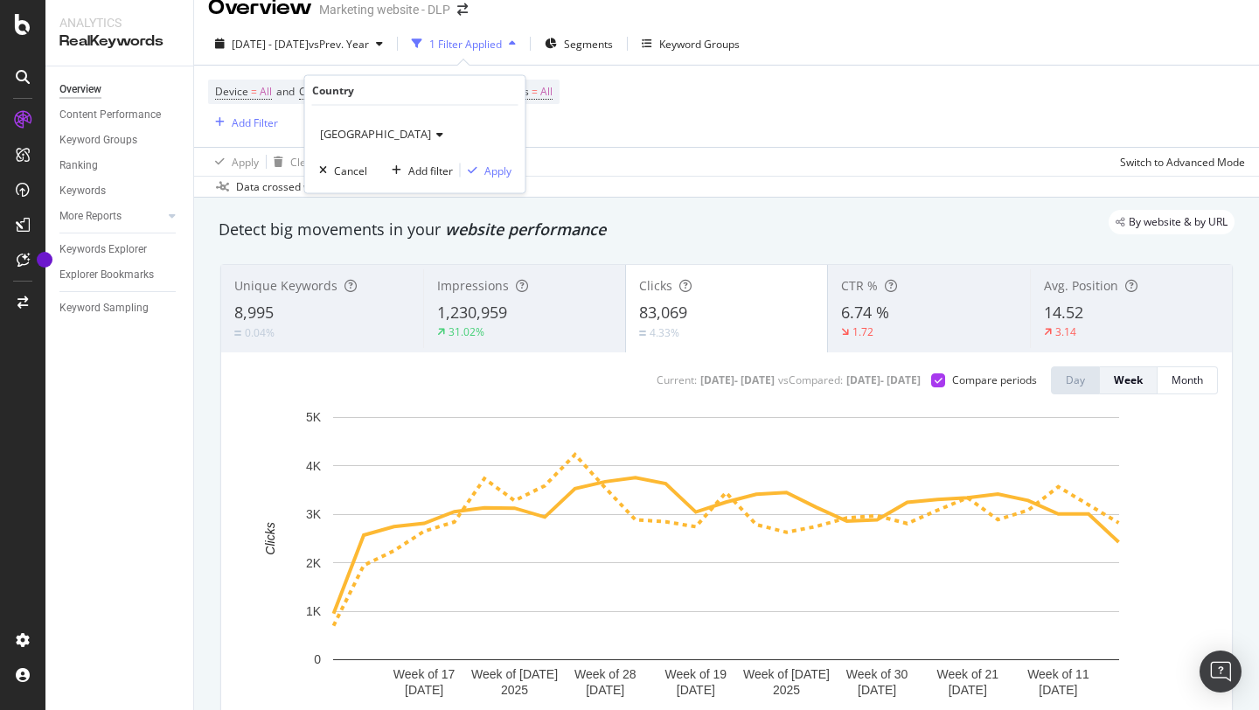
click at [431, 131] on icon at bounding box center [437, 134] width 12 height 10
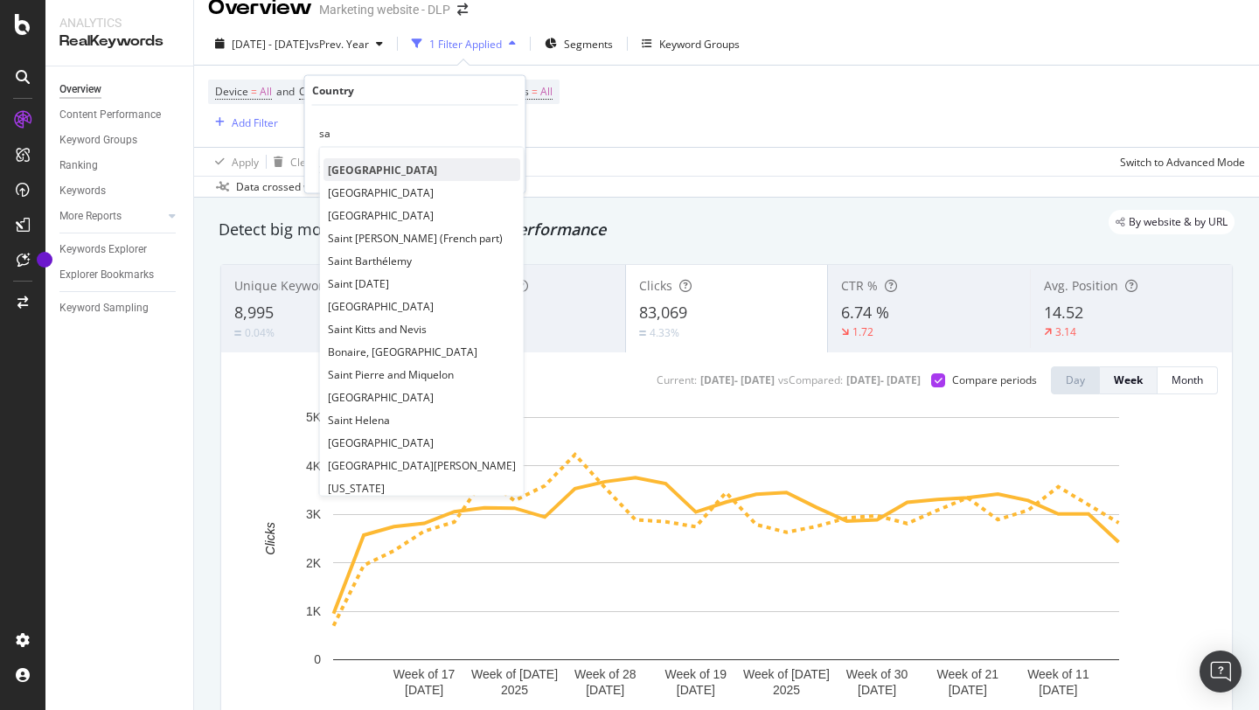
type input "sa"
click at [364, 169] on span "[GEOGRAPHIC_DATA]" at bounding box center [382, 169] width 109 height 15
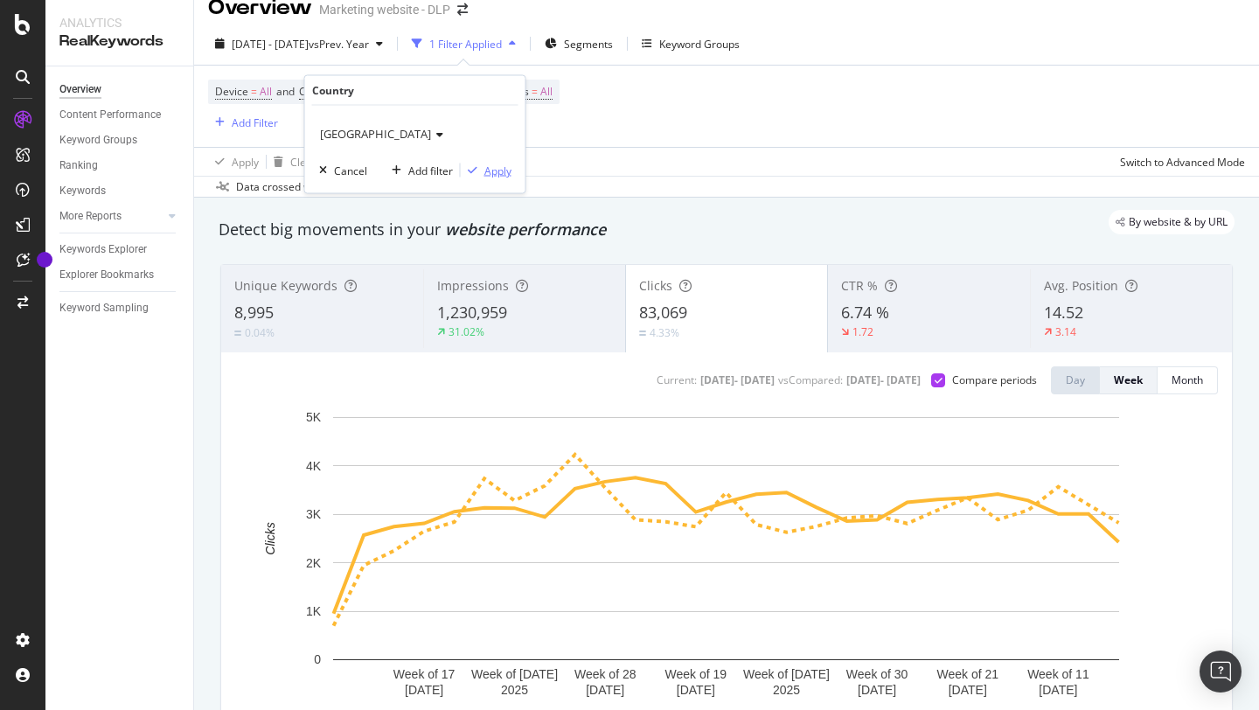
click at [488, 171] on div "Apply" at bounding box center [497, 170] width 27 height 15
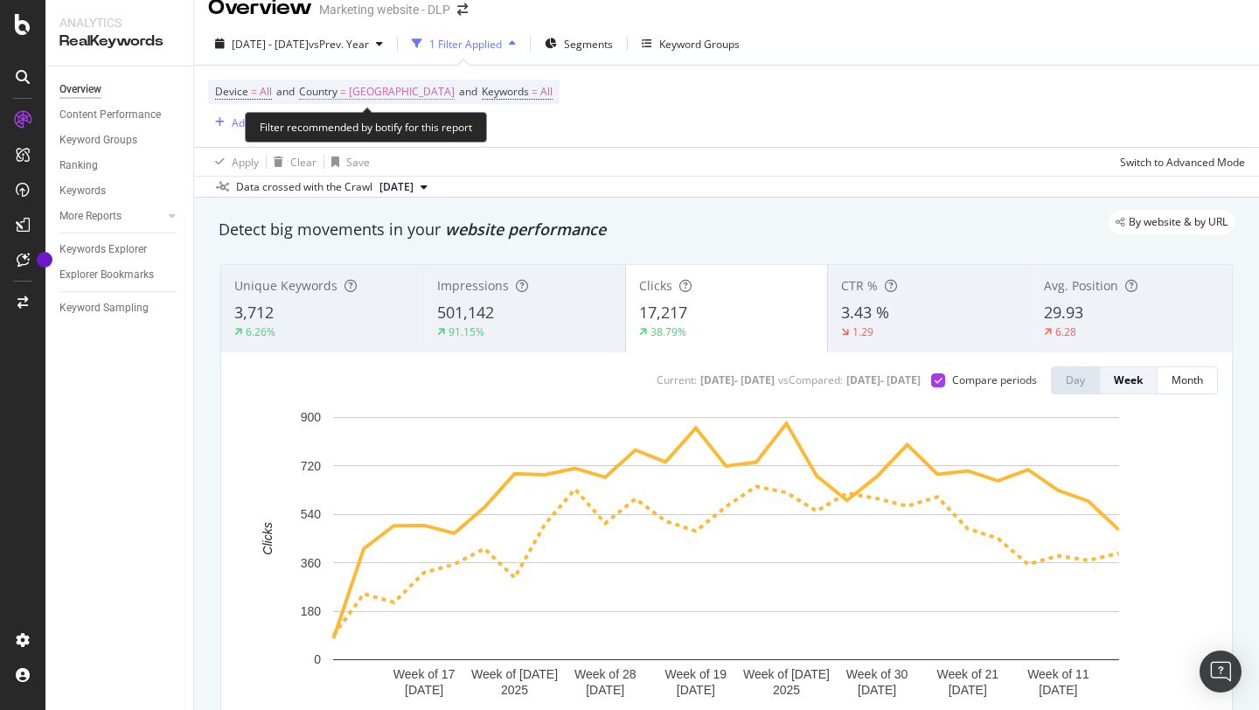
click at [390, 94] on span "[GEOGRAPHIC_DATA]" at bounding box center [402, 92] width 106 height 24
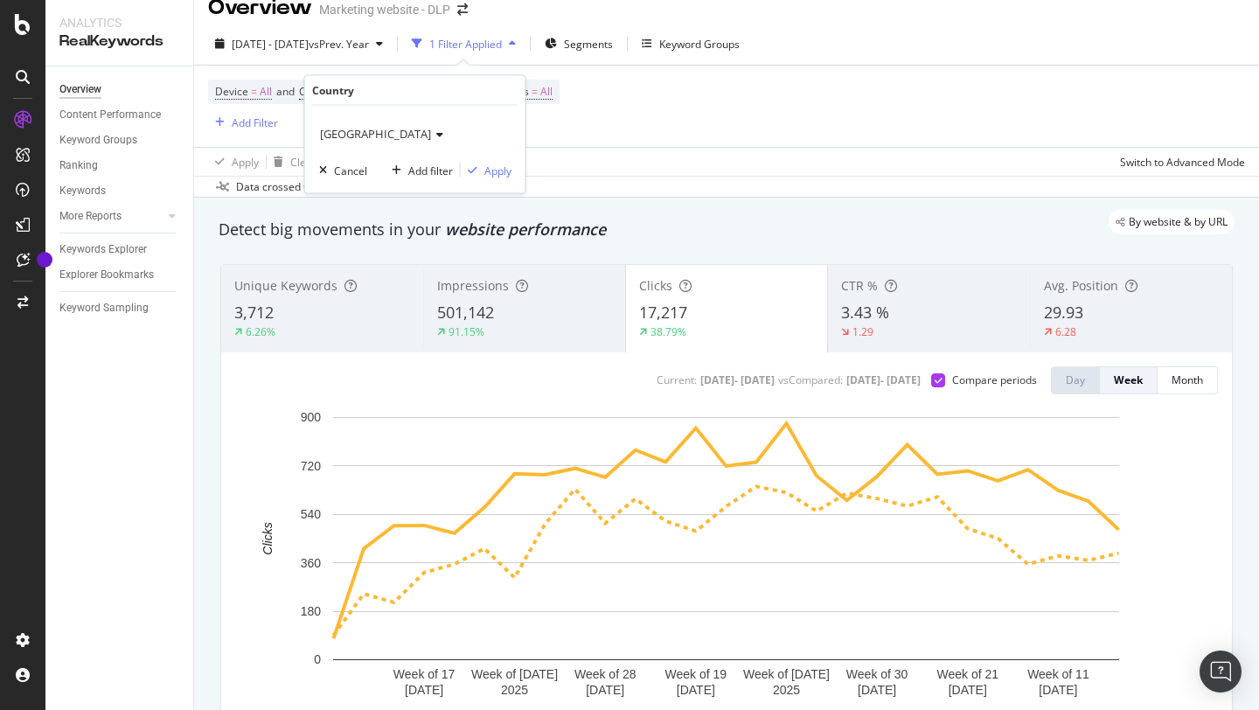
click at [372, 131] on span "[GEOGRAPHIC_DATA]" at bounding box center [375, 134] width 111 height 16
type input "ku"
click at [369, 168] on div "[GEOGRAPHIC_DATA]" at bounding box center [416, 169] width 187 height 23
click at [500, 175] on div "Apply" at bounding box center [497, 170] width 27 height 15
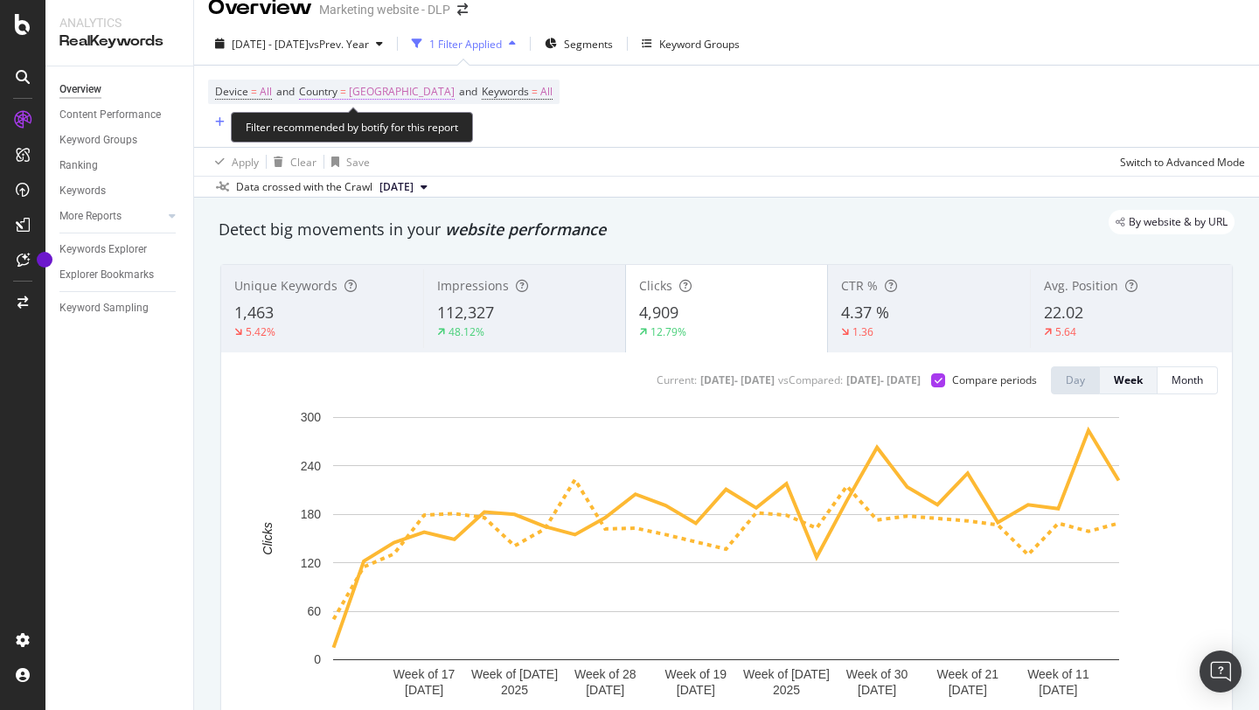
click at [366, 91] on span "[GEOGRAPHIC_DATA]" at bounding box center [402, 92] width 106 height 24
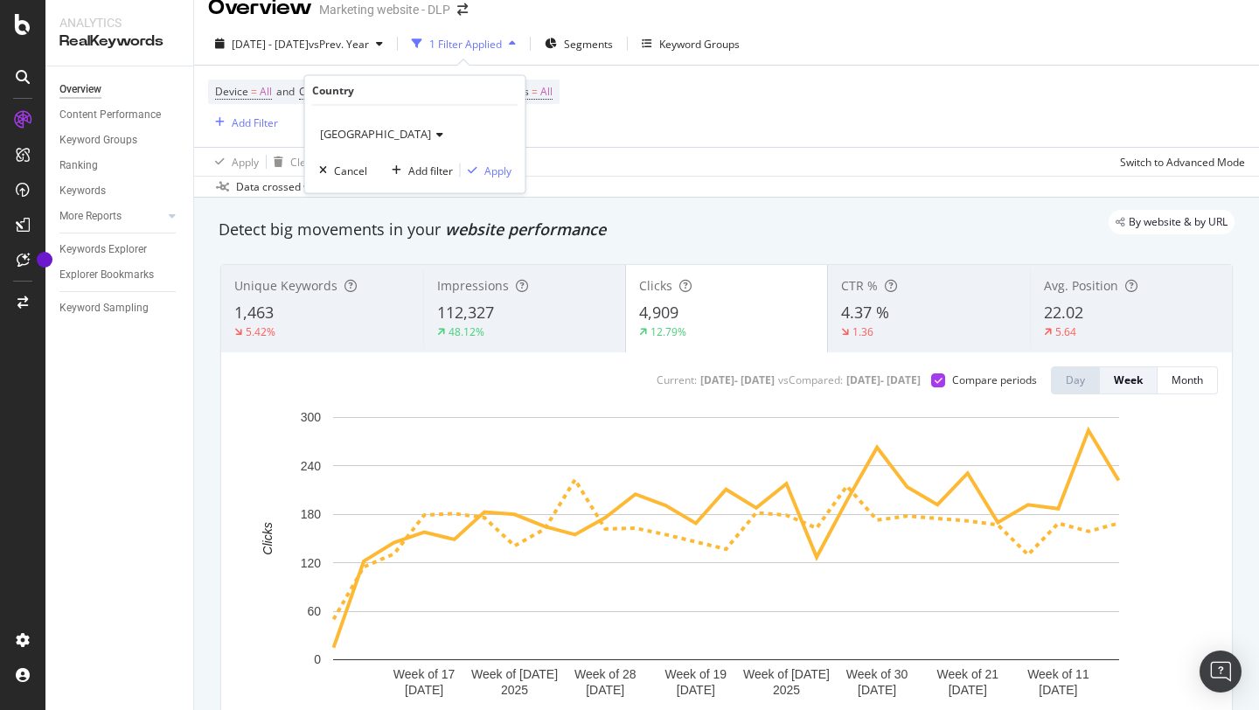
click at [345, 132] on span "[GEOGRAPHIC_DATA]" at bounding box center [375, 134] width 111 height 16
type input "qa"
click at [338, 178] on div "[GEOGRAPHIC_DATA]" at bounding box center [416, 169] width 187 height 23
click at [491, 177] on div "Apply" at bounding box center [497, 170] width 27 height 15
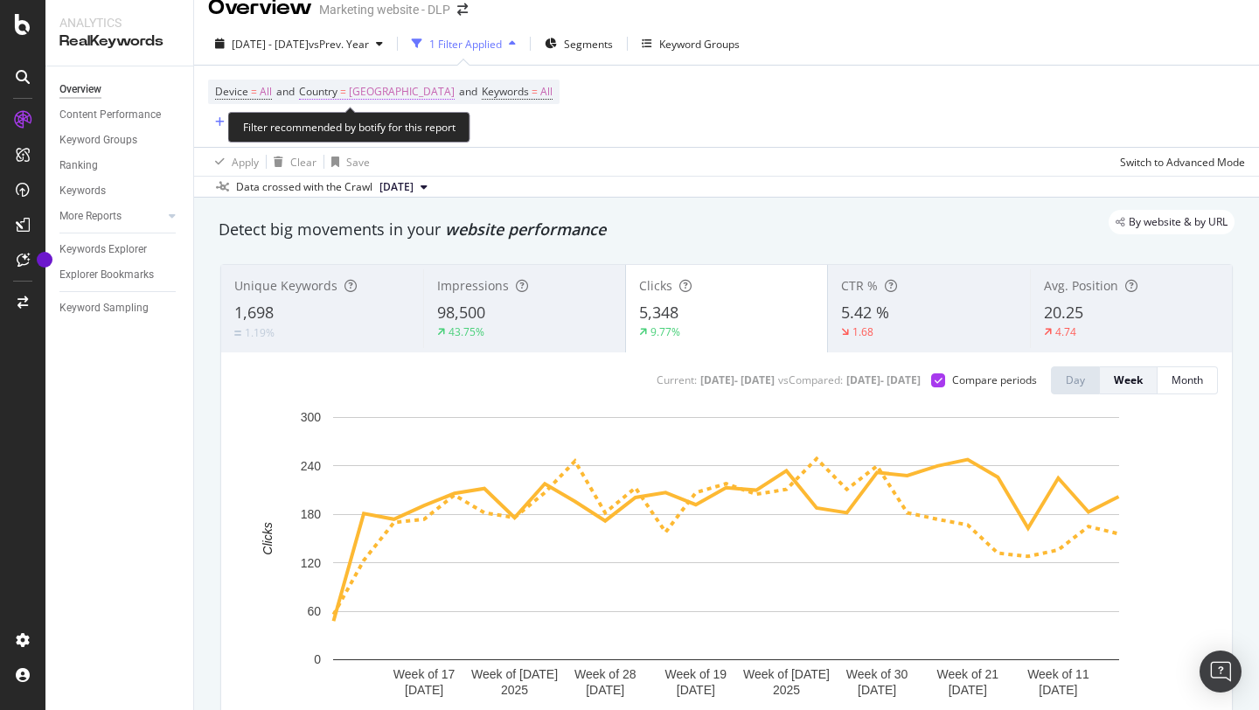
click at [374, 98] on span "[GEOGRAPHIC_DATA]" at bounding box center [402, 92] width 106 height 24
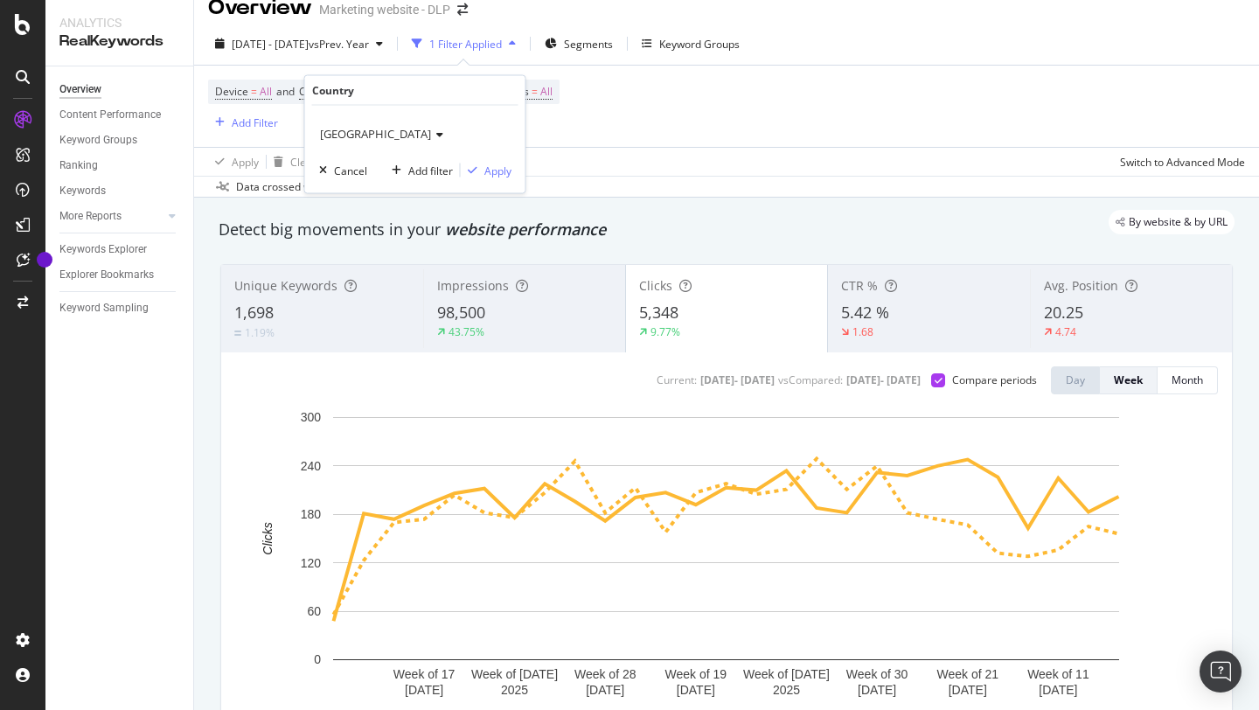
click at [337, 129] on span "[GEOGRAPHIC_DATA]" at bounding box center [375, 134] width 111 height 16
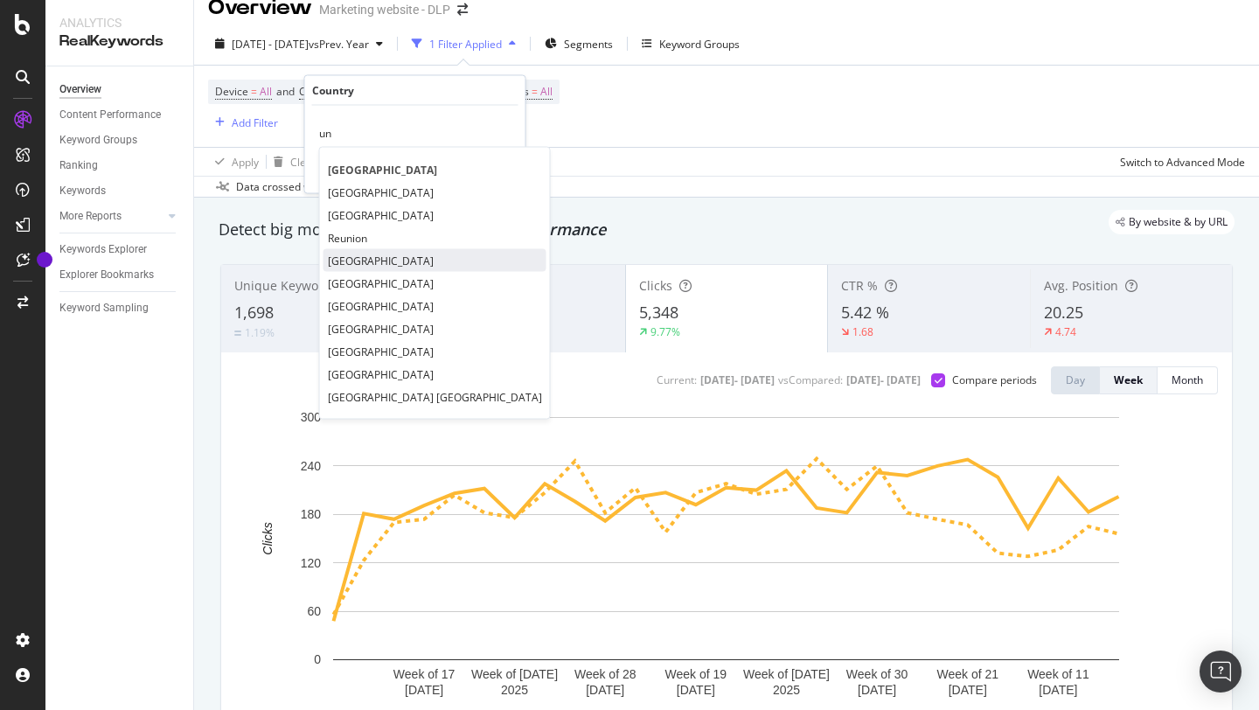
type input "un"
click at [375, 259] on span "[GEOGRAPHIC_DATA]" at bounding box center [381, 260] width 106 height 15
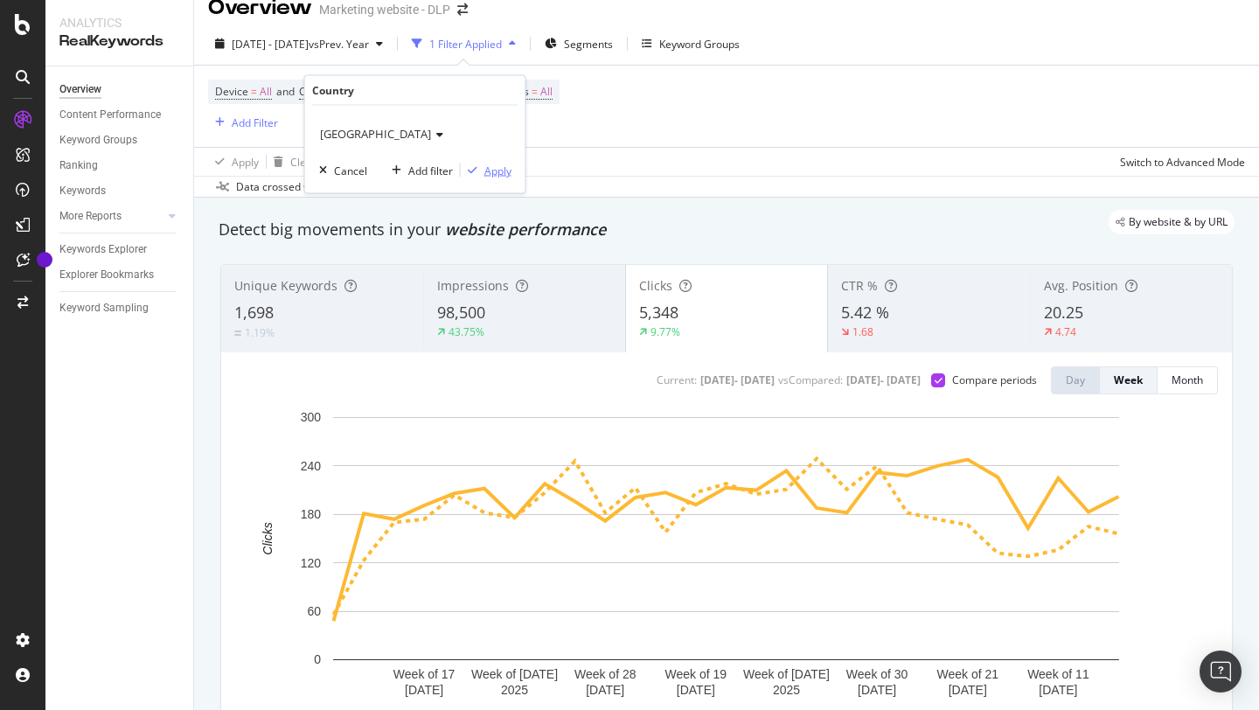
click at [493, 168] on div "Apply" at bounding box center [497, 170] width 27 height 15
